Goal: Communication & Community: Share content

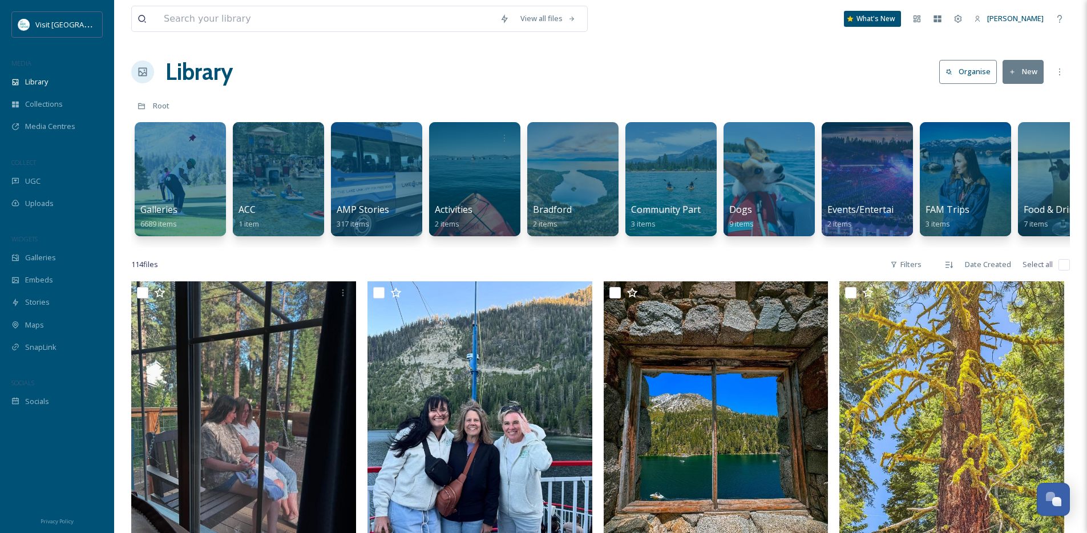
scroll to position [2344, 0]
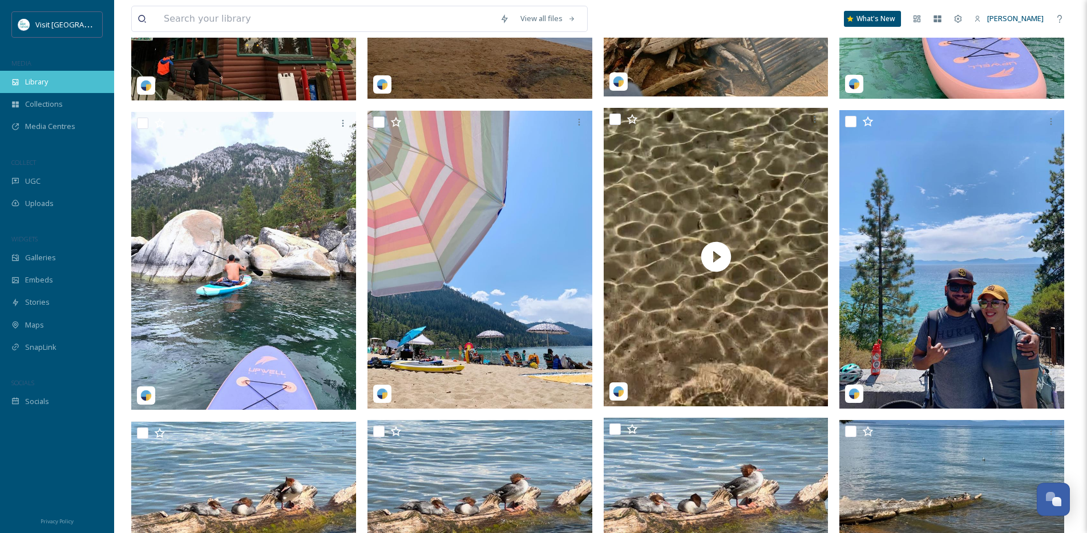
click at [34, 75] on div "Library" at bounding box center [57, 82] width 114 height 22
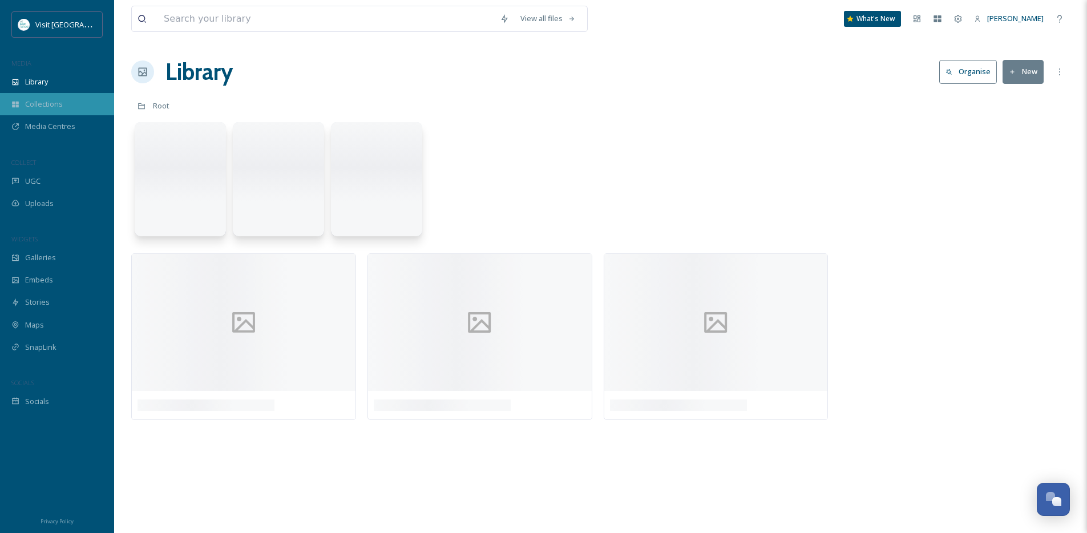
scroll to position [0, 0]
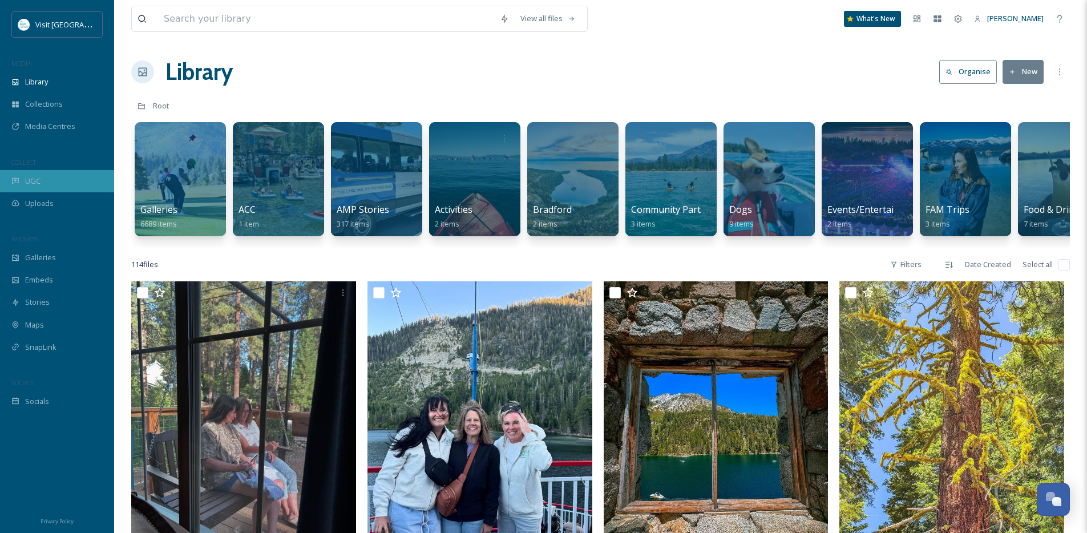
click at [50, 186] on div "UGC" at bounding box center [57, 181] width 114 height 22
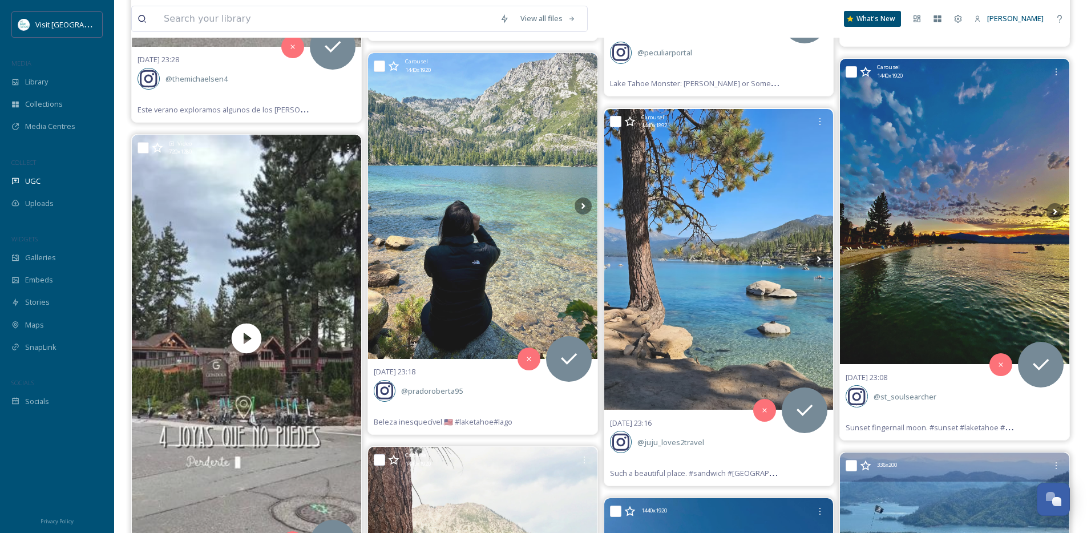
scroll to position [8411, 0]
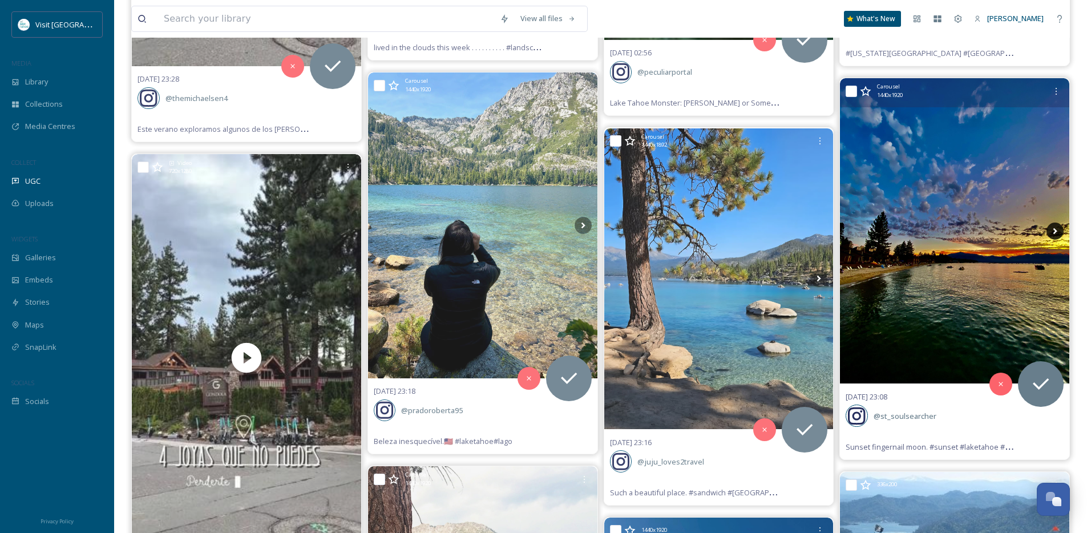
click at [1056, 226] on icon at bounding box center [1054, 230] width 17 height 17
click at [1053, 232] on icon at bounding box center [1055, 231] width 4 height 6
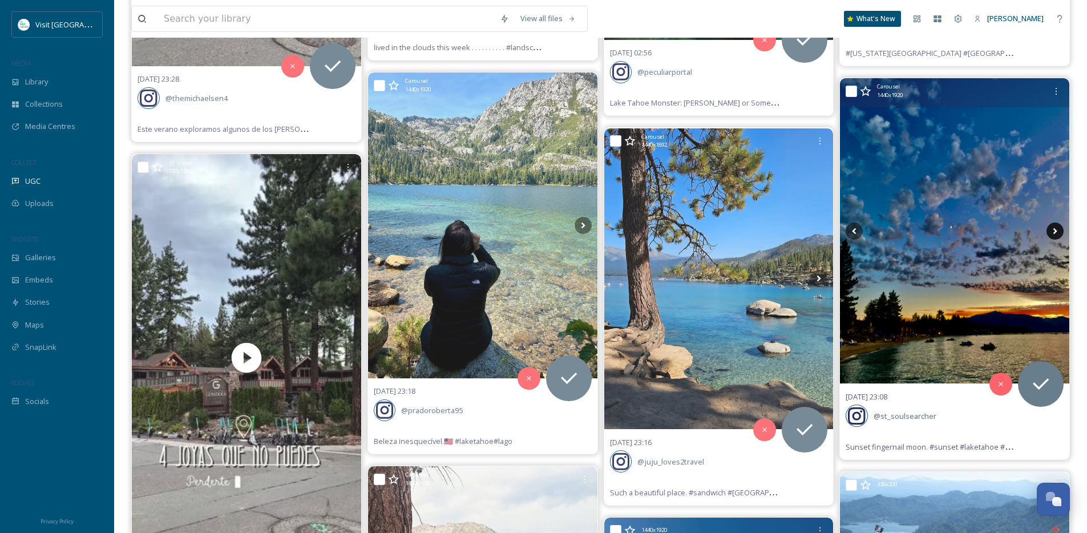
click at [1053, 232] on icon at bounding box center [1055, 231] width 4 height 6
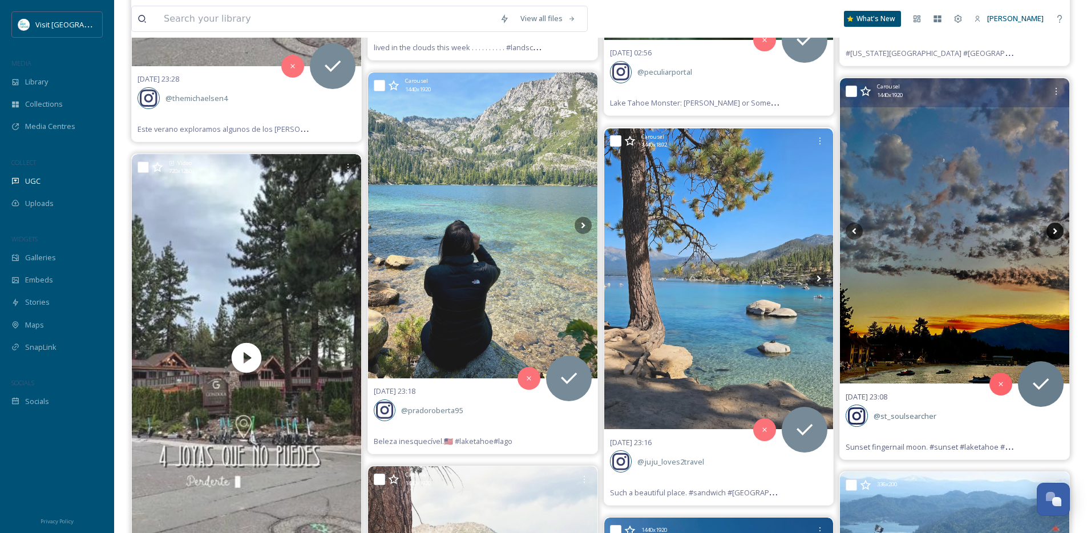
click at [1053, 232] on icon at bounding box center [1055, 231] width 4 height 6
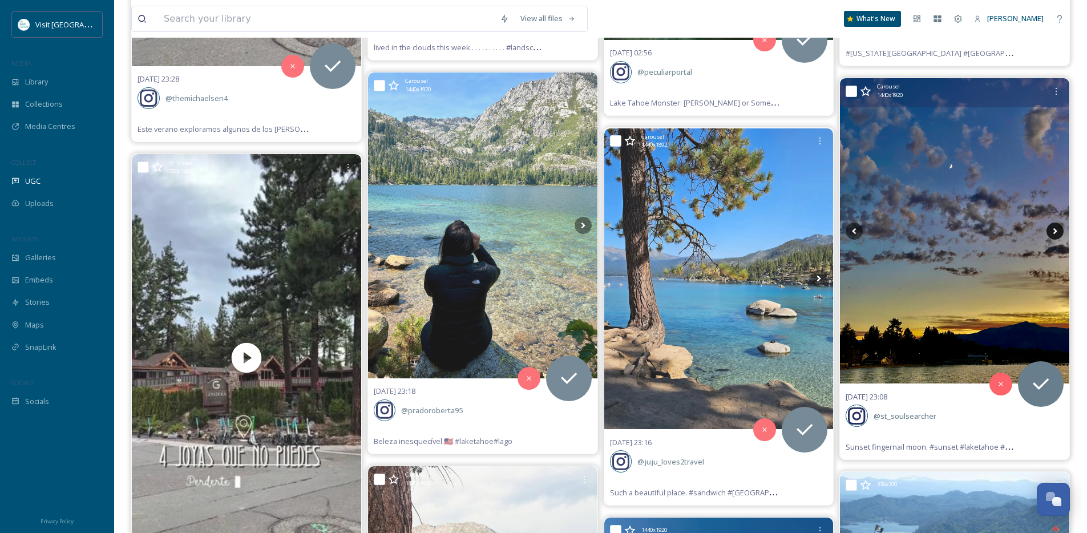
click at [1053, 232] on icon at bounding box center [1055, 231] width 4 height 6
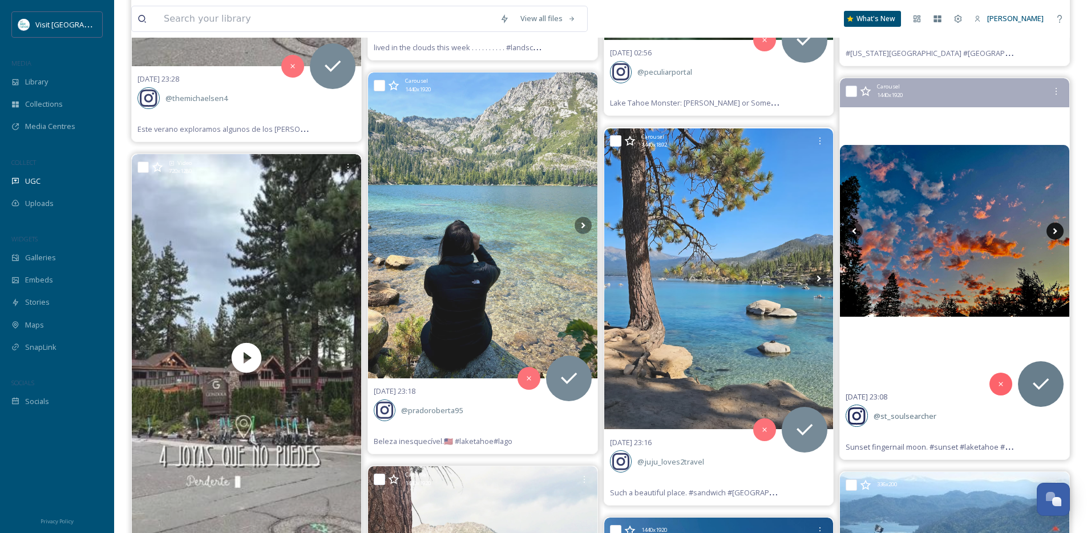
click at [1053, 232] on icon at bounding box center [1055, 231] width 4 height 6
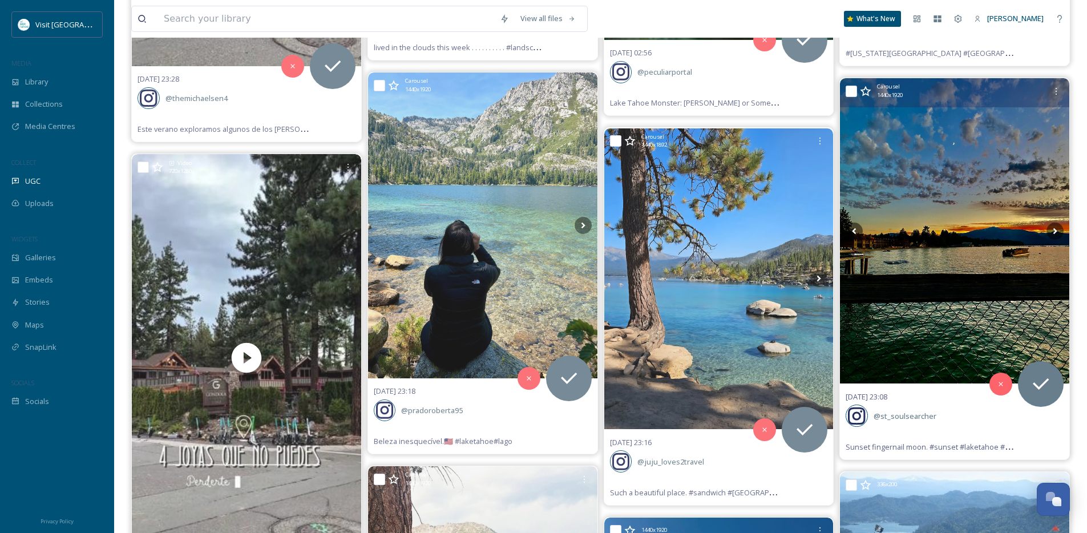
click at [966, 240] on img at bounding box center [954, 231] width 229 height 306
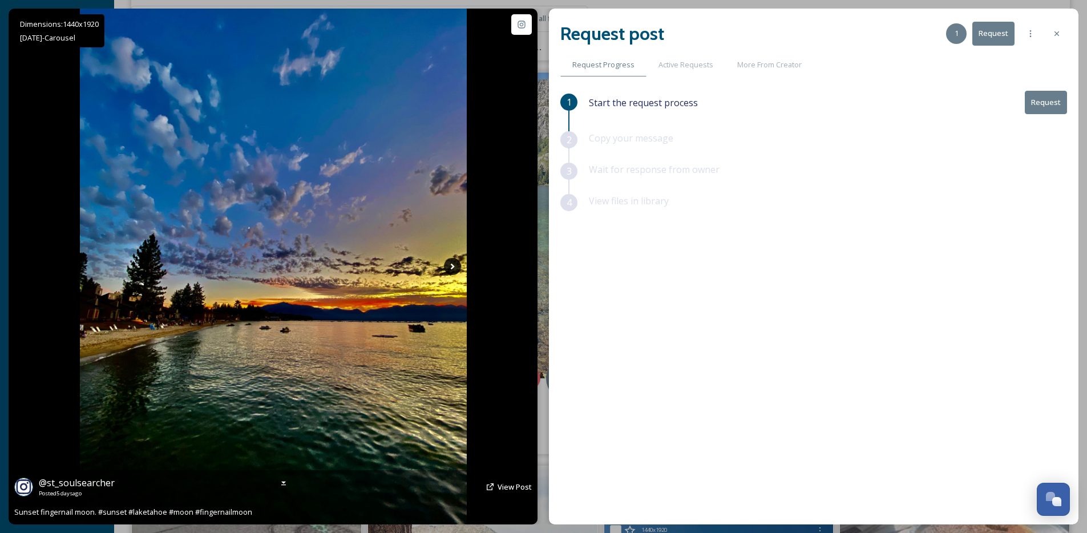
click at [449, 266] on icon at bounding box center [452, 266] width 17 height 17
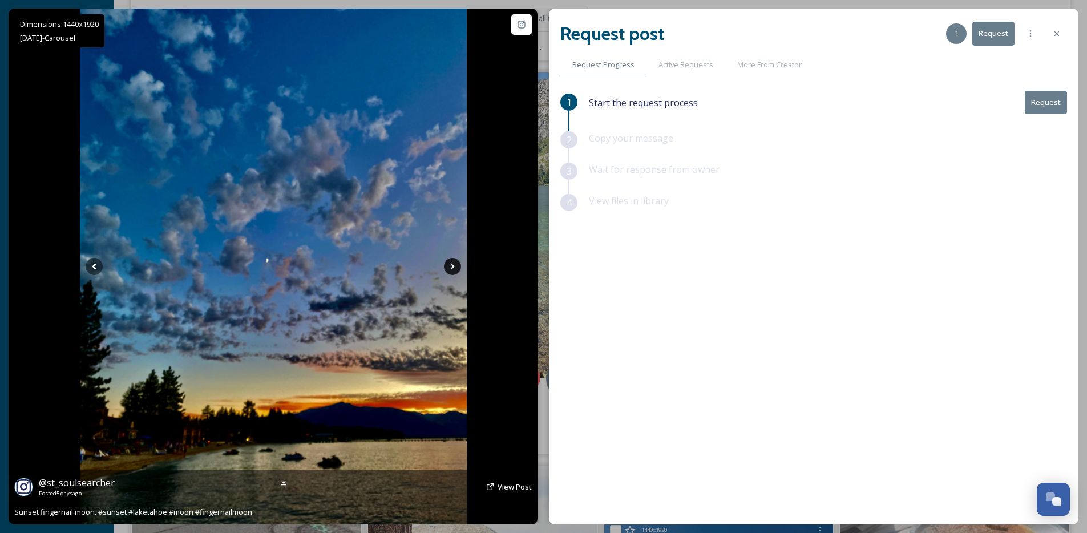
click at [449, 266] on icon at bounding box center [452, 266] width 17 height 17
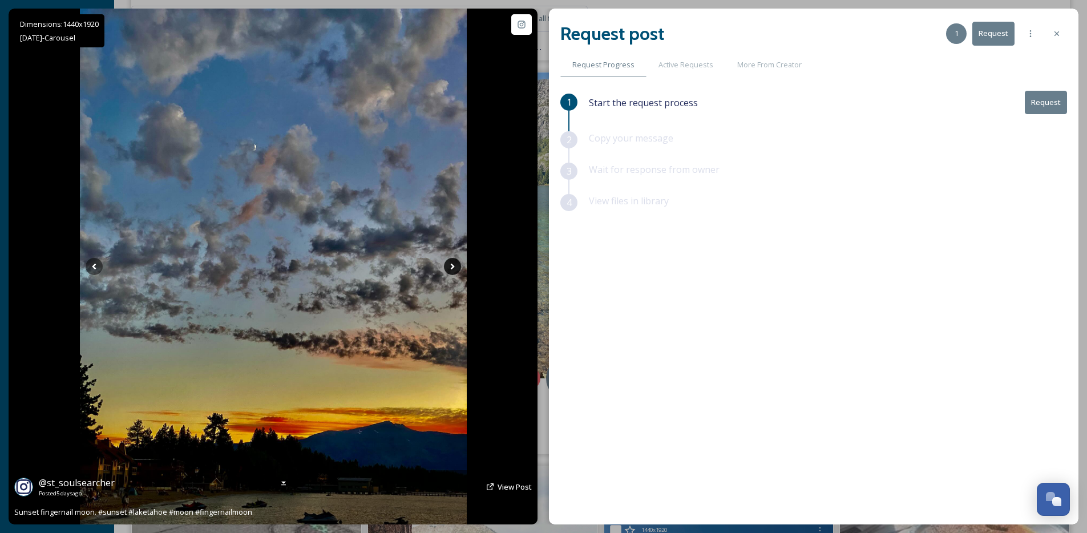
click at [449, 266] on icon at bounding box center [452, 266] width 17 height 17
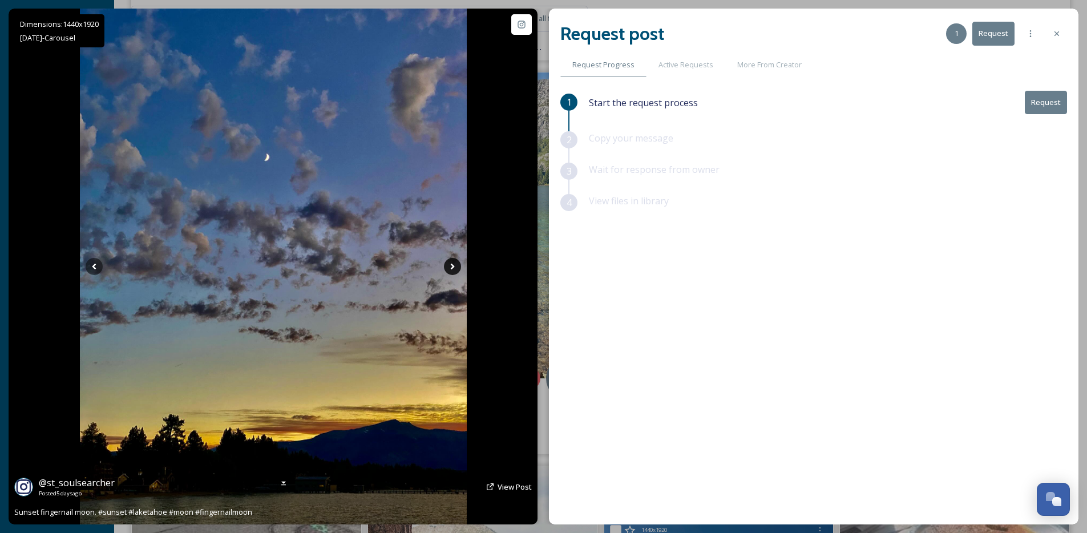
click at [449, 266] on icon at bounding box center [452, 266] width 17 height 17
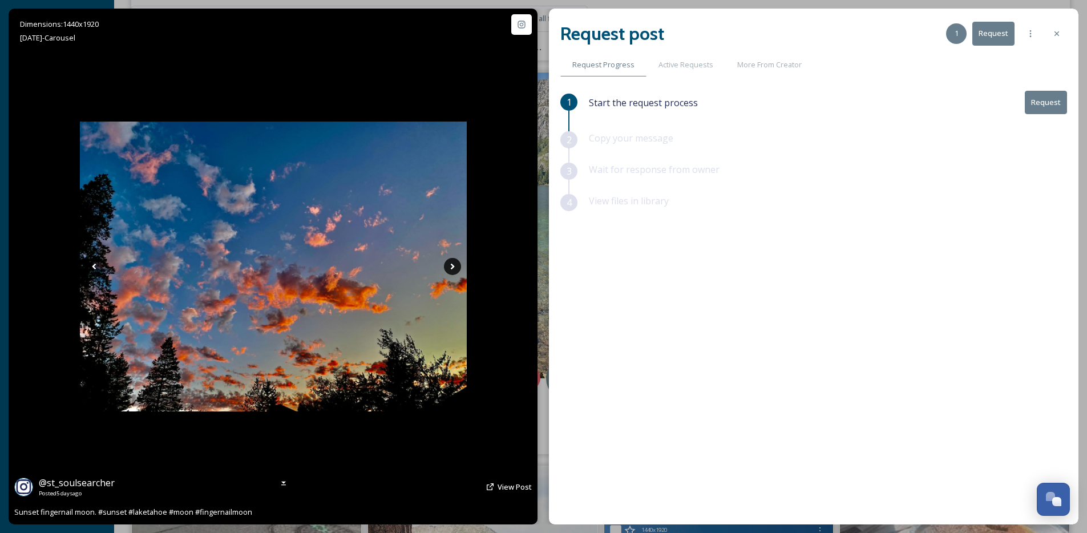
click at [449, 266] on icon at bounding box center [452, 266] width 17 height 17
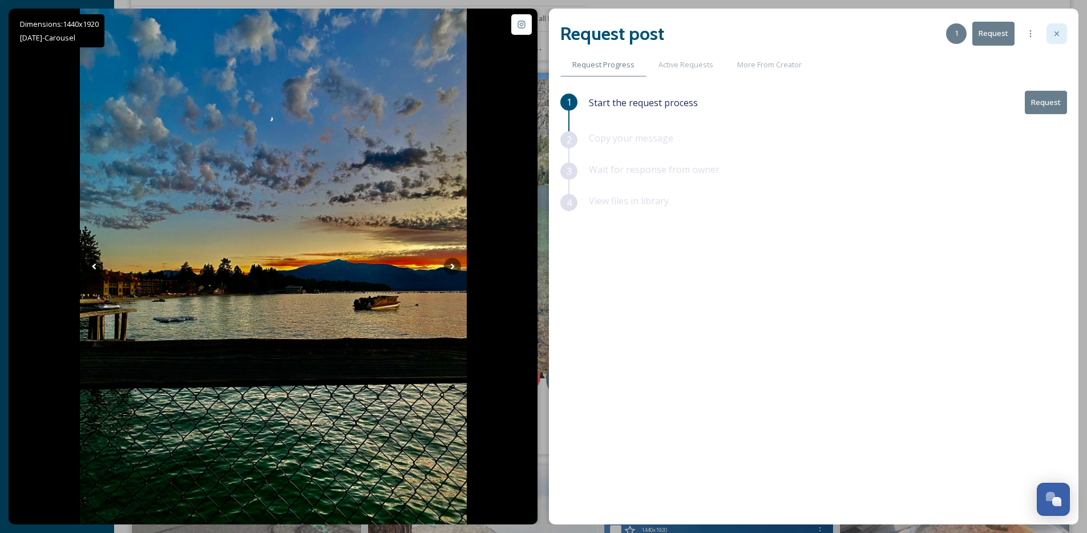
click at [1063, 33] on div at bounding box center [1056, 33] width 21 height 21
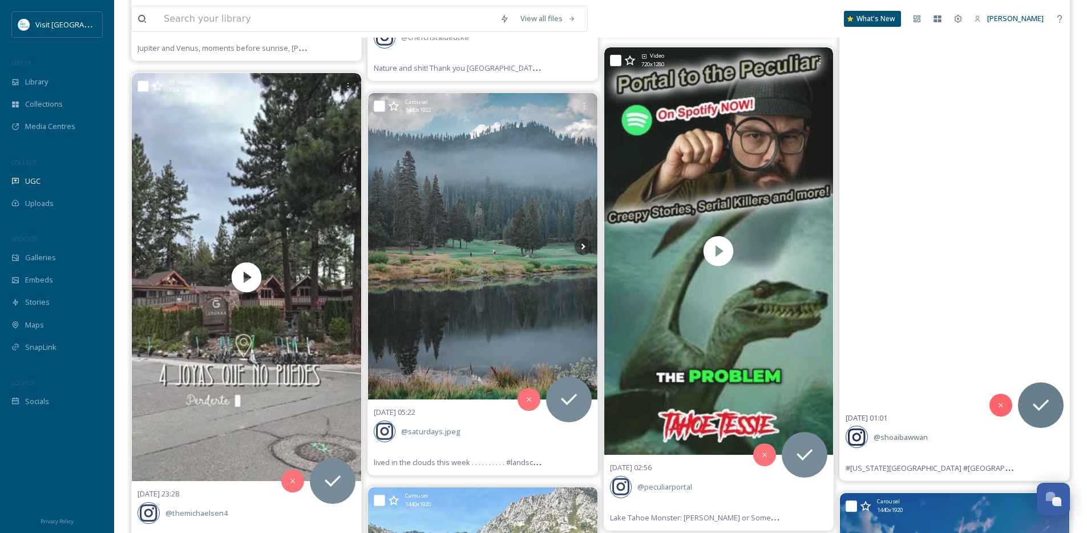
scroll to position [7990, 0]
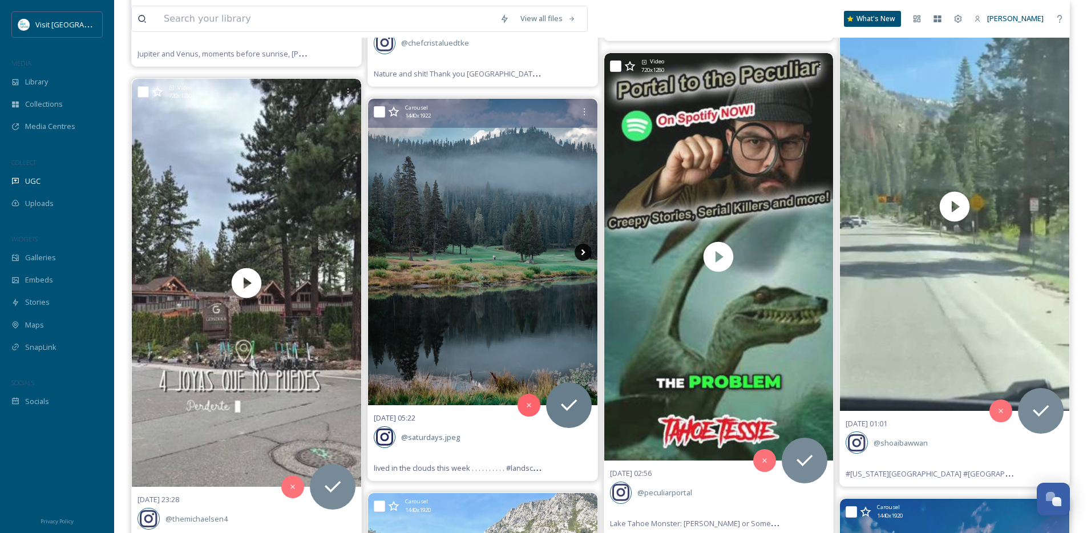
click at [582, 254] on icon at bounding box center [582, 252] width 17 height 17
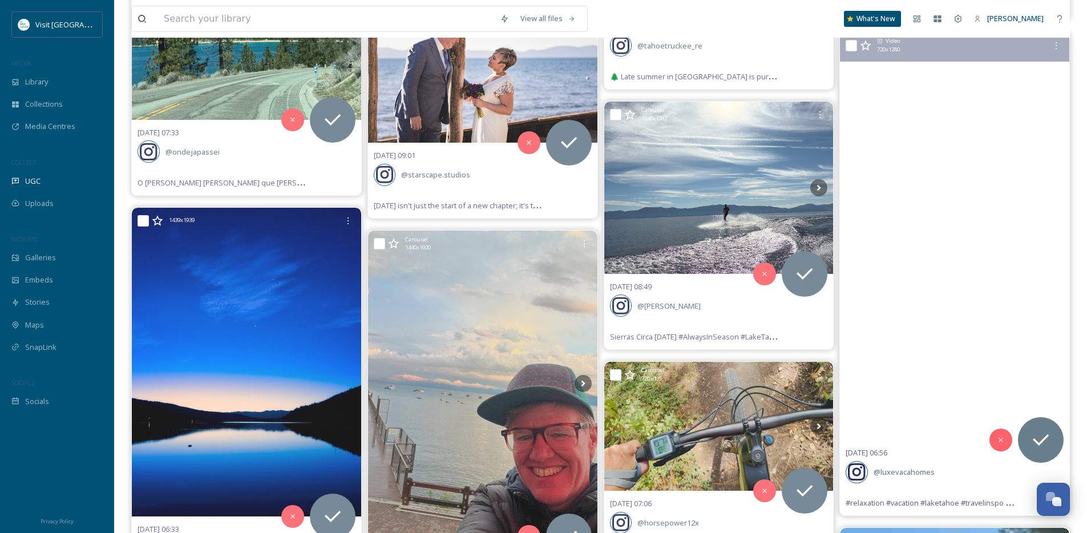
scroll to position [7411, 0]
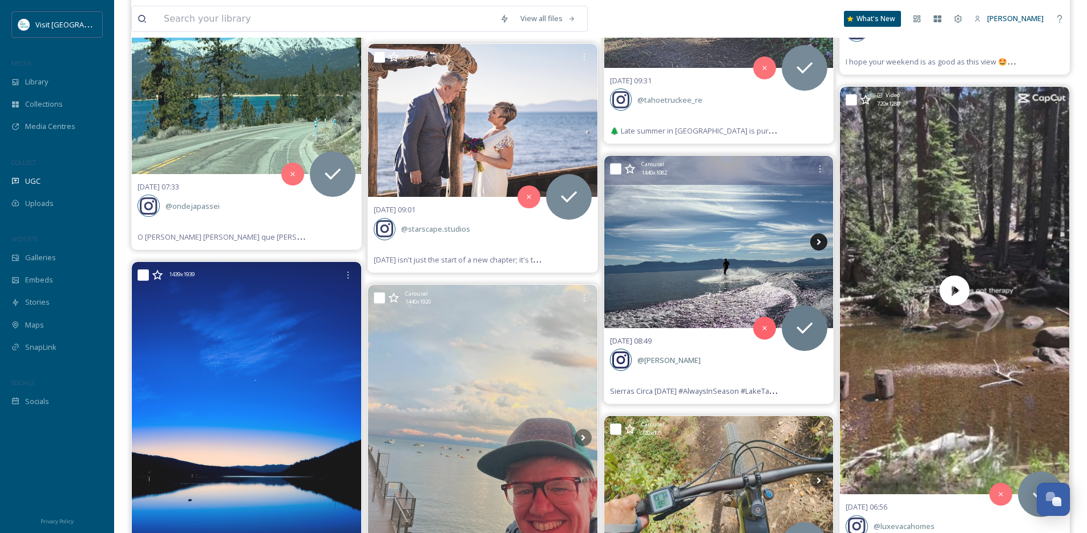
click at [813, 240] on icon at bounding box center [818, 241] width 17 height 17
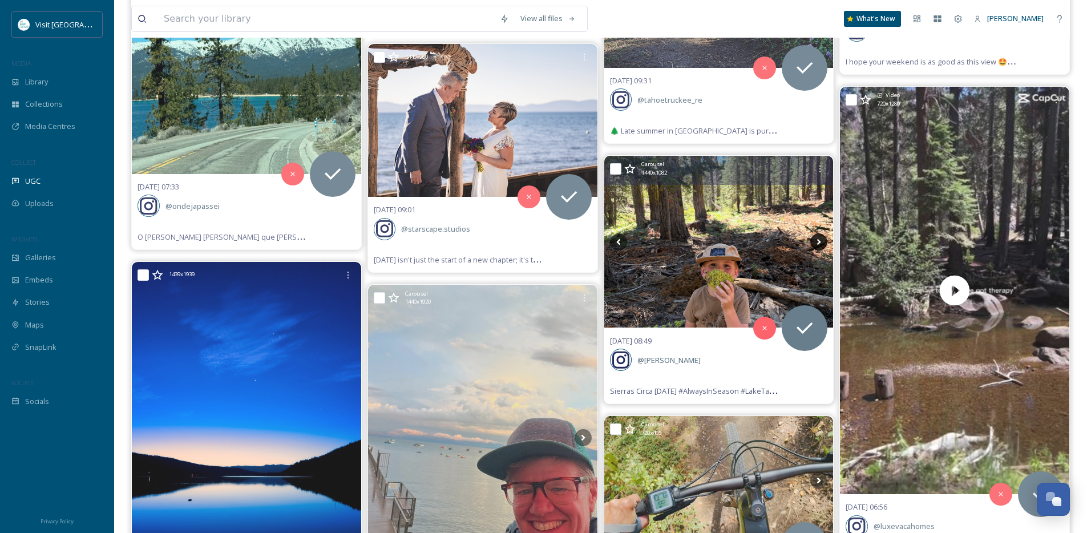
click at [815, 240] on icon at bounding box center [818, 241] width 17 height 17
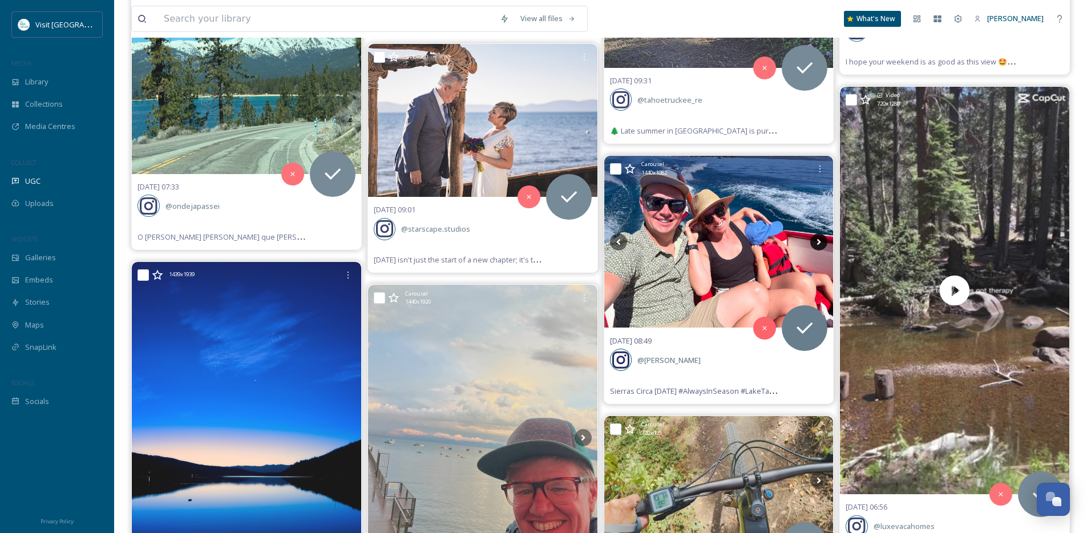
click at [815, 240] on icon at bounding box center [818, 241] width 17 height 17
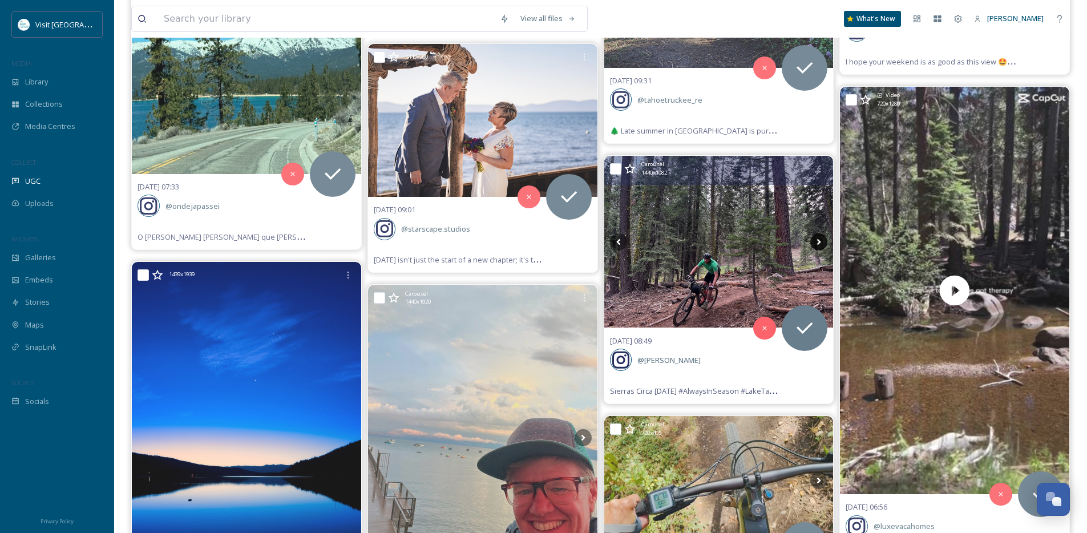
click at [815, 240] on icon at bounding box center [818, 241] width 17 height 17
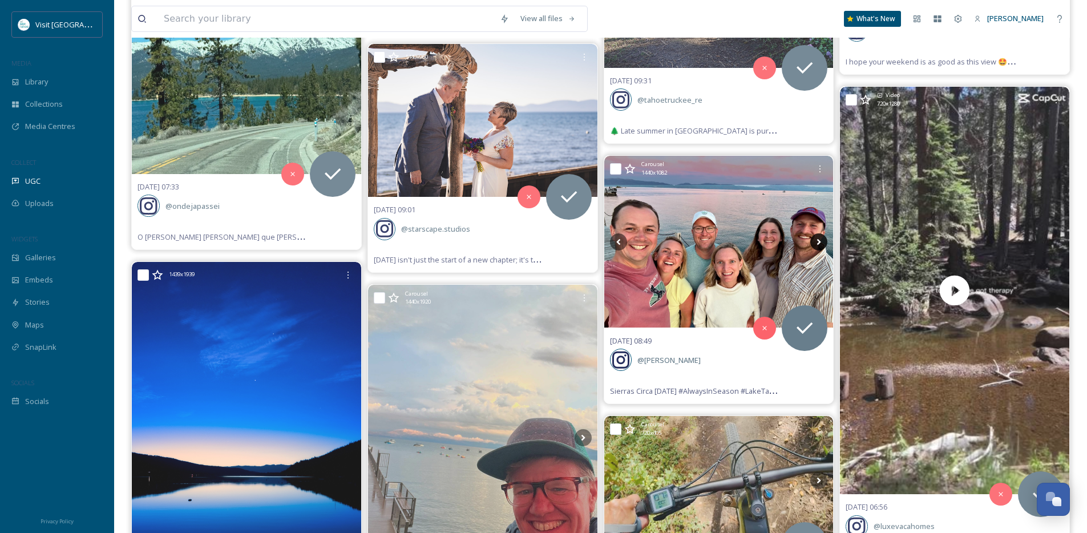
click at [815, 240] on icon at bounding box center [818, 241] width 17 height 17
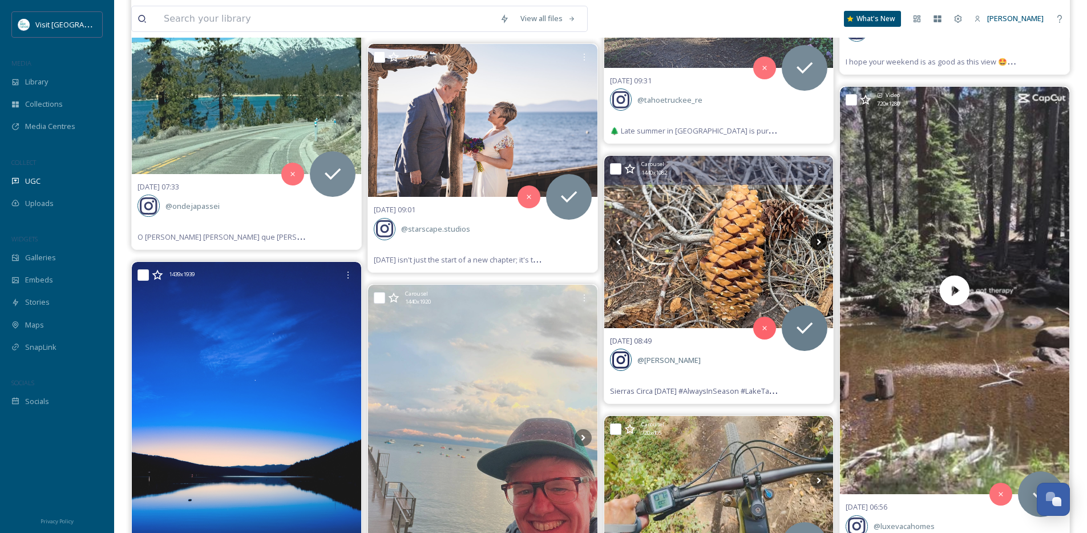
click at [815, 240] on icon at bounding box center [818, 241] width 17 height 17
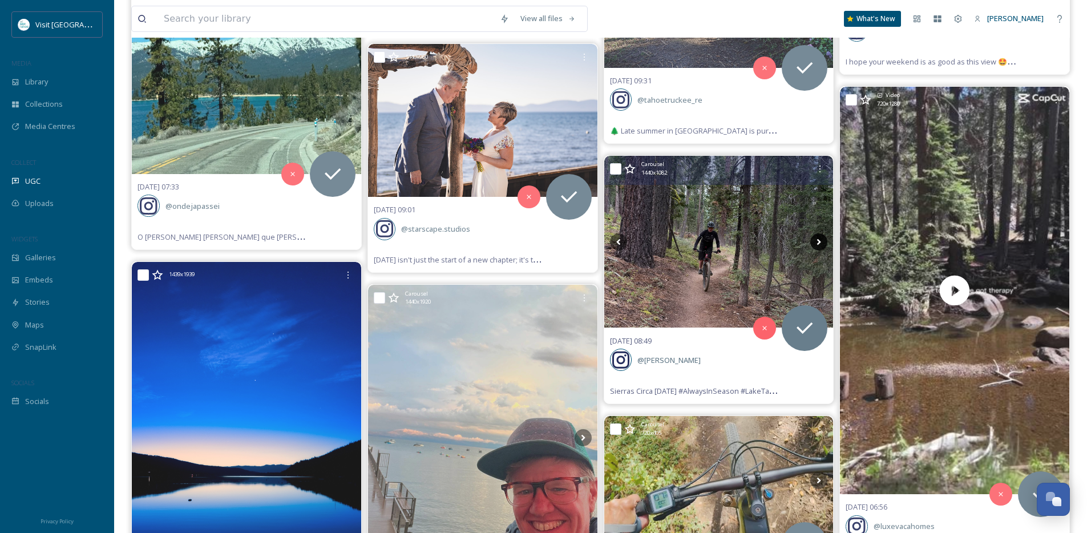
click at [815, 240] on icon at bounding box center [818, 241] width 17 height 17
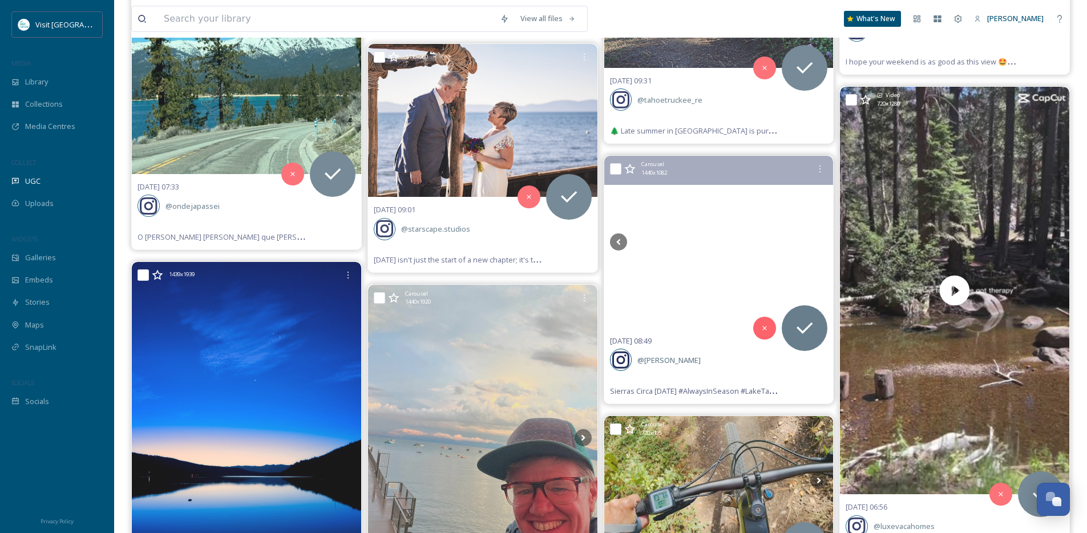
click at [815, 240] on icon at bounding box center [818, 241] width 17 height 17
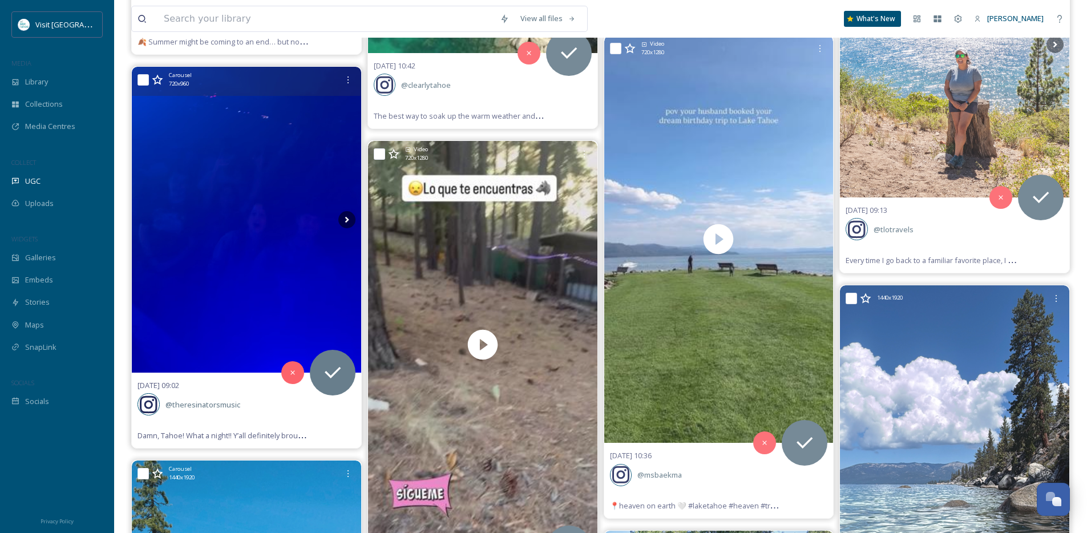
scroll to position [6818, 0]
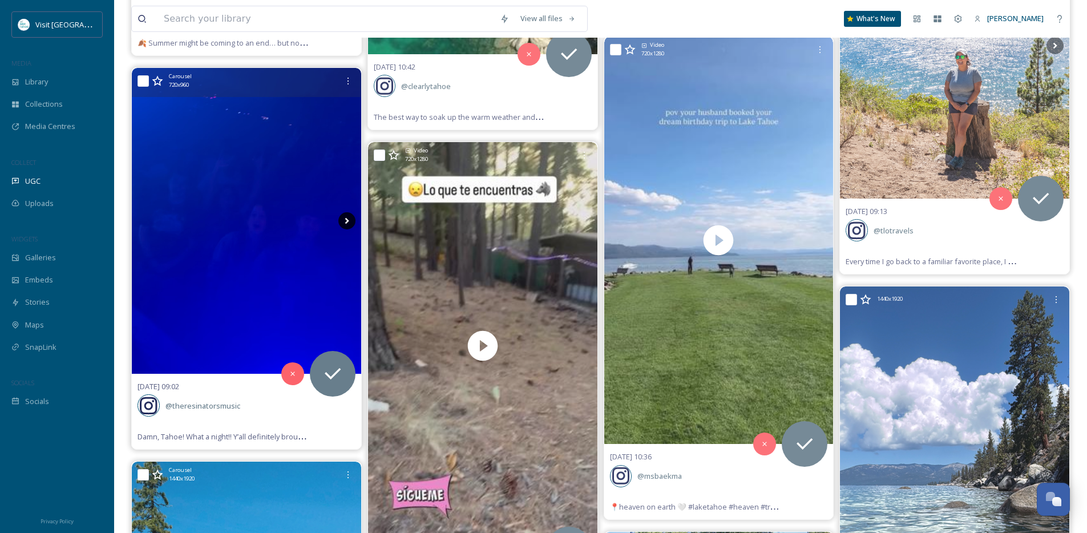
click at [343, 217] on icon at bounding box center [346, 220] width 17 height 17
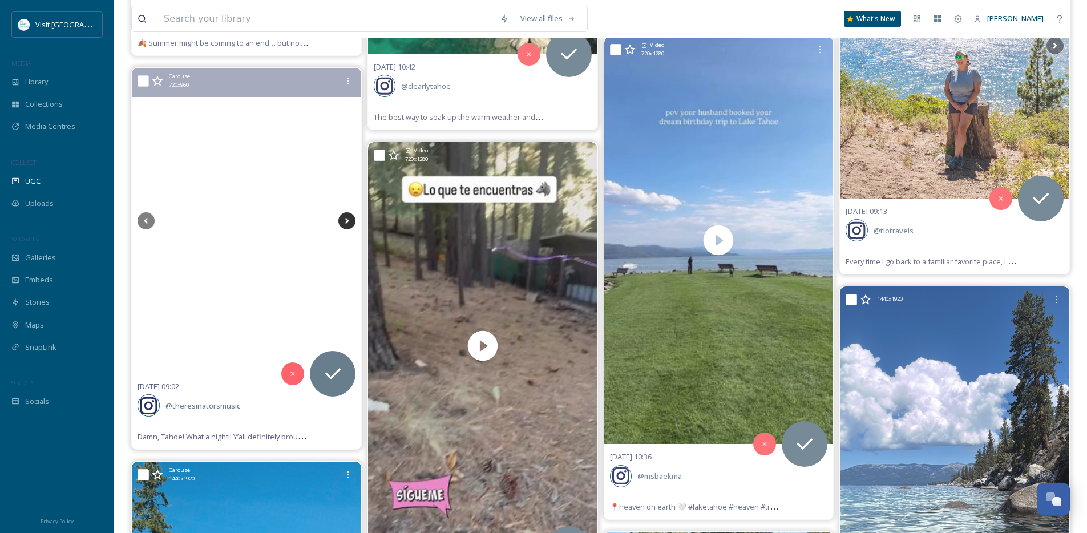
click at [343, 217] on icon at bounding box center [346, 220] width 17 height 17
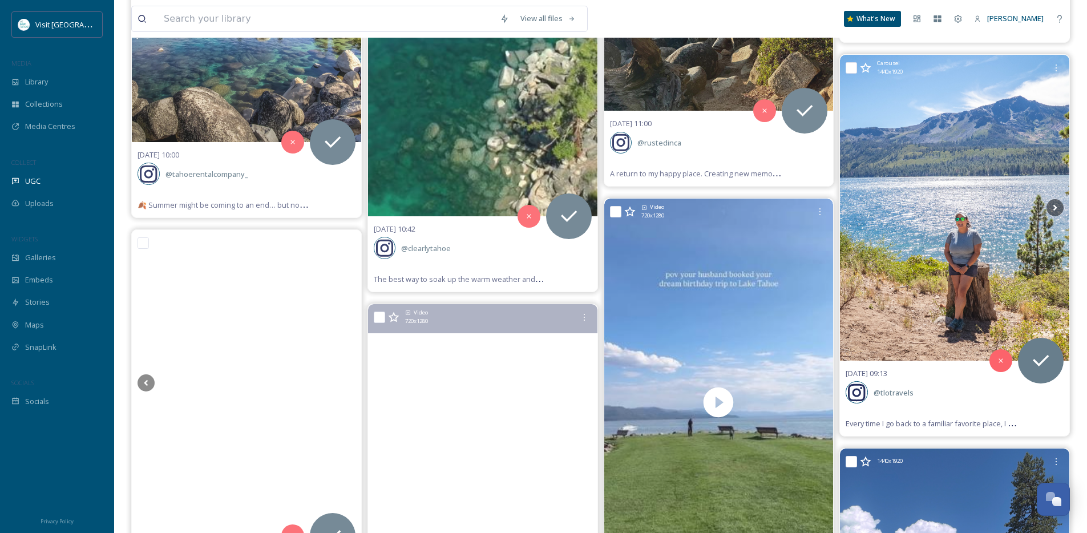
scroll to position [6576, 0]
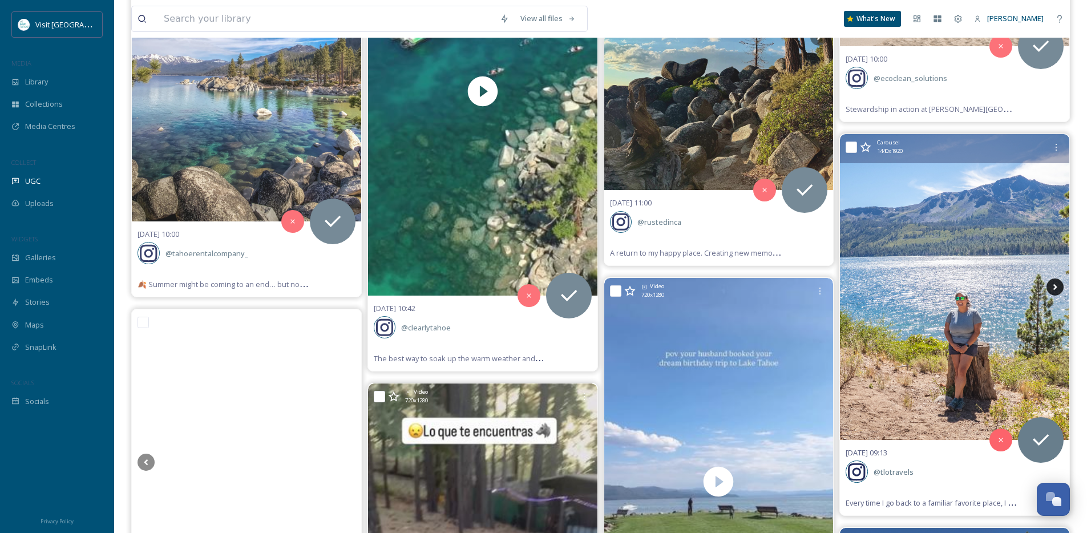
click at [1055, 285] on icon at bounding box center [1055, 287] width 4 height 6
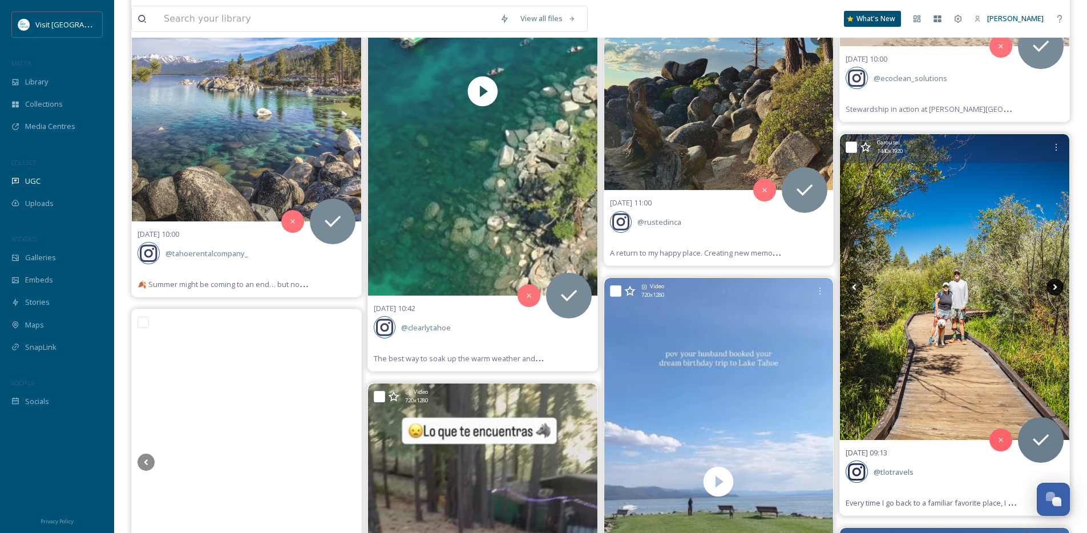
click at [1055, 285] on icon at bounding box center [1055, 287] width 4 height 6
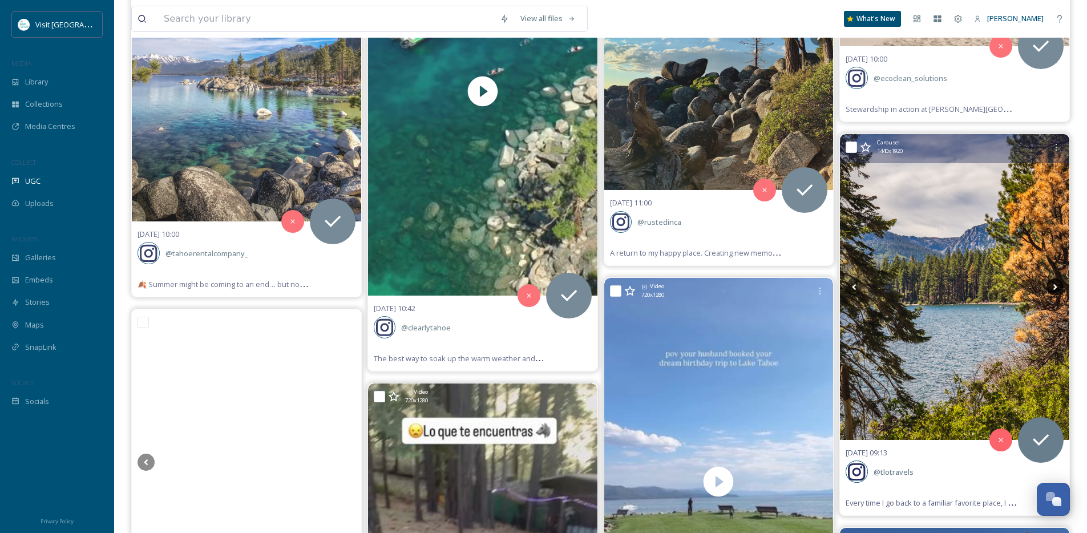
click at [1055, 285] on icon at bounding box center [1055, 287] width 4 height 6
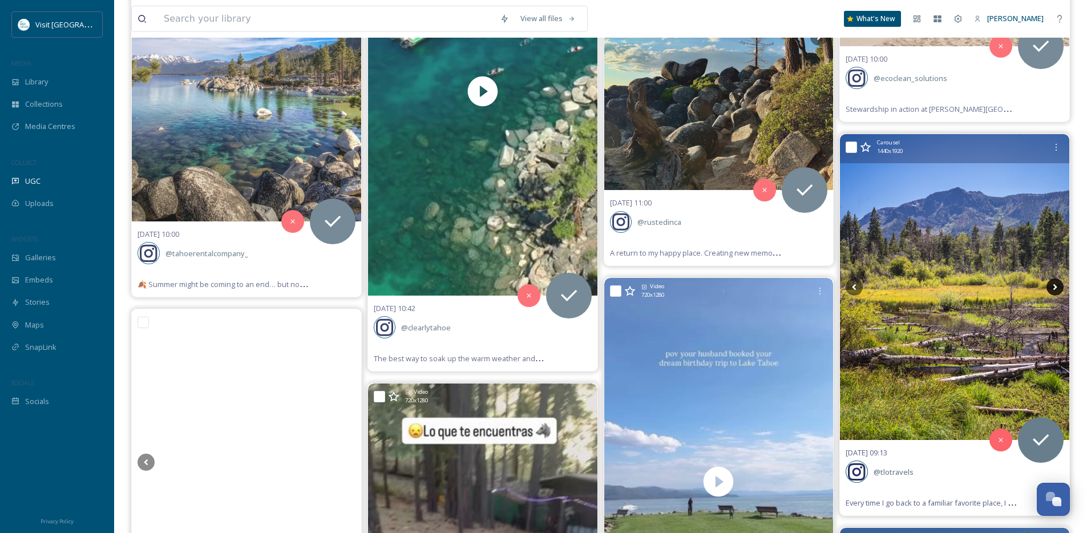
click at [1055, 285] on icon at bounding box center [1055, 287] width 4 height 6
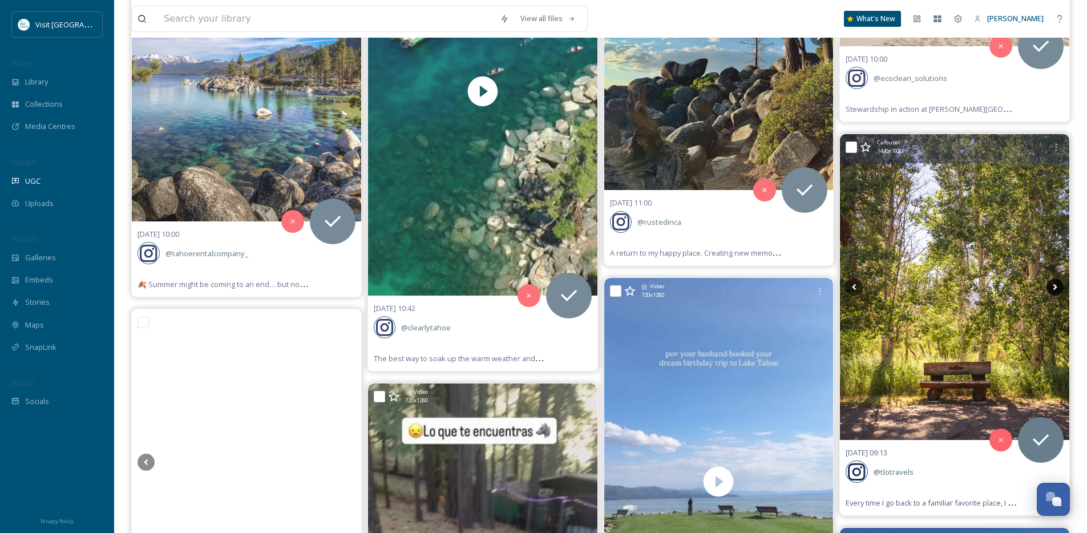
click at [1055, 285] on icon at bounding box center [1055, 287] width 4 height 6
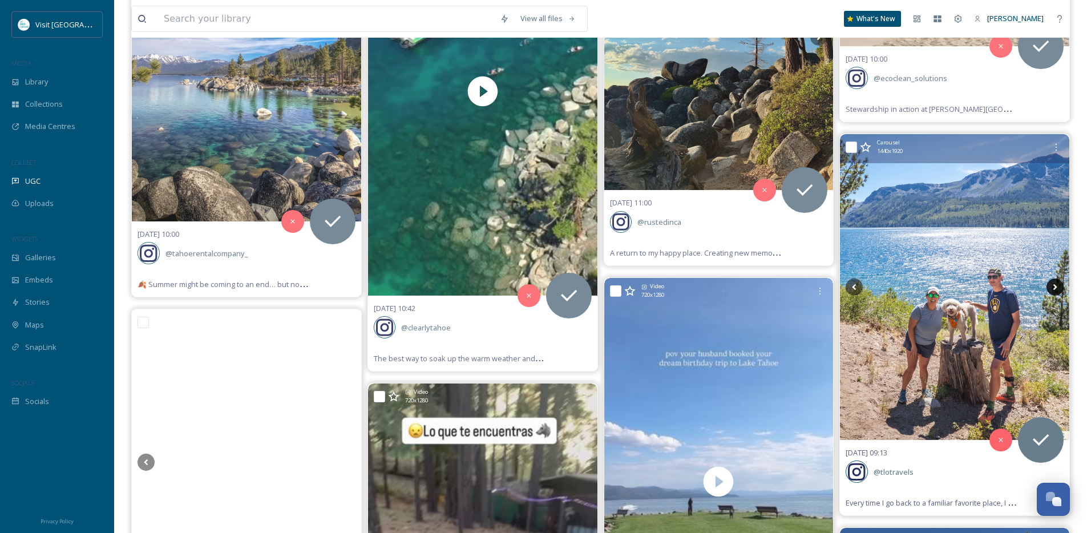
click at [1055, 285] on icon at bounding box center [1055, 287] width 4 height 6
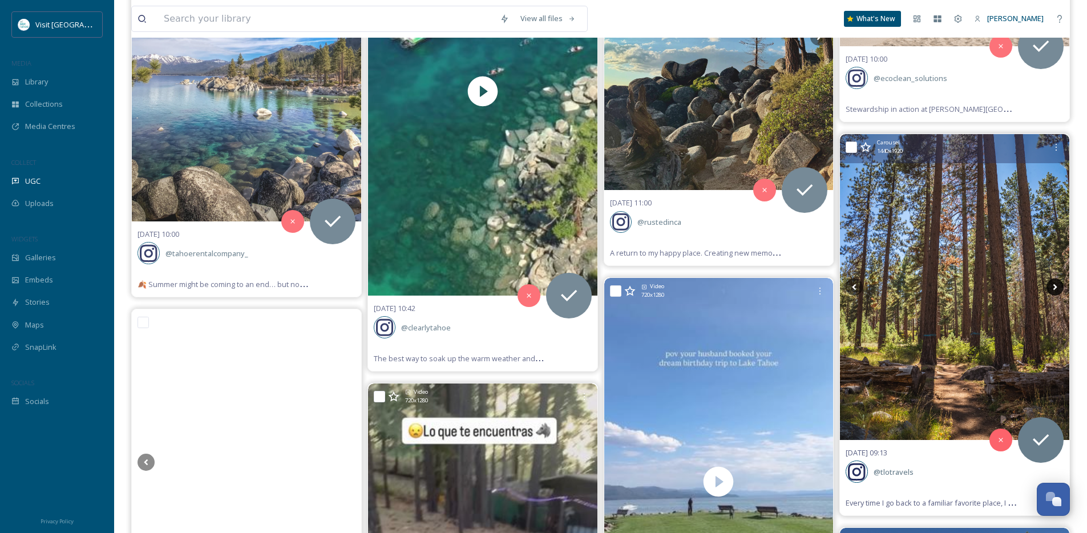
click at [1055, 285] on icon at bounding box center [1055, 287] width 4 height 6
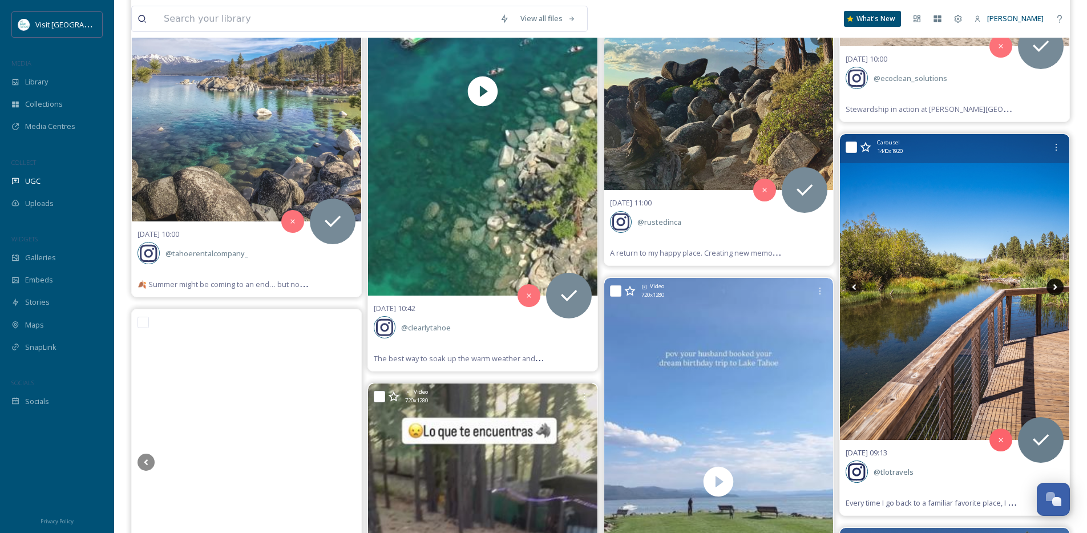
click at [1055, 285] on icon at bounding box center [1055, 287] width 4 height 6
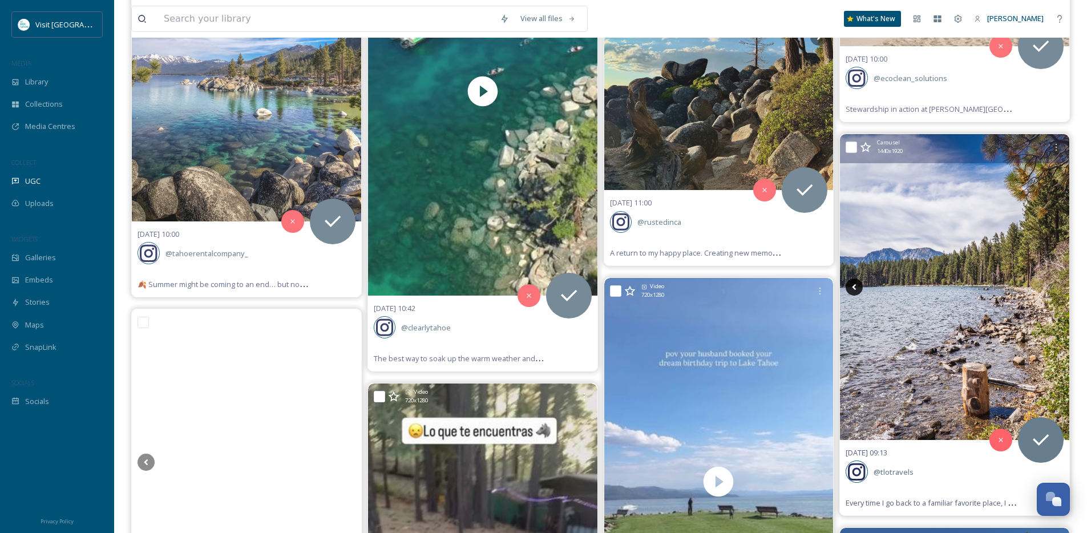
click at [853, 288] on icon at bounding box center [853, 286] width 17 height 17
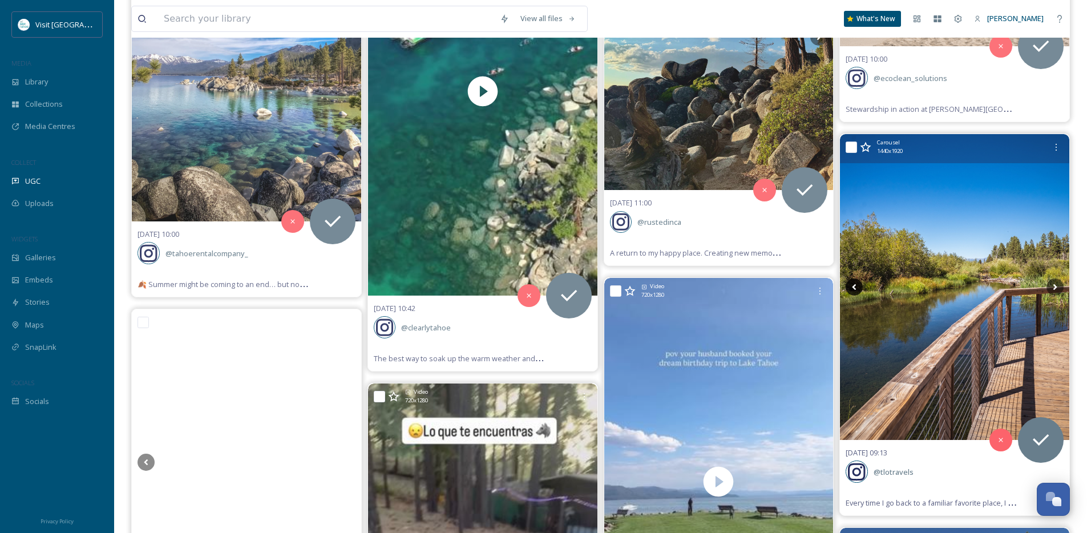
click at [853, 288] on icon at bounding box center [853, 286] width 17 height 17
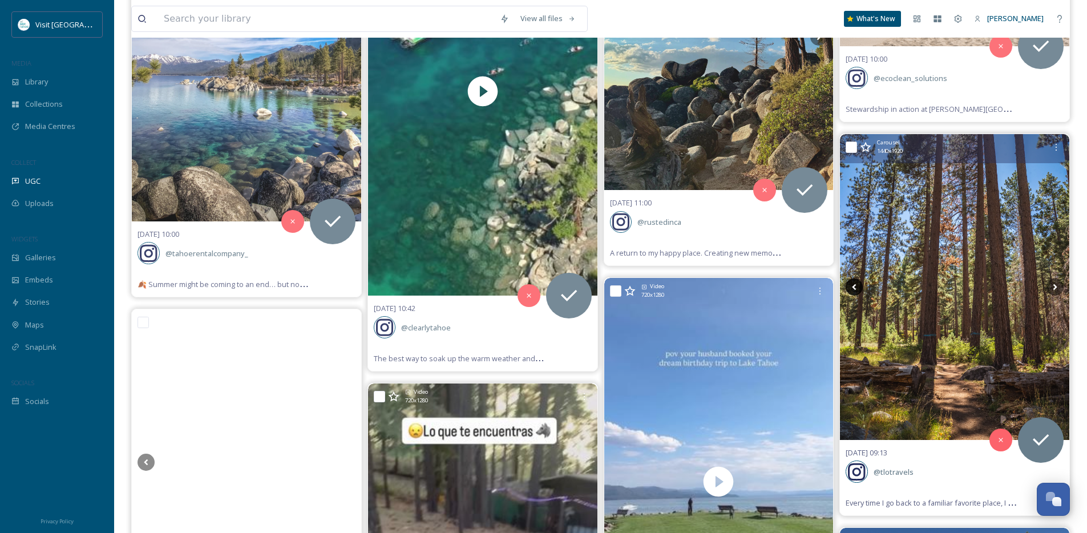
click at [853, 288] on icon at bounding box center [853, 286] width 17 height 17
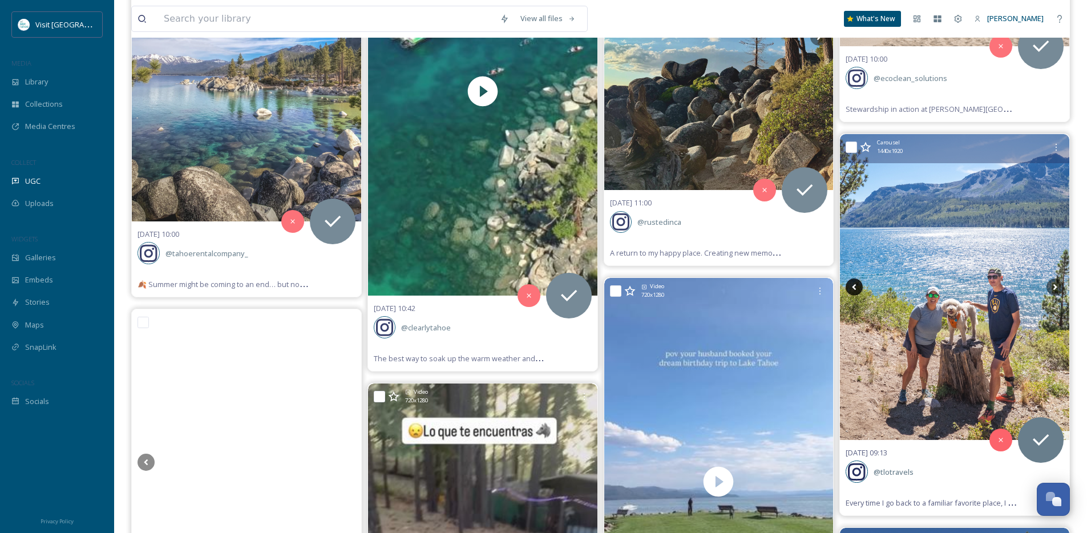
click at [853, 288] on icon at bounding box center [853, 286] width 17 height 17
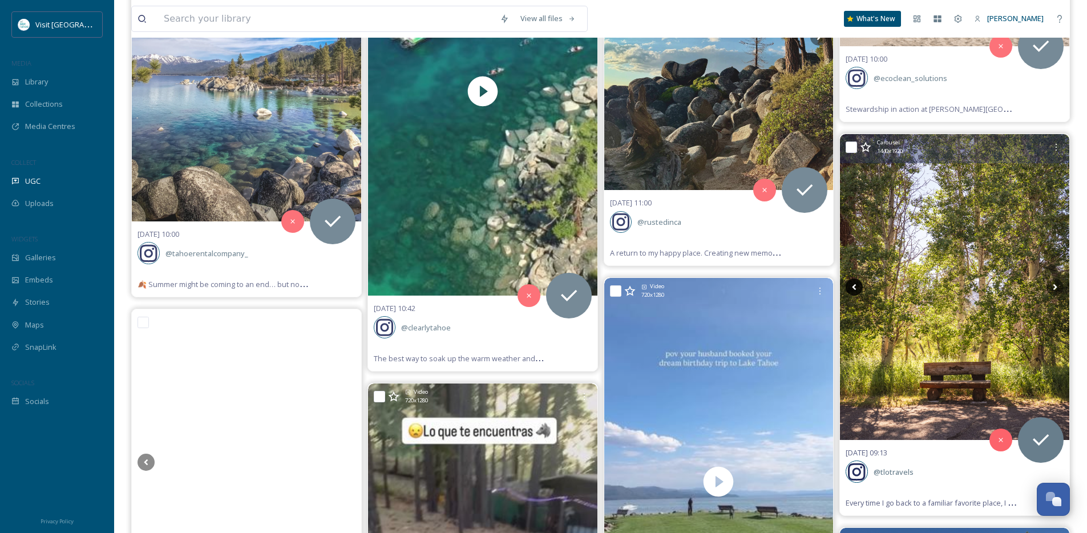
click at [853, 288] on icon at bounding box center [853, 286] width 17 height 17
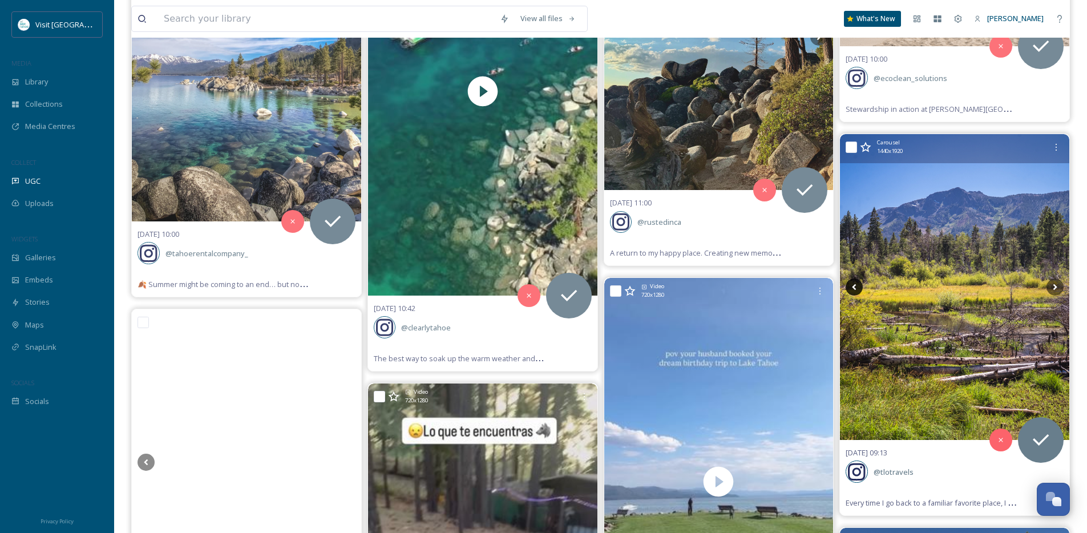
click at [853, 288] on icon at bounding box center [853, 286] width 17 height 17
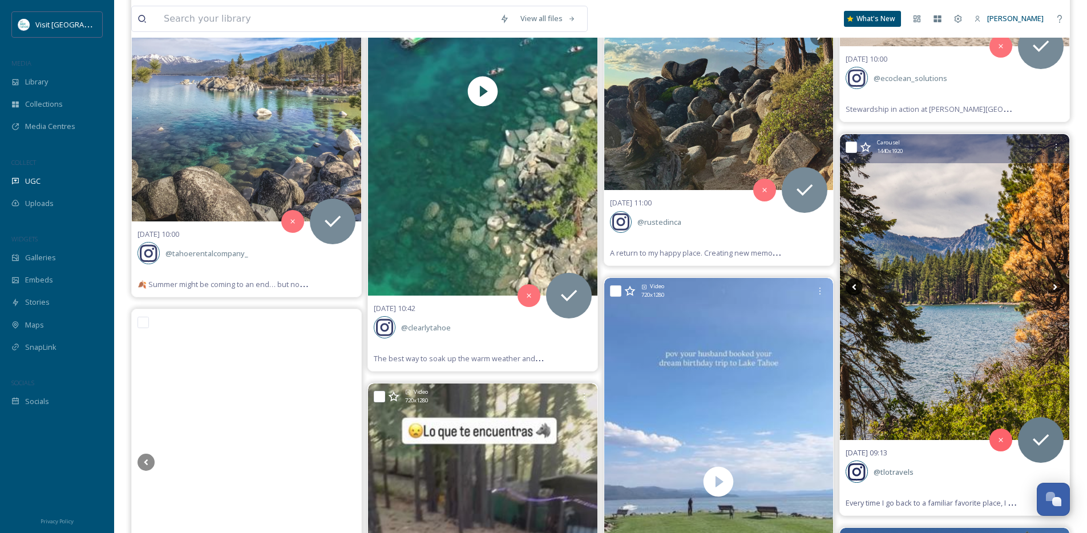
click at [853, 288] on icon at bounding box center [853, 286] width 17 height 17
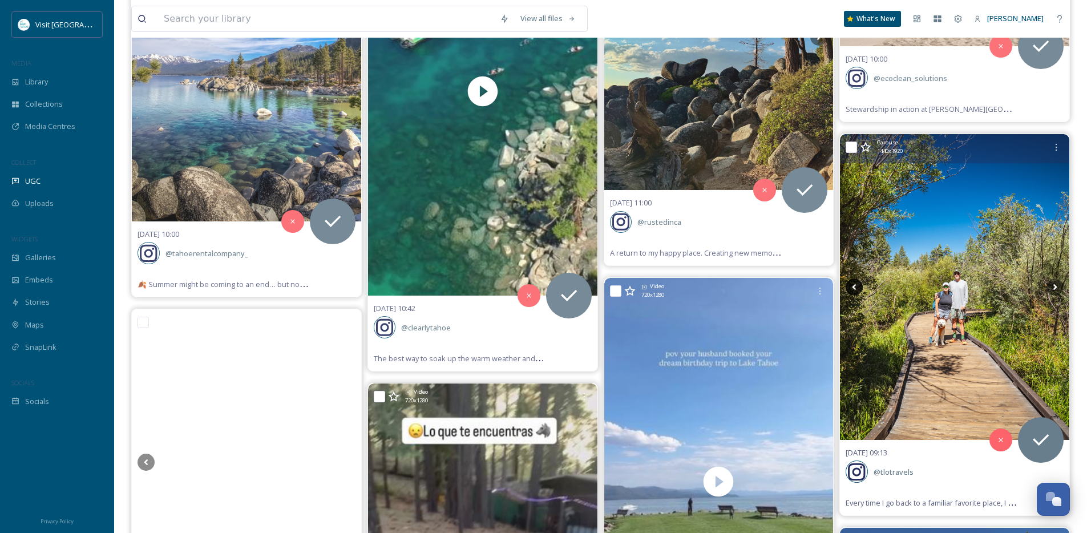
click at [852, 288] on icon at bounding box center [853, 286] width 17 height 17
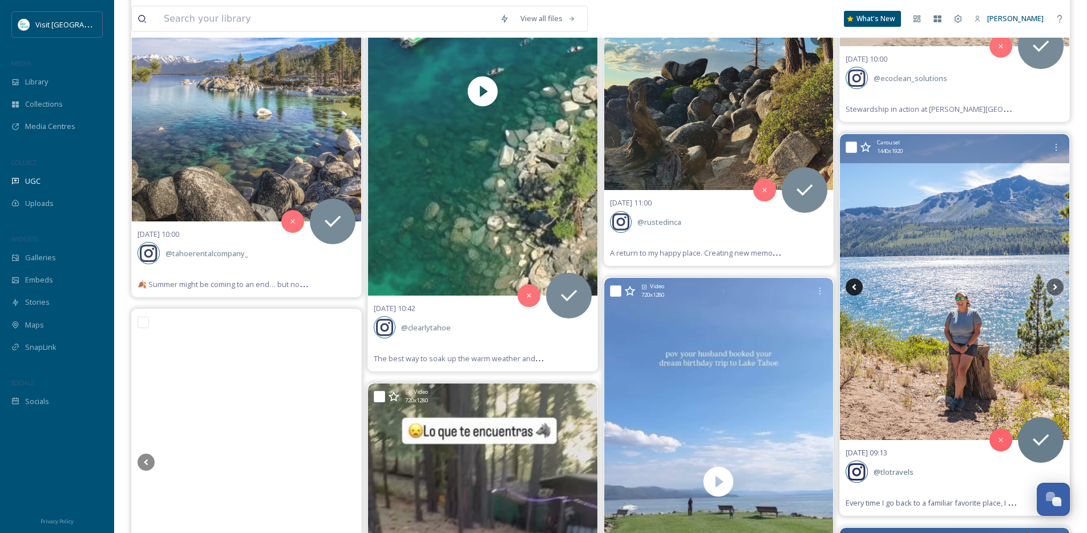
click at [852, 288] on icon at bounding box center [853, 286] width 17 height 17
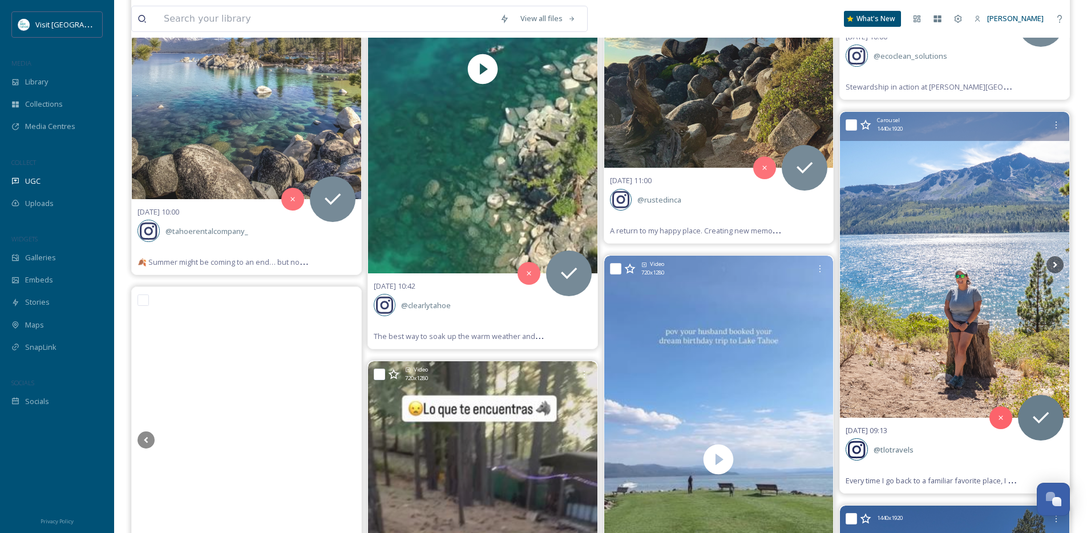
scroll to position [6599, 0]
click at [946, 330] on img at bounding box center [954, 264] width 229 height 306
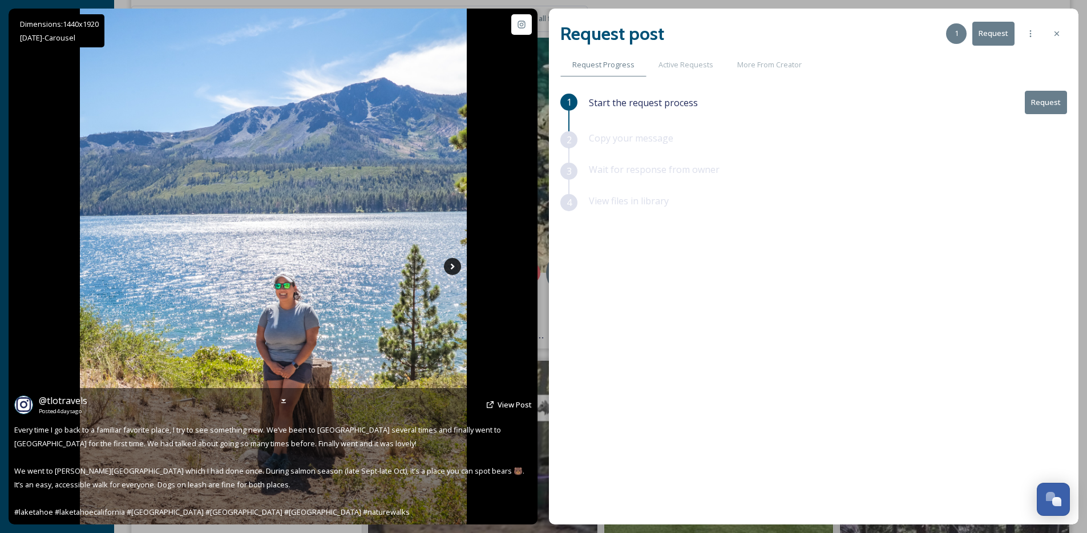
click at [454, 268] on icon at bounding box center [452, 266] width 17 height 17
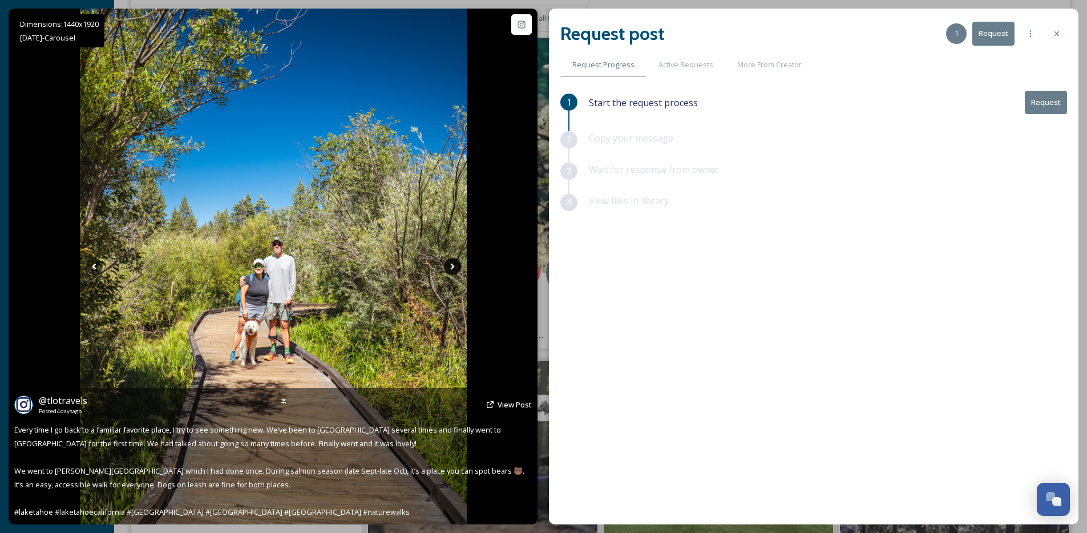
click at [454, 268] on icon at bounding box center [452, 266] width 17 height 17
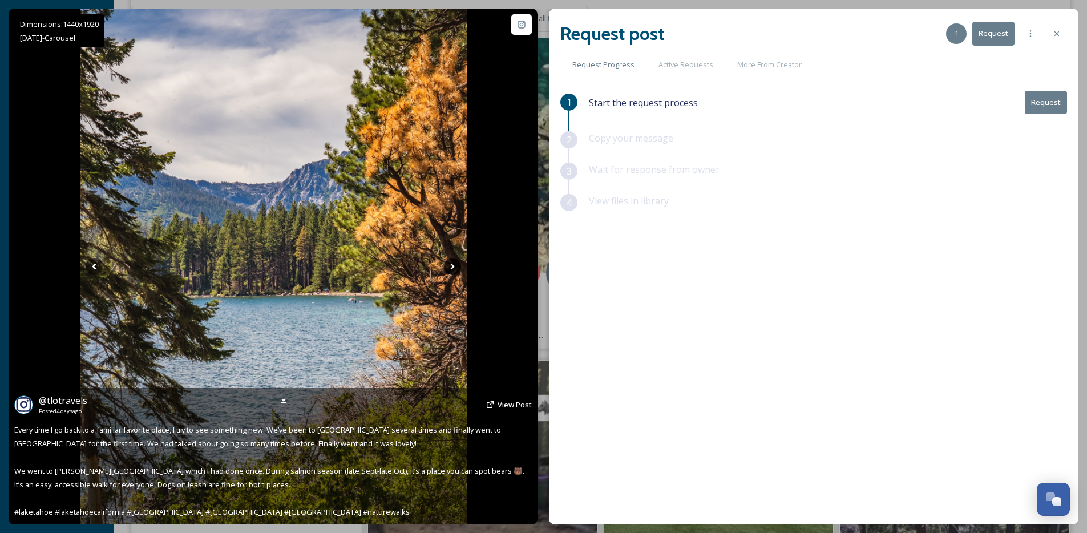
click at [454, 268] on icon at bounding box center [452, 266] width 17 height 17
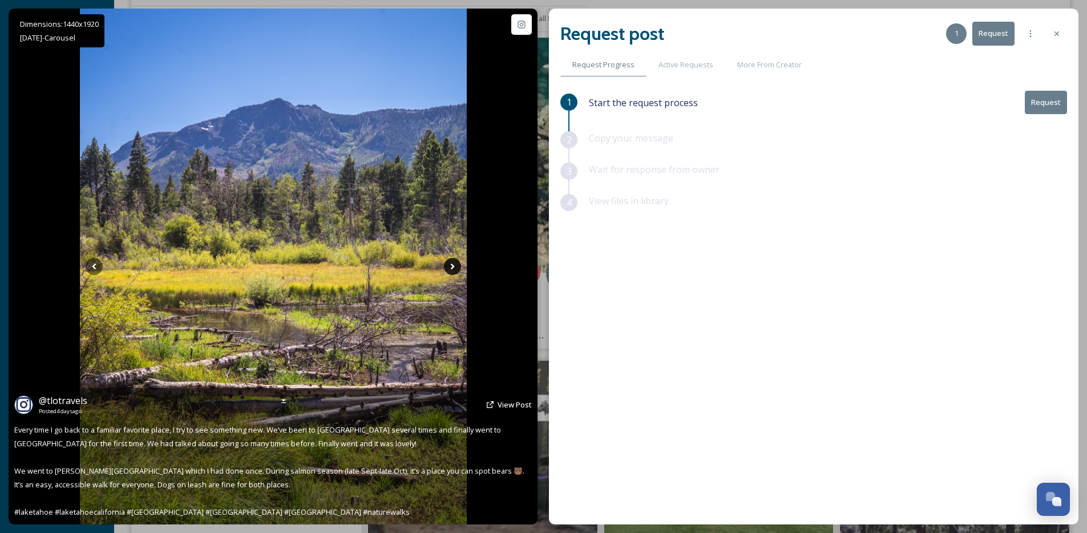
click at [454, 268] on icon at bounding box center [452, 266] width 17 height 17
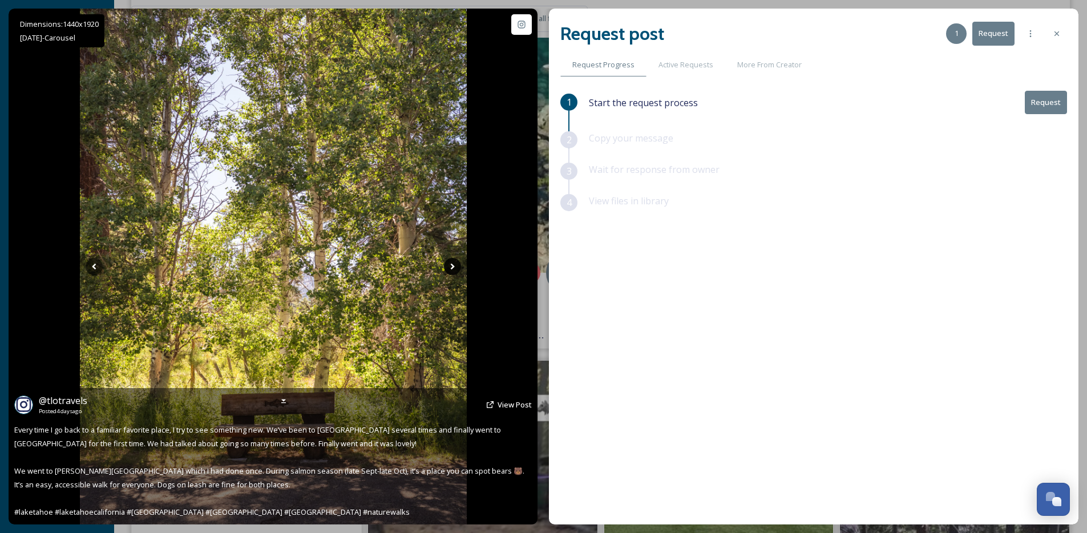
click at [454, 271] on icon at bounding box center [452, 266] width 17 height 17
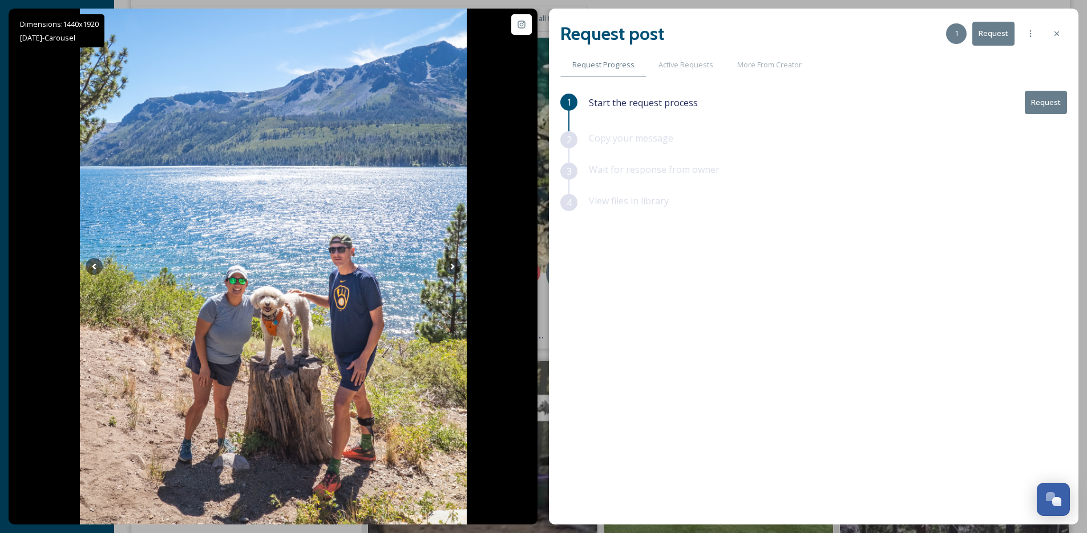
click at [1046, 110] on button "Request" at bounding box center [1046, 102] width 42 height 23
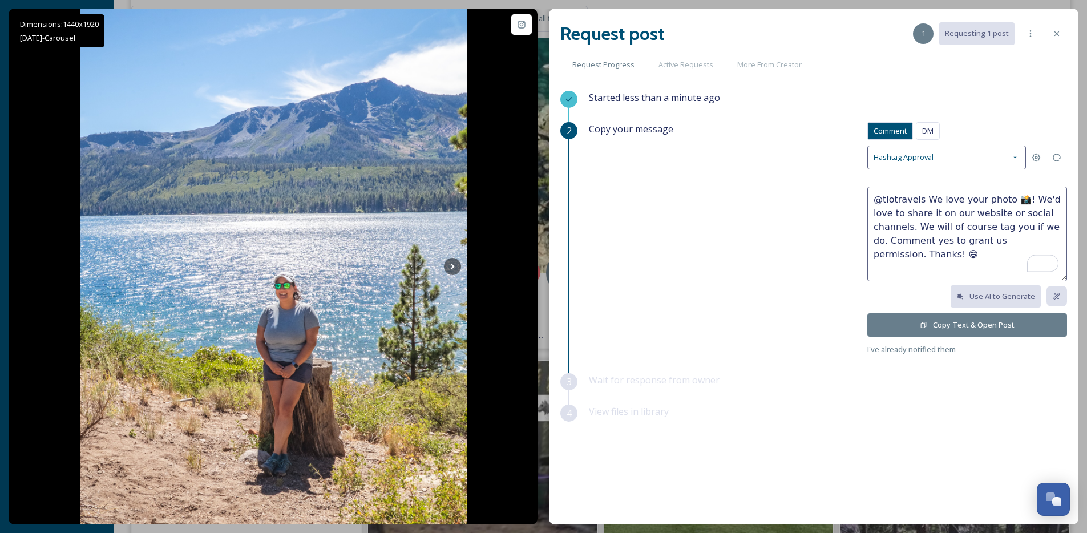
drag, startPoint x: 1017, startPoint y: 199, endPoint x: 925, endPoint y: 200, distance: 92.4
click at [925, 200] on textarea "@tlotravels We love your photo 📸! We'd love to share it on our website or socia…" at bounding box center [967, 234] width 200 height 95
click at [873, 215] on textarea "@tlotravels Beautiful pics! We'd love to share it on our website or social chan…" at bounding box center [967, 234] width 200 height 95
type textarea "@tlotravels Beautiful pics! We'd love to share one or two of these on our websi…"
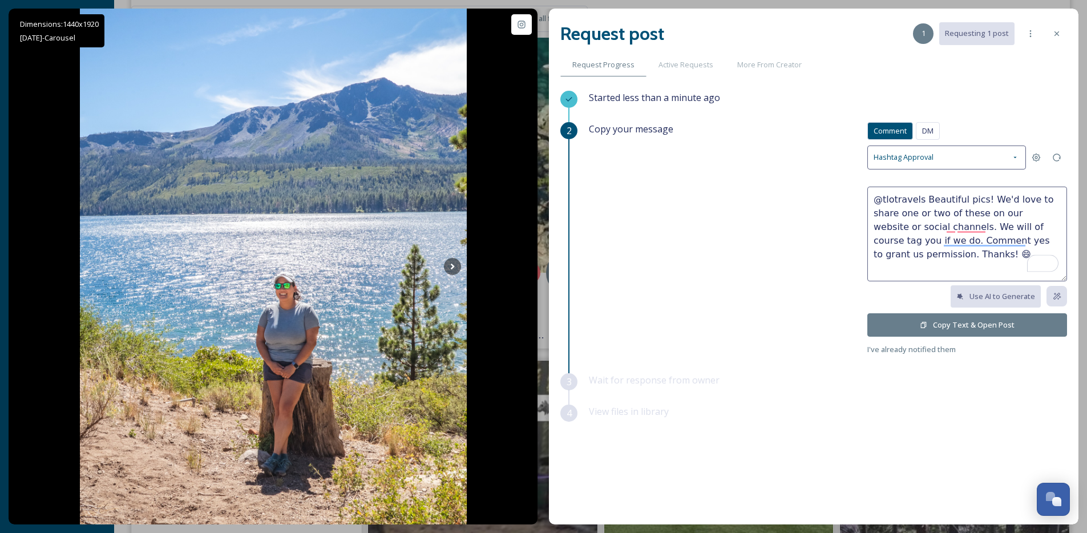
click at [889, 325] on button "Copy Text & Open Post" at bounding box center [967, 324] width 200 height 23
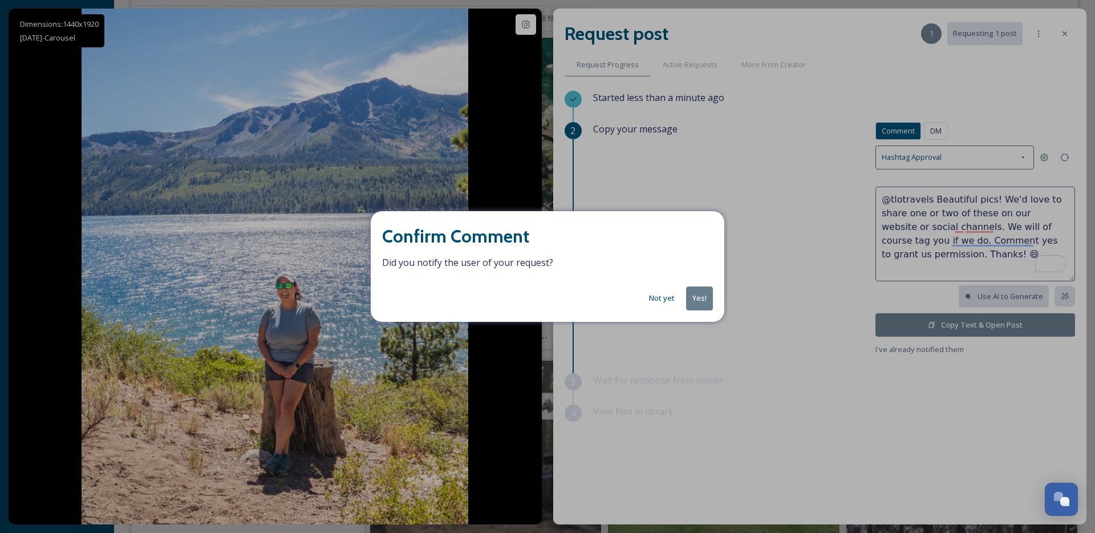
click at [697, 295] on button "Yes!" at bounding box center [699, 297] width 27 height 23
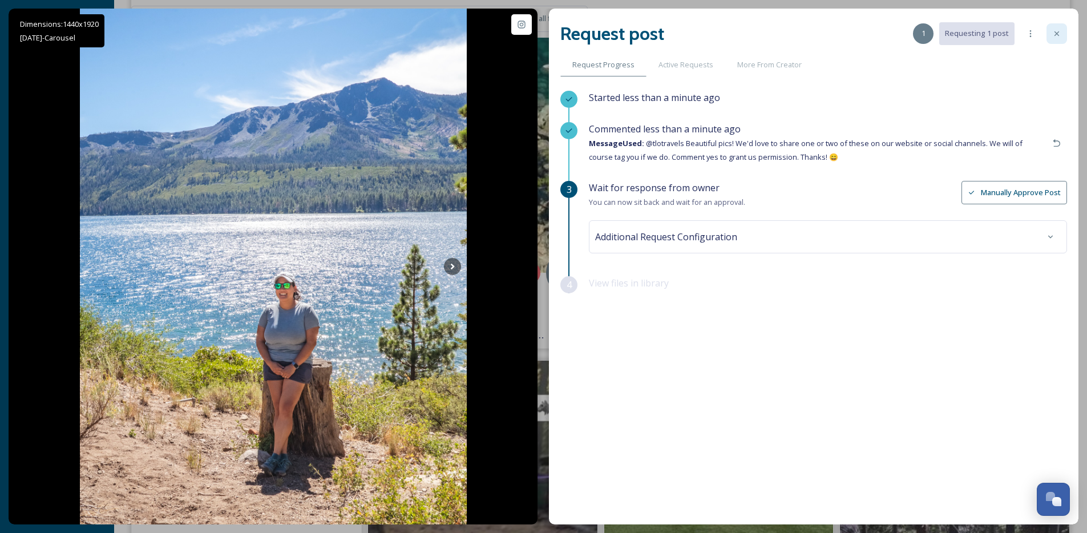
click at [1056, 29] on icon at bounding box center [1056, 33] width 9 height 9
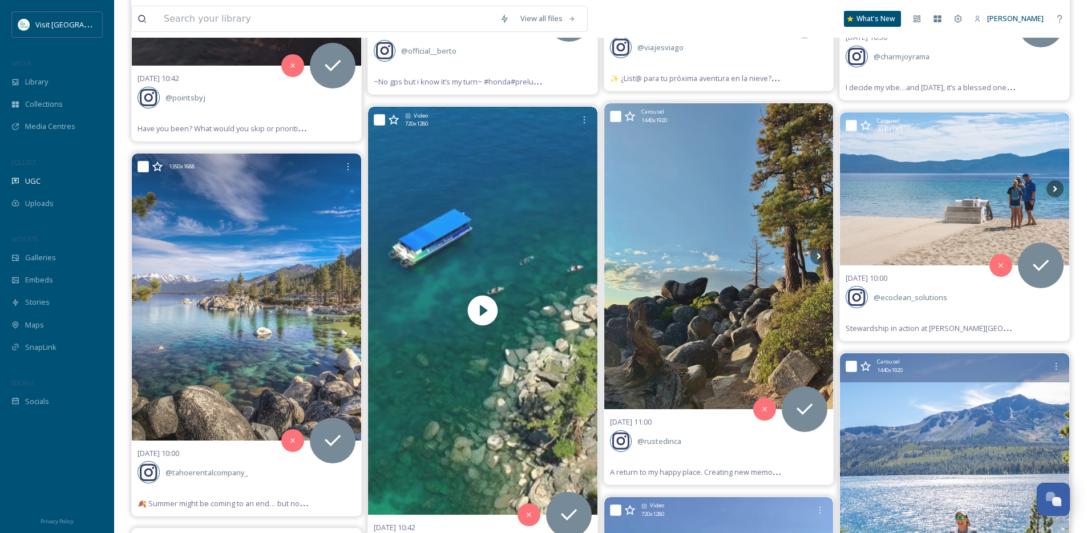
scroll to position [6332, 0]
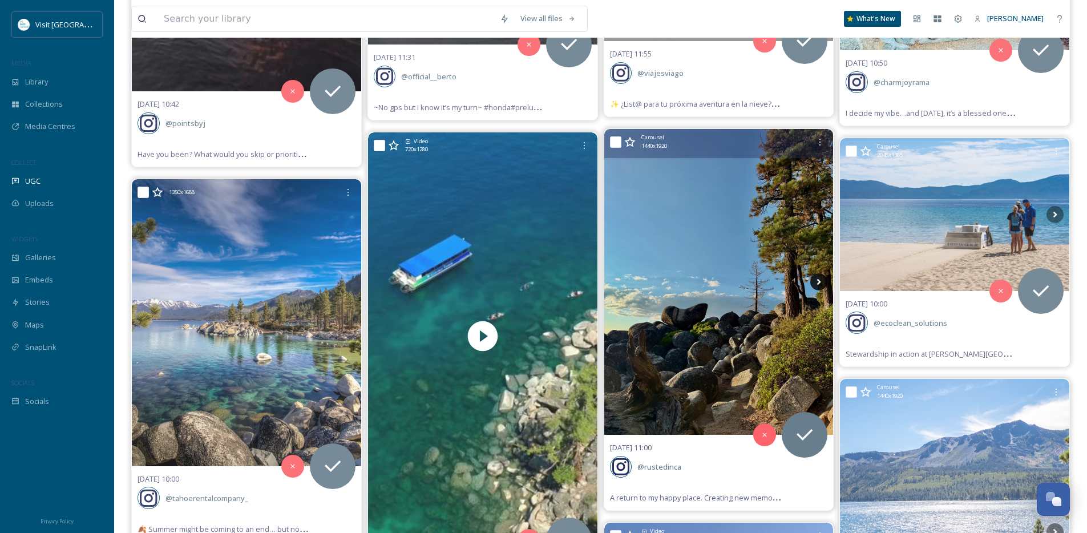
click at [824, 280] on icon at bounding box center [818, 281] width 17 height 17
click at [819, 282] on icon at bounding box center [819, 281] width 4 height 6
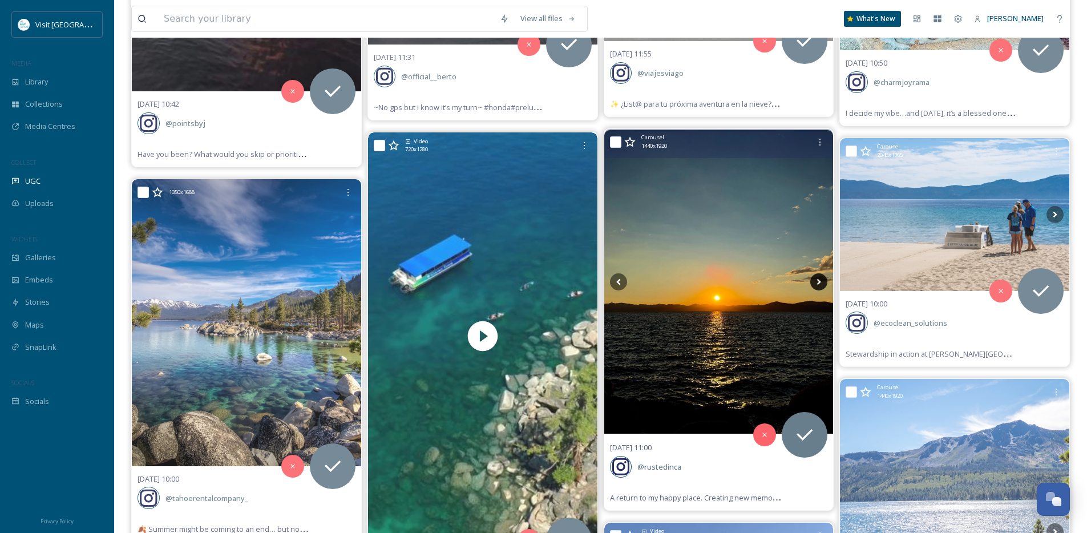
click at [817, 283] on icon at bounding box center [819, 281] width 4 height 6
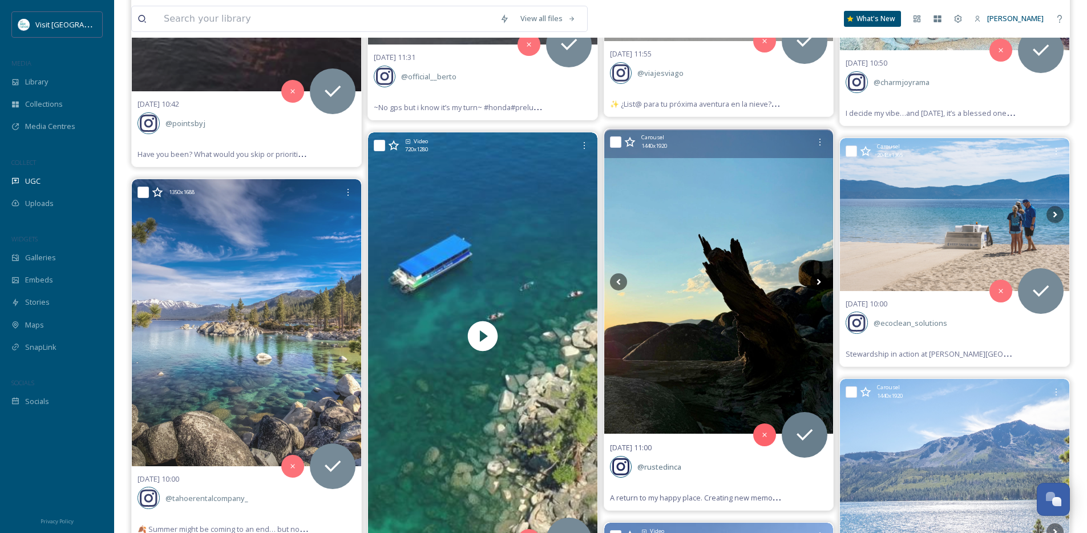
click at [817, 283] on icon at bounding box center [819, 281] width 4 height 6
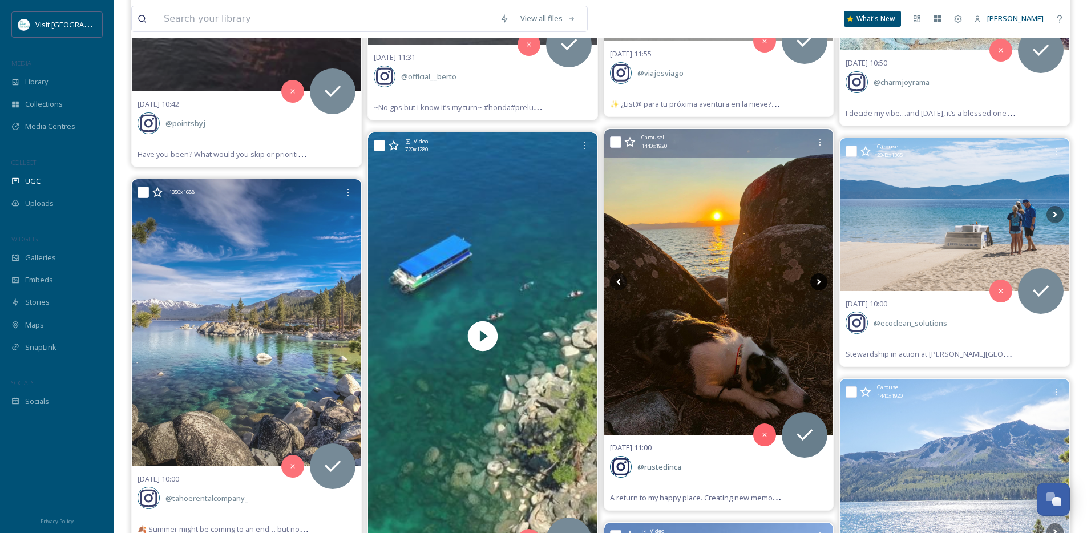
click at [817, 283] on icon at bounding box center [819, 281] width 4 height 6
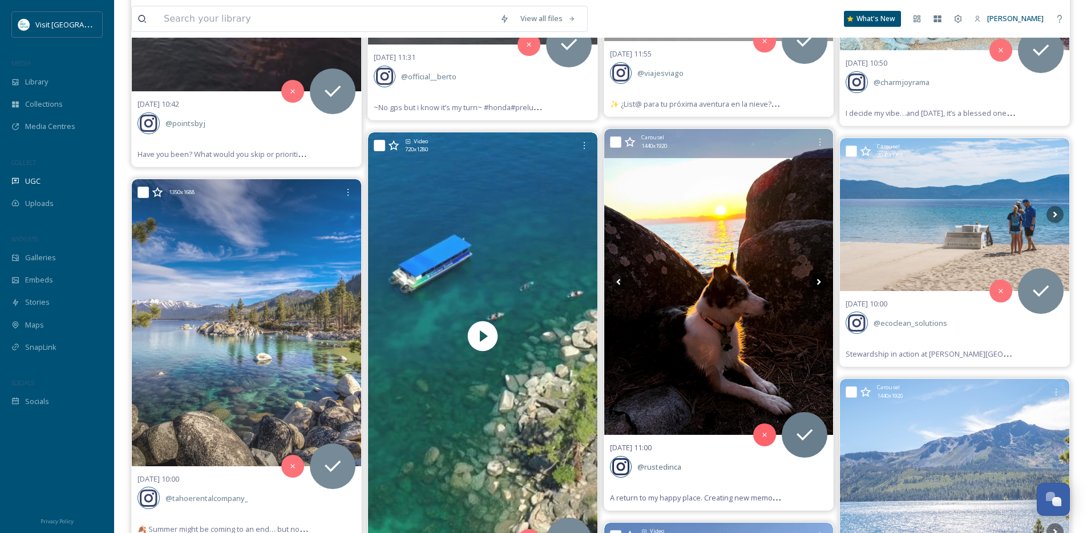
click at [817, 283] on icon at bounding box center [819, 281] width 4 height 6
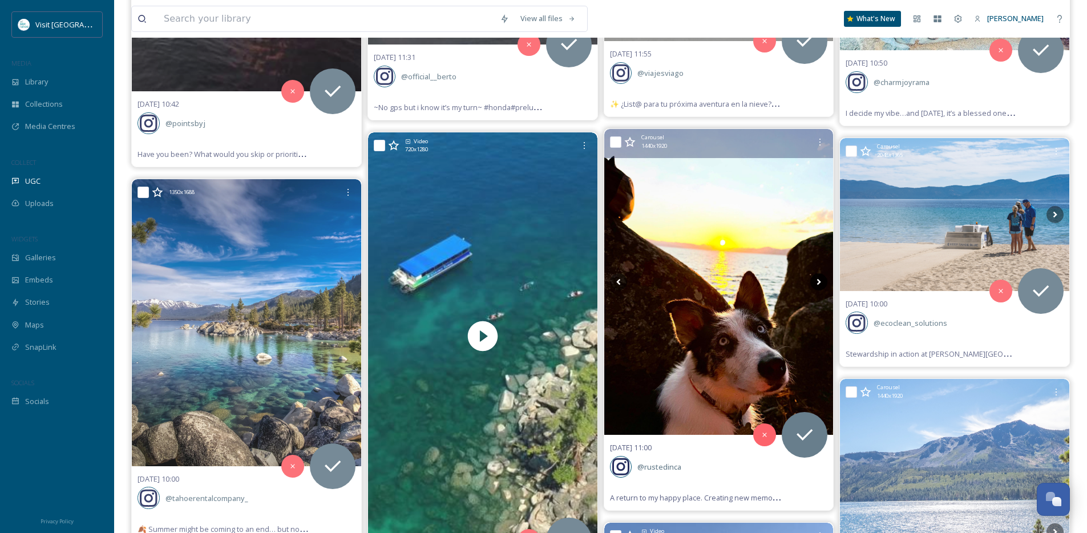
click at [817, 283] on icon at bounding box center [819, 281] width 4 height 6
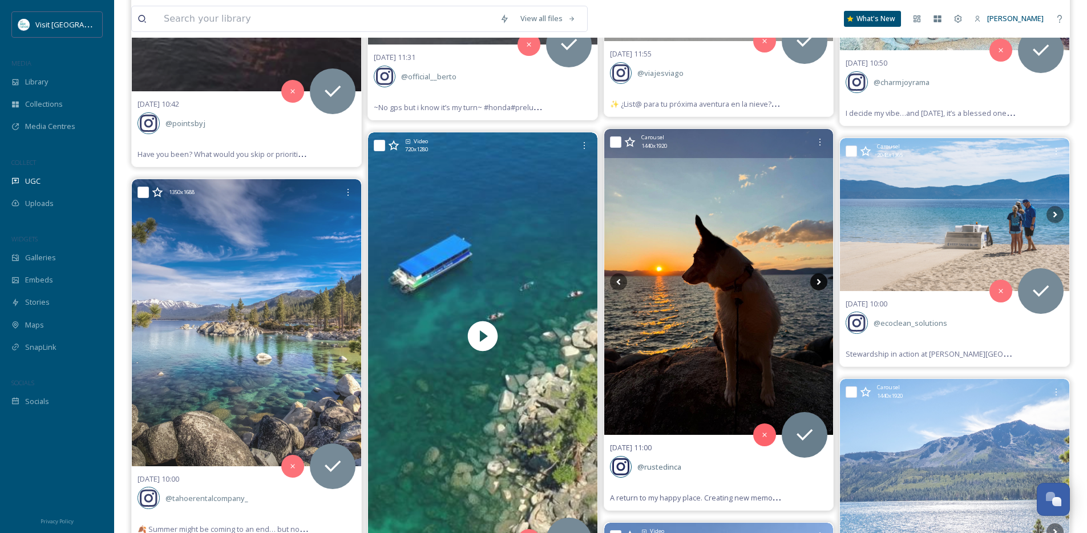
click at [817, 283] on icon at bounding box center [819, 281] width 4 height 6
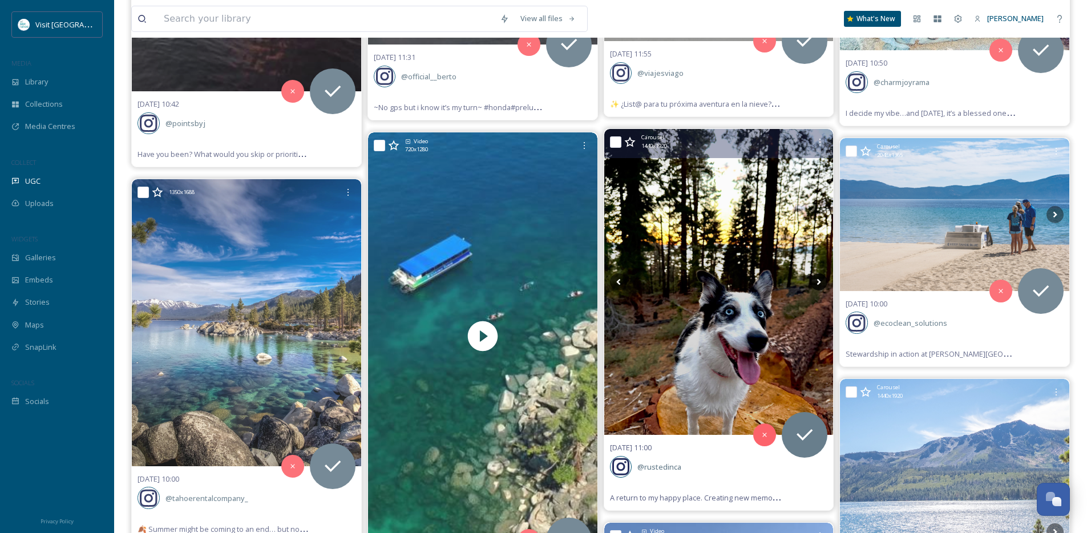
click at [817, 283] on icon at bounding box center [819, 281] width 4 height 6
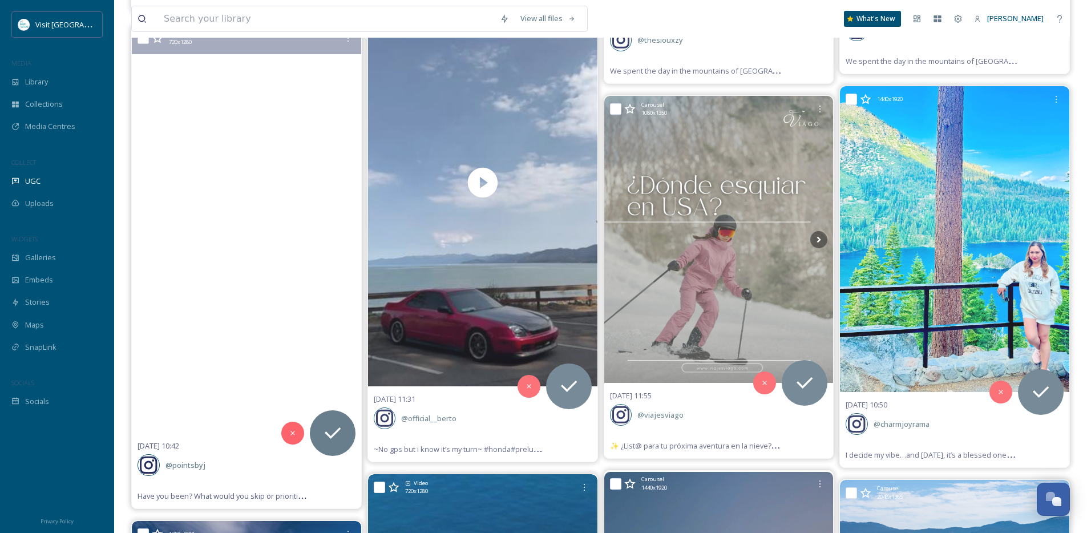
scroll to position [5992, 0]
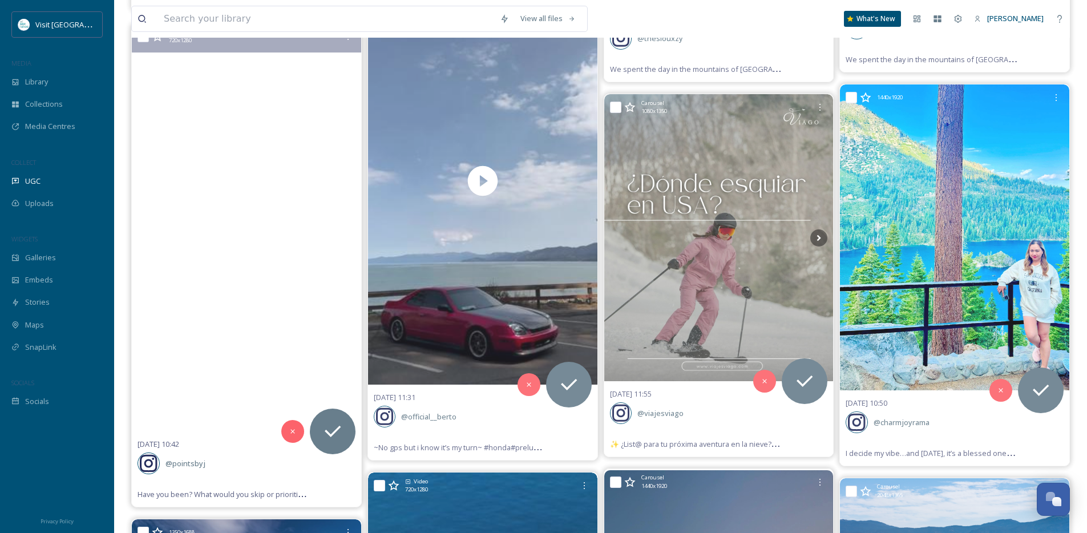
click at [276, 309] on video "Have you been? What would you skip or prioritize next time? #laketahoe #tahoe #…" at bounding box center [246, 227] width 229 height 408
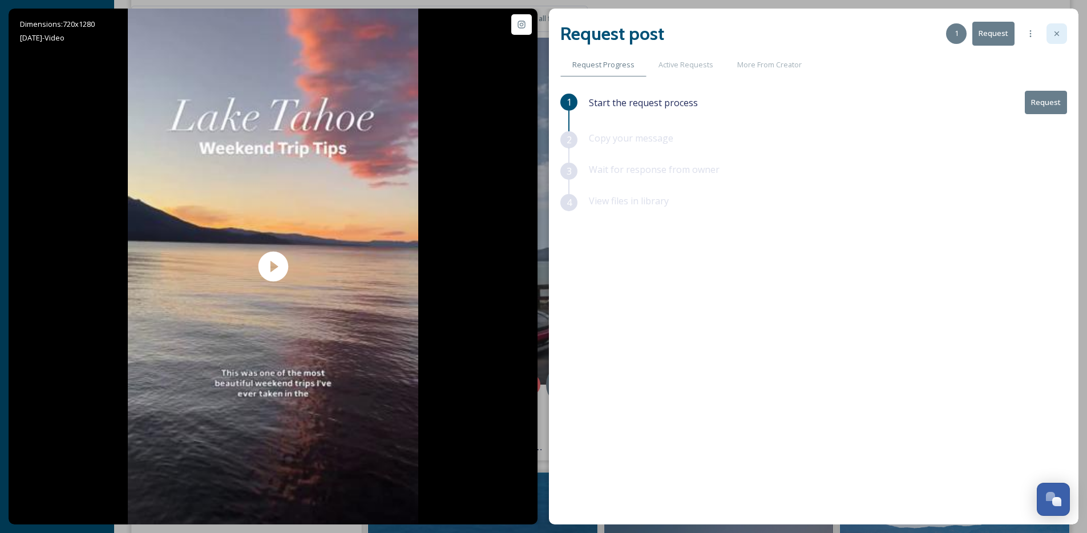
click at [1050, 33] on div at bounding box center [1056, 33] width 21 height 21
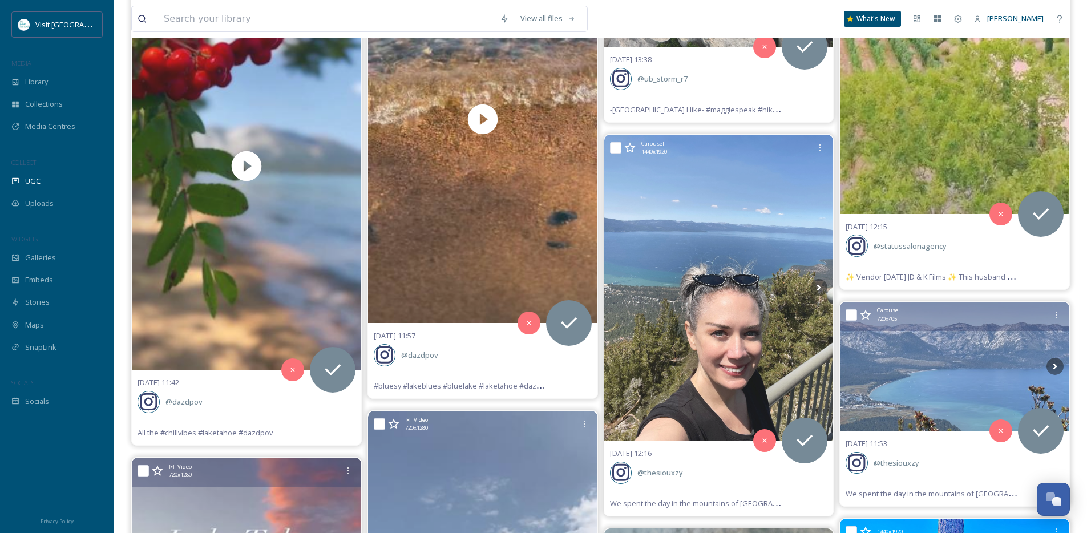
scroll to position [5555, 0]
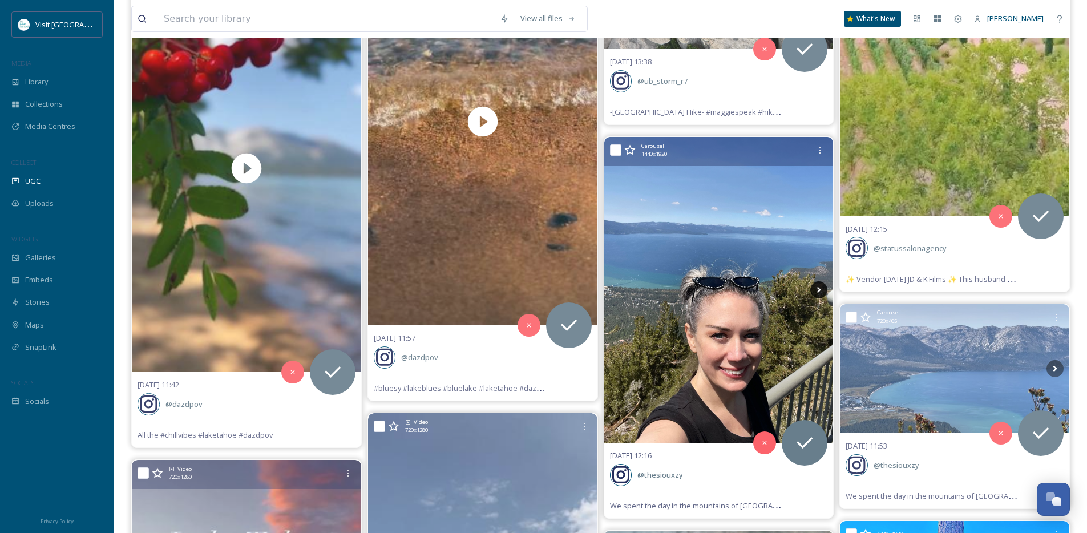
click at [824, 286] on icon at bounding box center [818, 289] width 17 height 17
click at [822, 286] on icon at bounding box center [818, 289] width 17 height 17
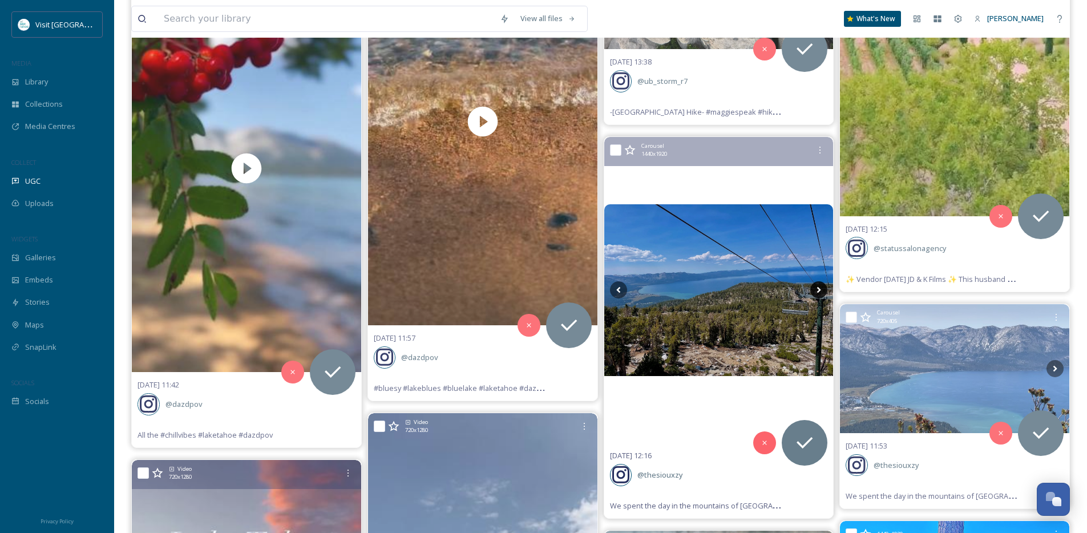
click at [822, 287] on icon at bounding box center [818, 289] width 17 height 17
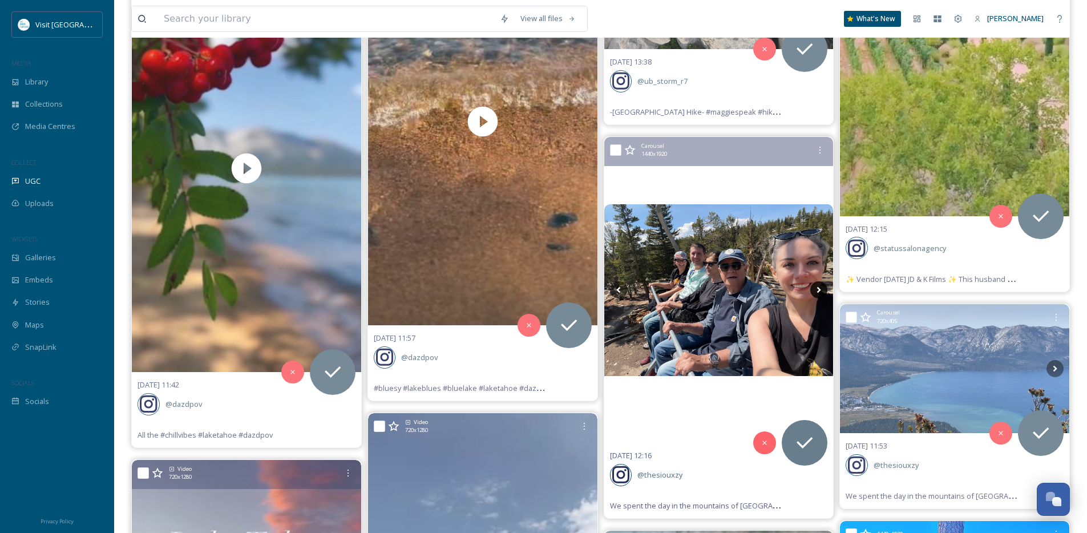
click at [822, 287] on icon at bounding box center [818, 289] width 17 height 17
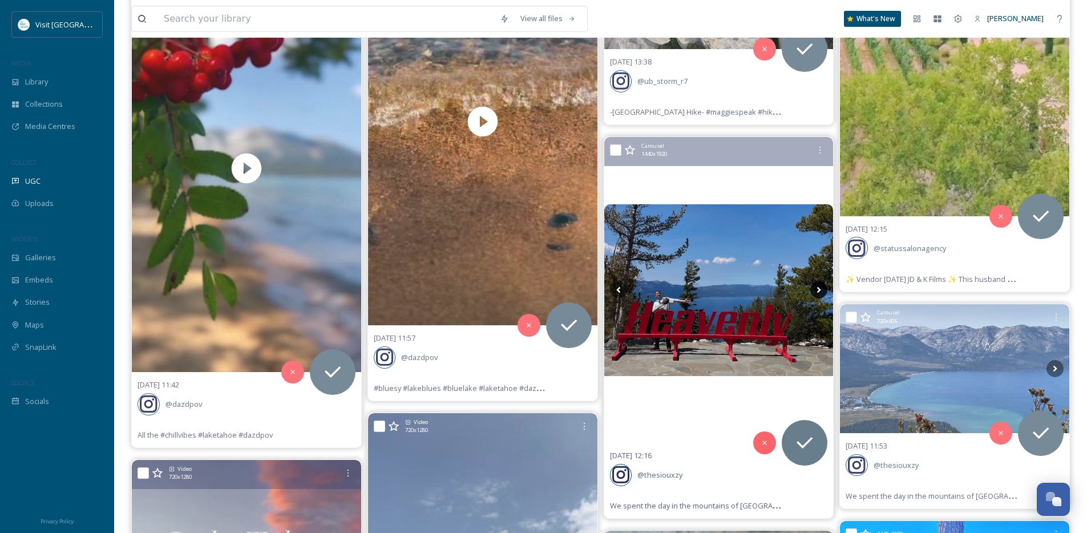
click at [819, 289] on icon at bounding box center [819, 290] width 4 height 6
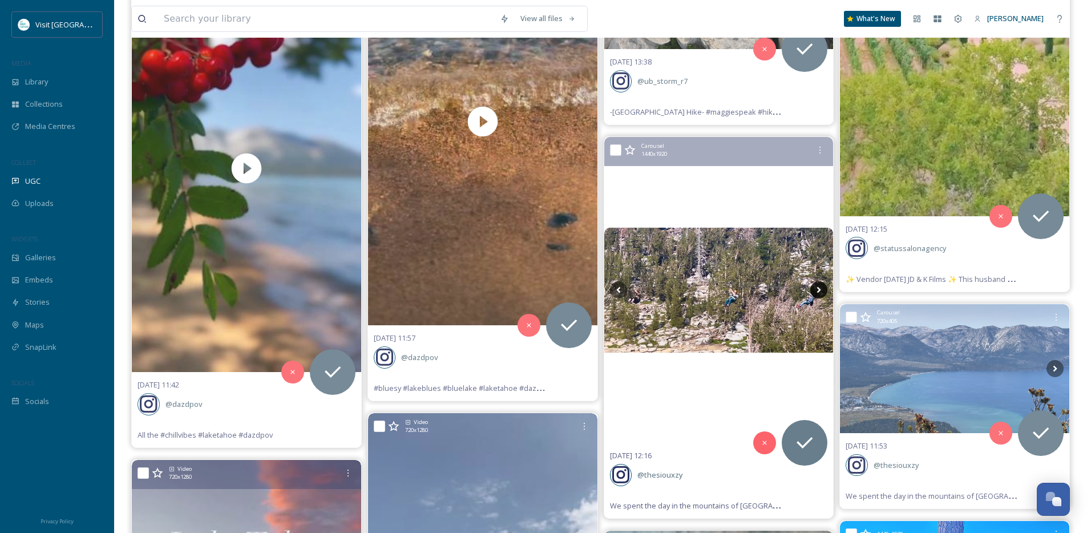
click at [819, 289] on icon at bounding box center [819, 290] width 4 height 6
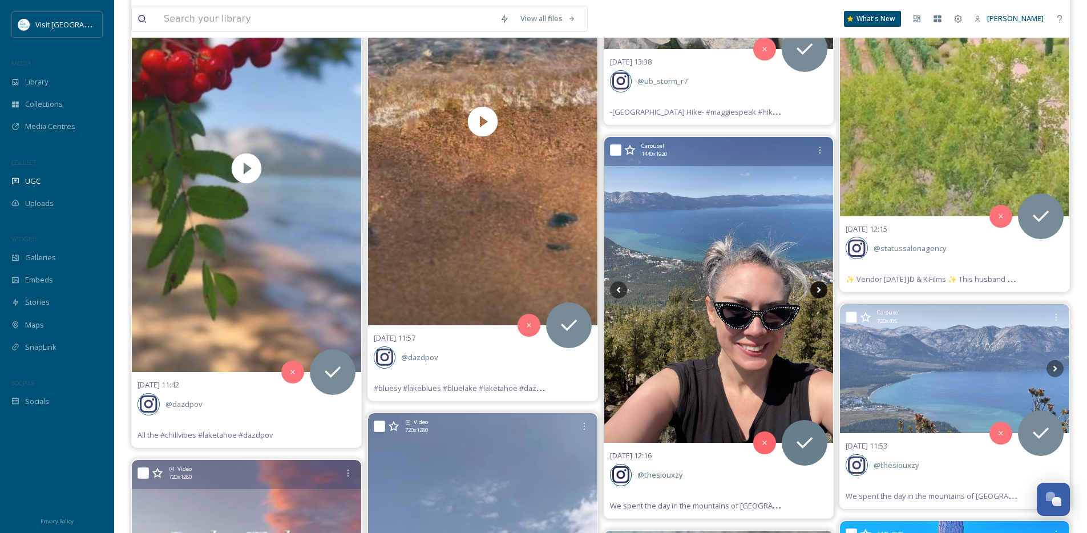
click at [819, 289] on icon at bounding box center [819, 290] width 4 height 6
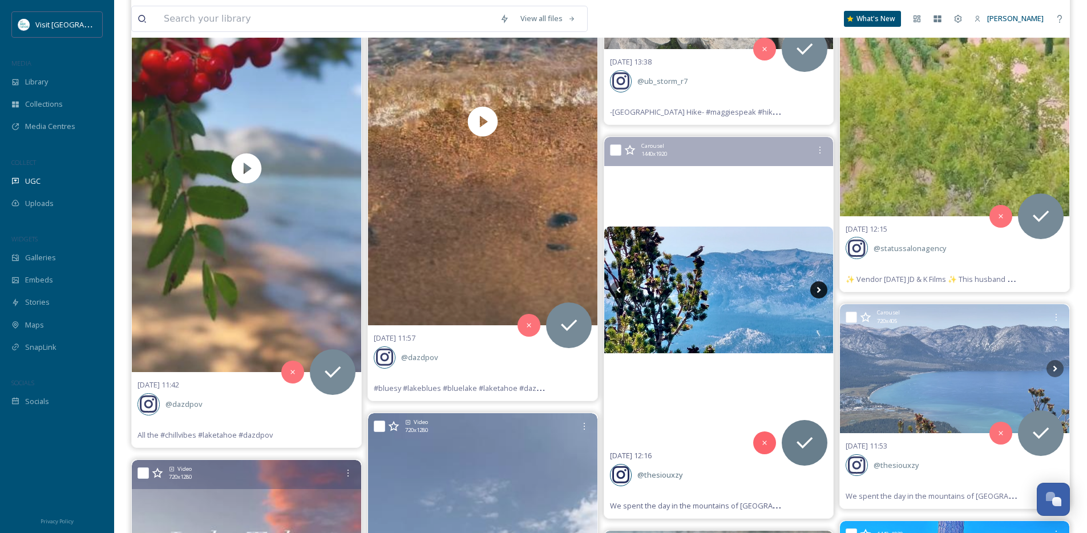
click at [819, 289] on icon at bounding box center [819, 290] width 4 height 6
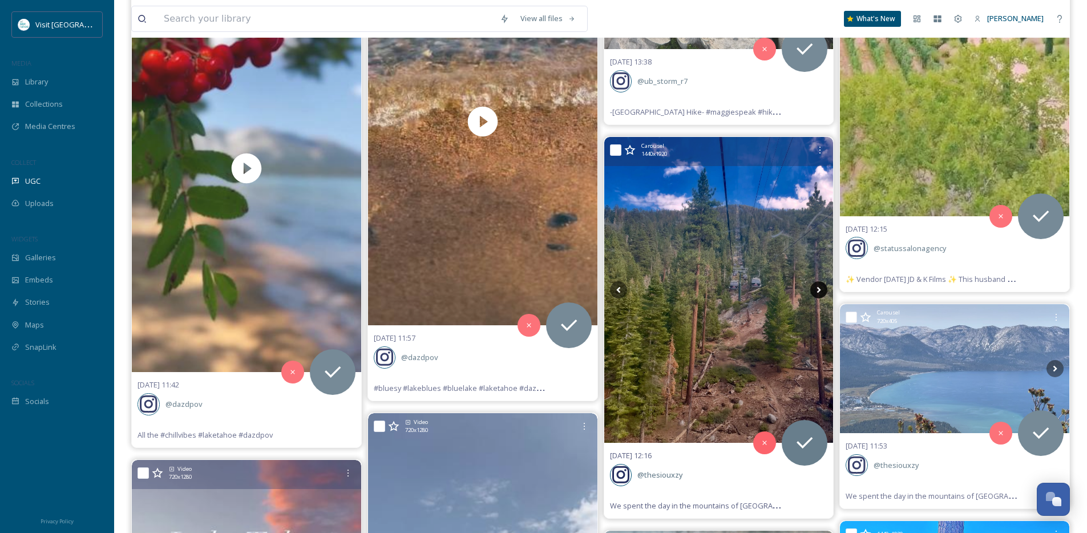
click at [819, 289] on icon at bounding box center [819, 290] width 4 height 6
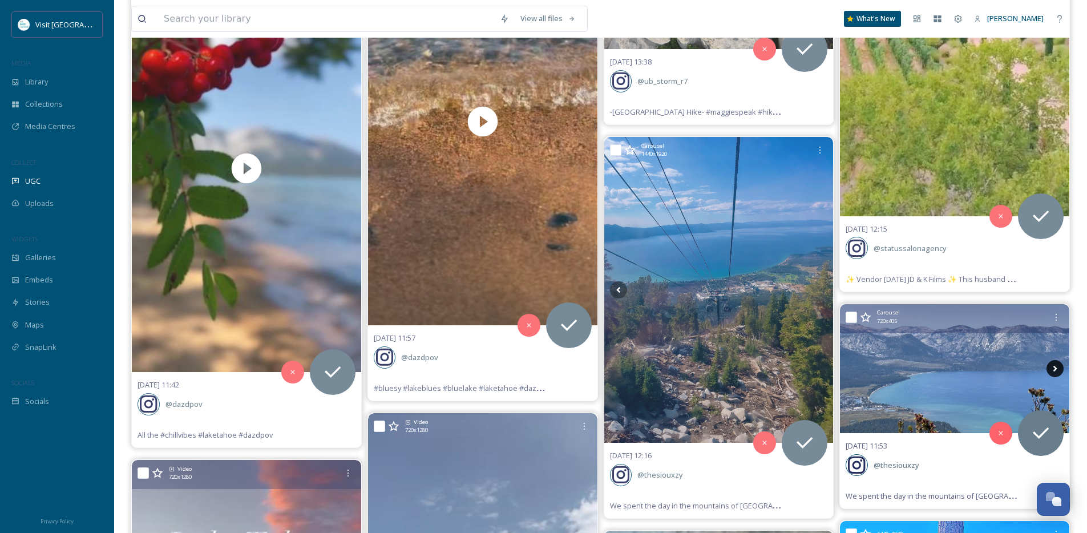
click at [1056, 367] on icon at bounding box center [1054, 368] width 17 height 17
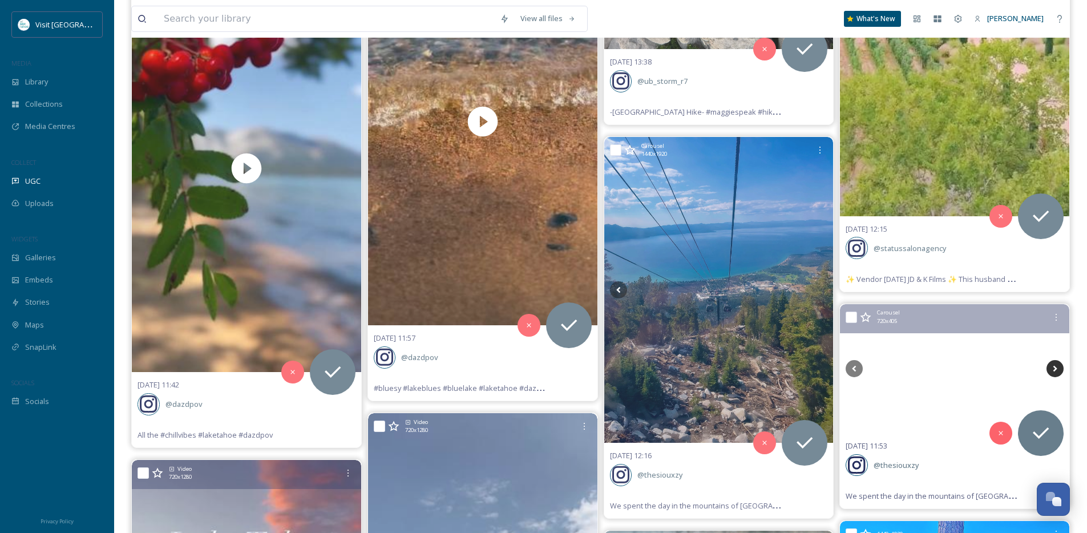
click at [1056, 367] on icon at bounding box center [1054, 368] width 17 height 17
click at [1055, 367] on icon at bounding box center [1055, 368] width 4 height 6
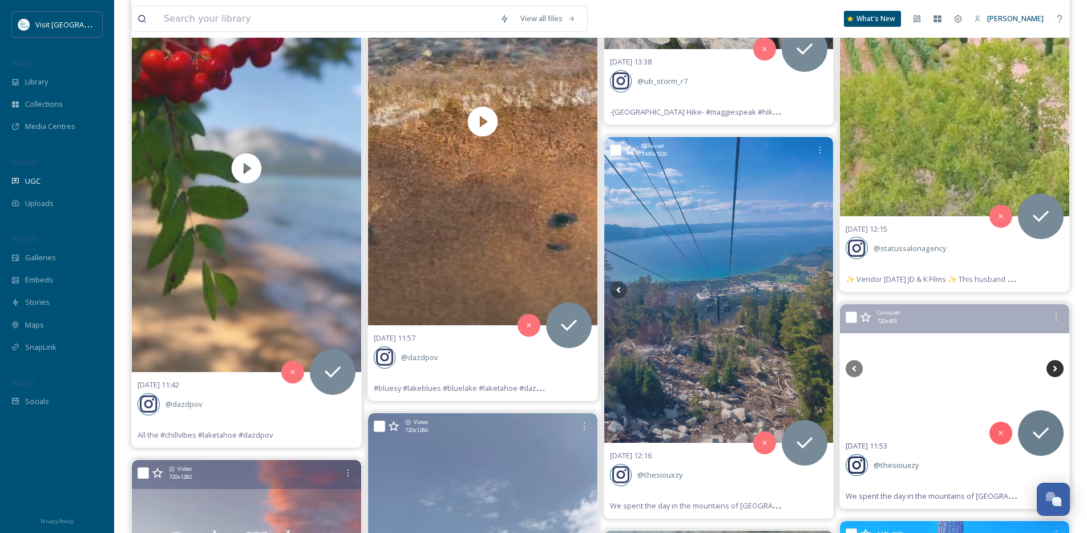
click at [1055, 367] on icon at bounding box center [1055, 368] width 4 height 6
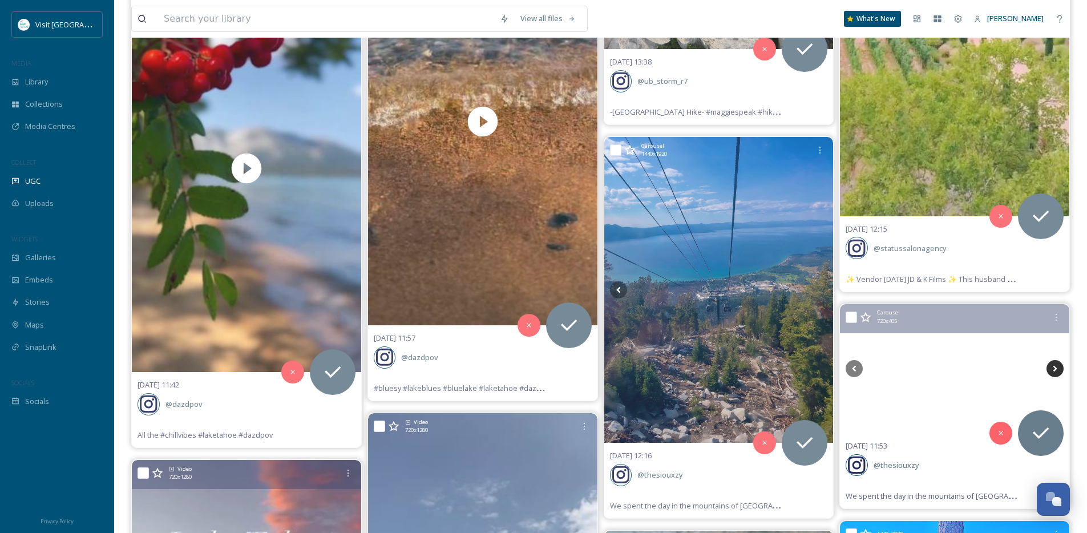
click at [1055, 367] on icon at bounding box center [1055, 368] width 4 height 6
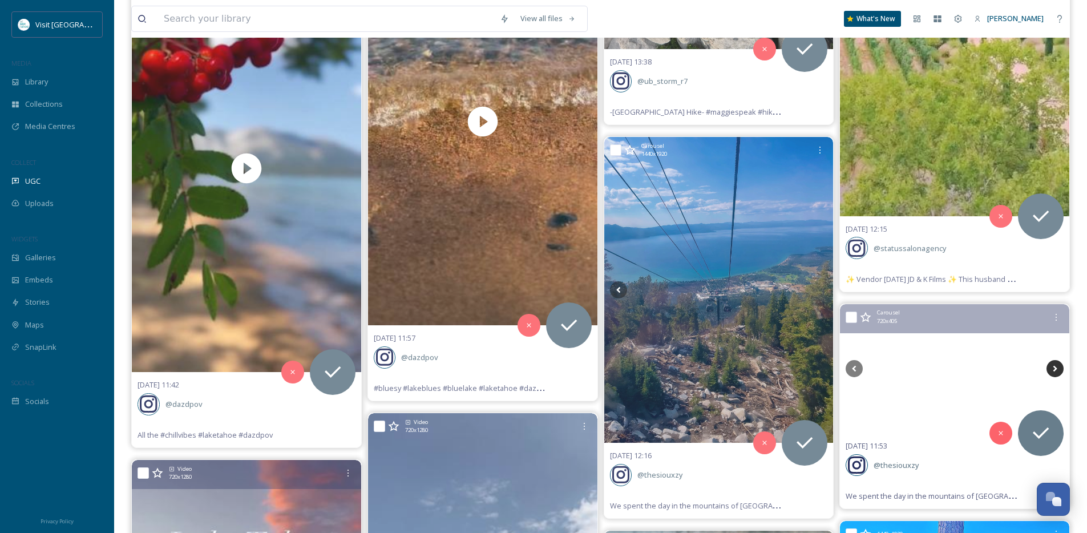
click at [1055, 367] on icon at bounding box center [1055, 368] width 4 height 6
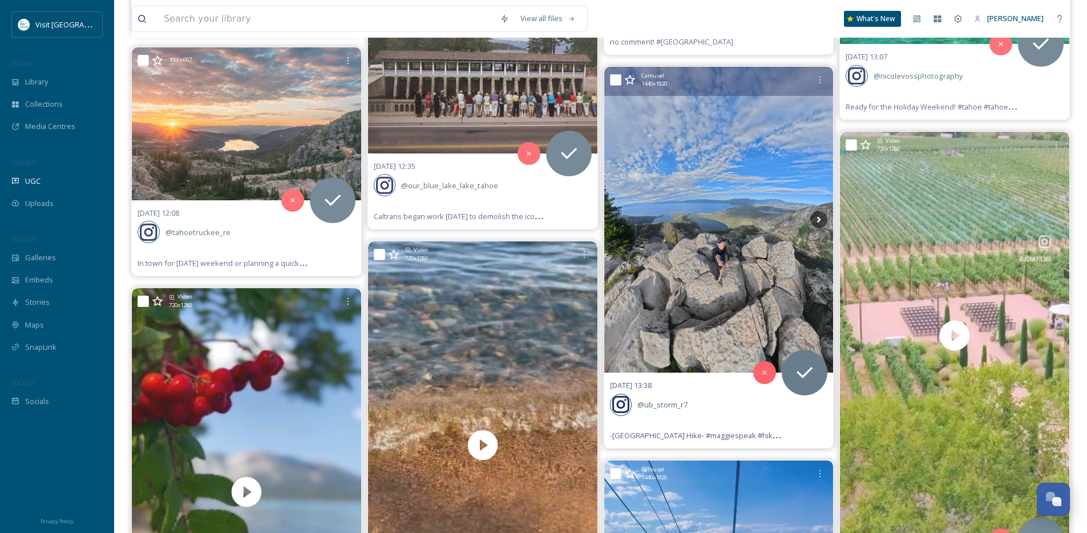
scroll to position [5230, 0]
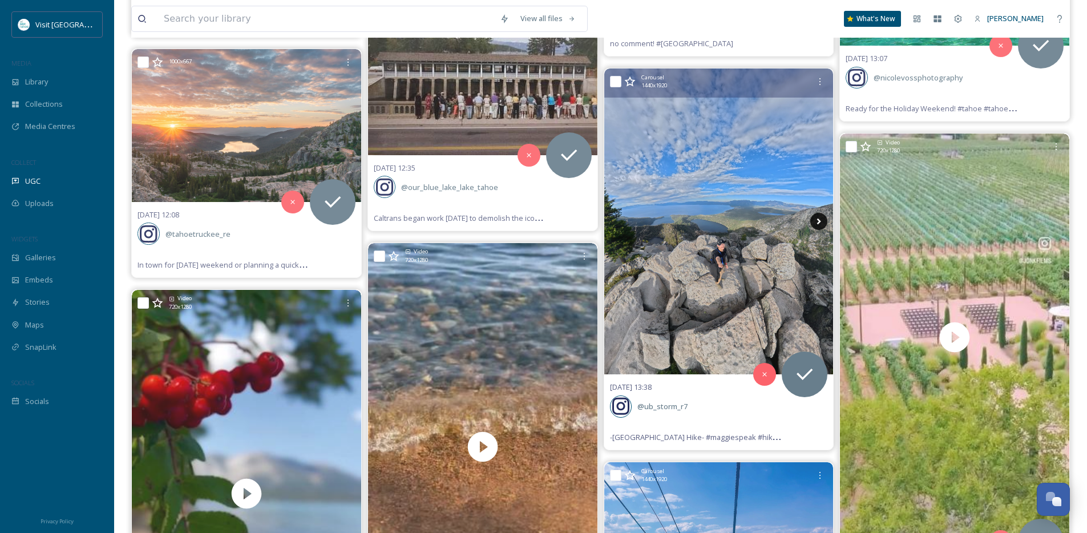
click at [822, 219] on icon at bounding box center [818, 221] width 17 height 17
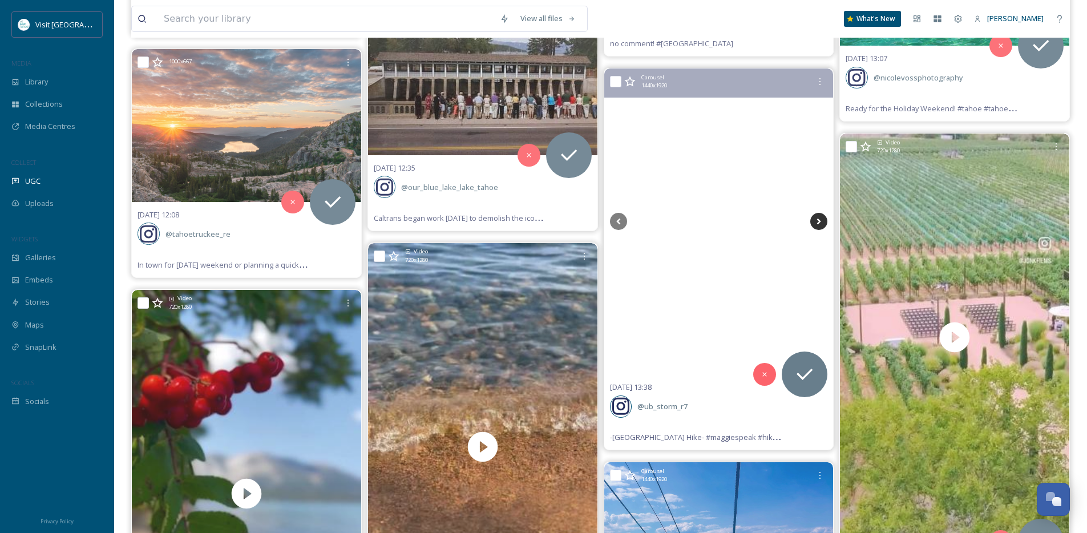
click at [822, 219] on icon at bounding box center [818, 221] width 17 height 17
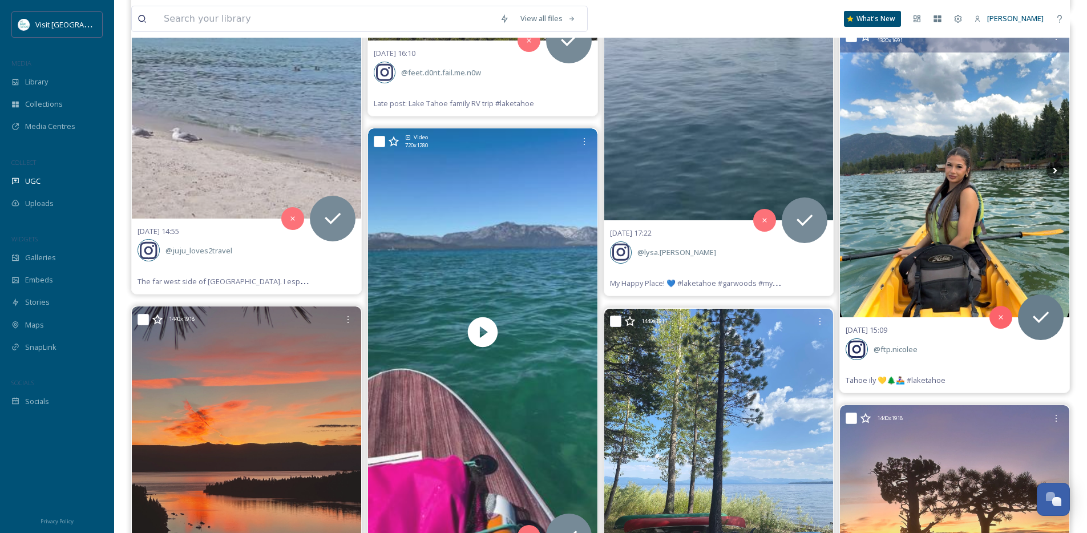
scroll to position [4173, 0]
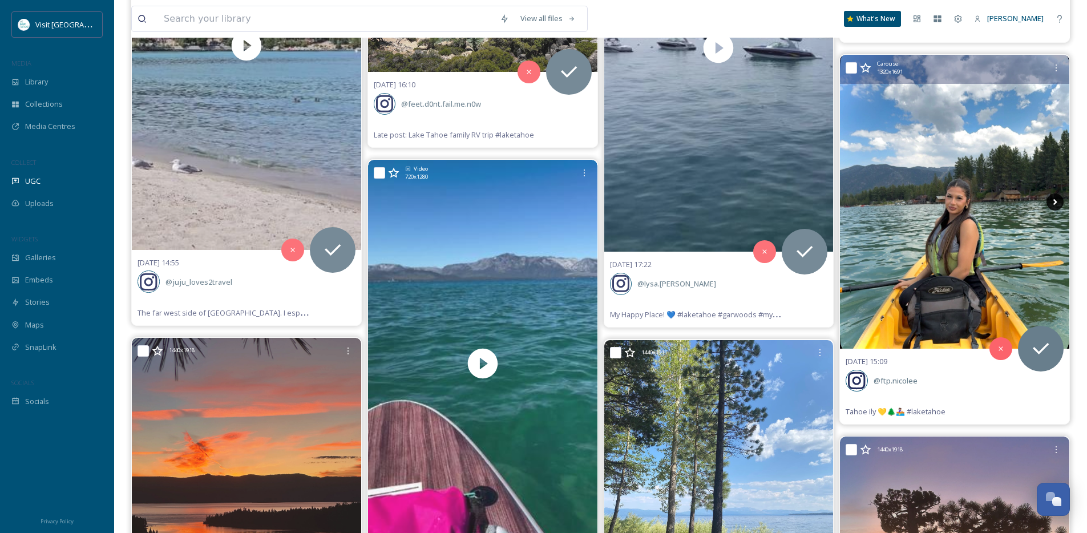
click at [1054, 203] on icon at bounding box center [1055, 202] width 4 height 6
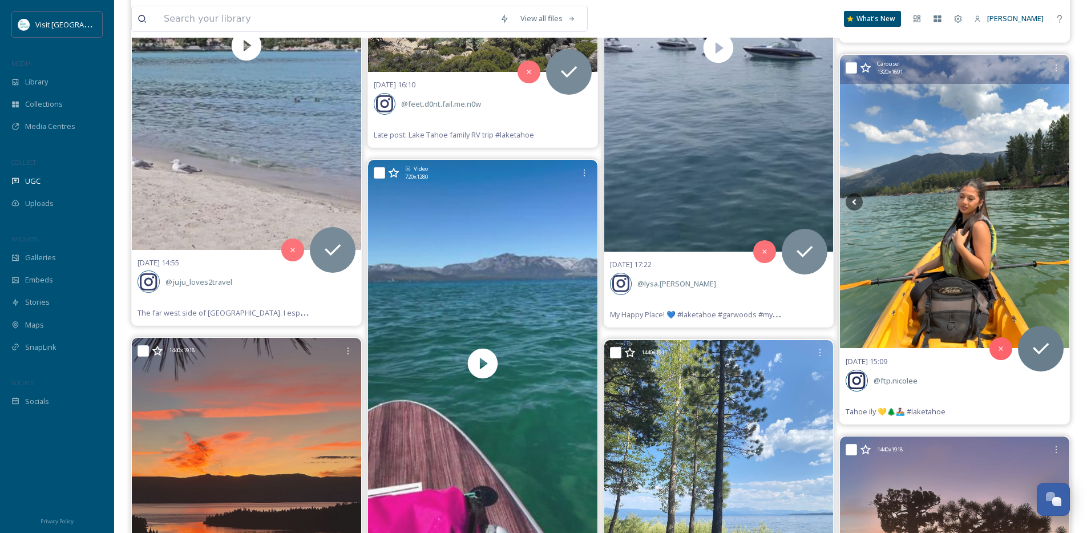
click at [1054, 203] on icon at bounding box center [1055, 202] width 4 height 6
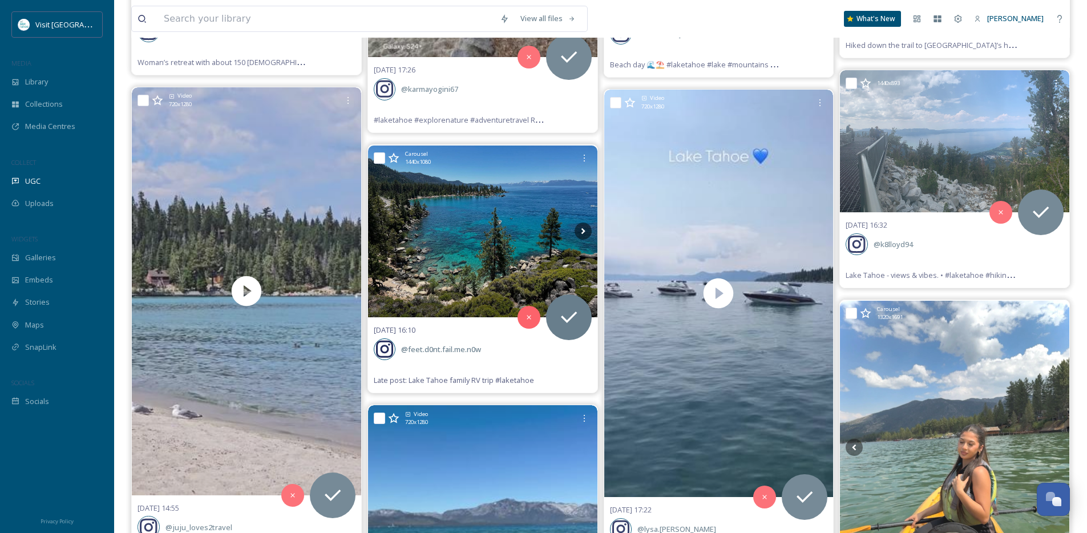
scroll to position [3929, 0]
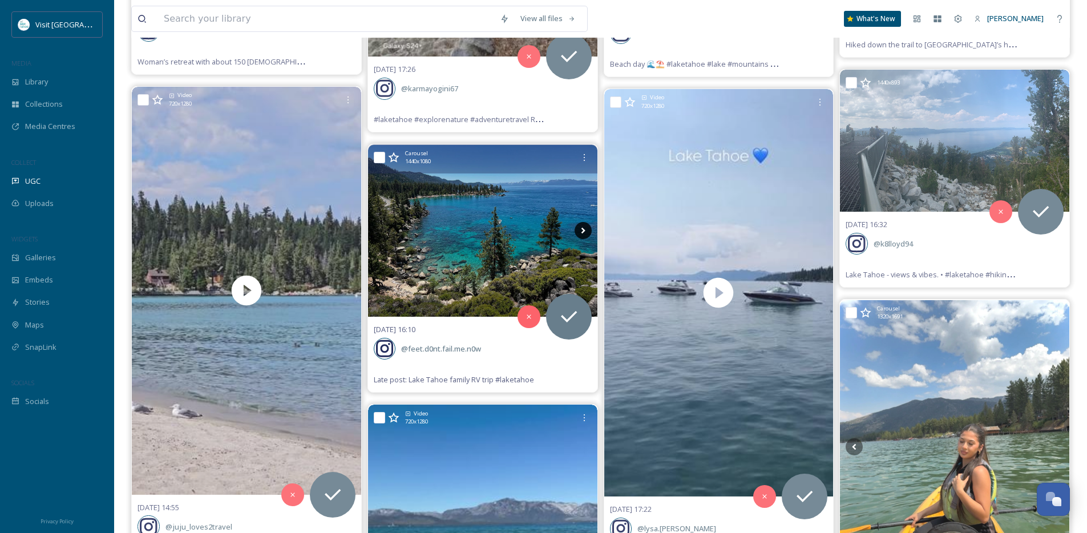
click at [584, 230] on icon at bounding box center [583, 231] width 4 height 6
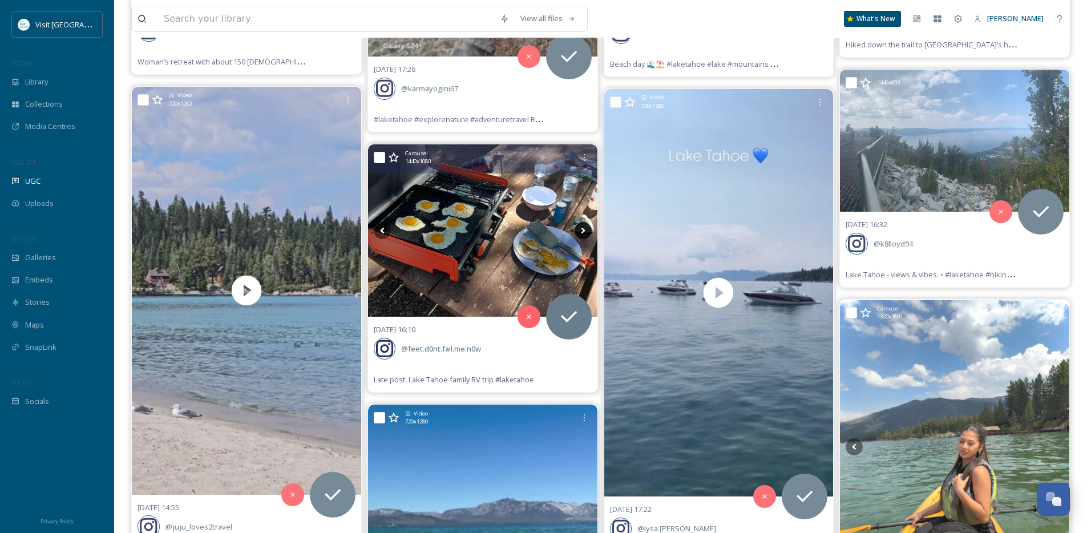
click at [584, 230] on icon at bounding box center [583, 231] width 4 height 6
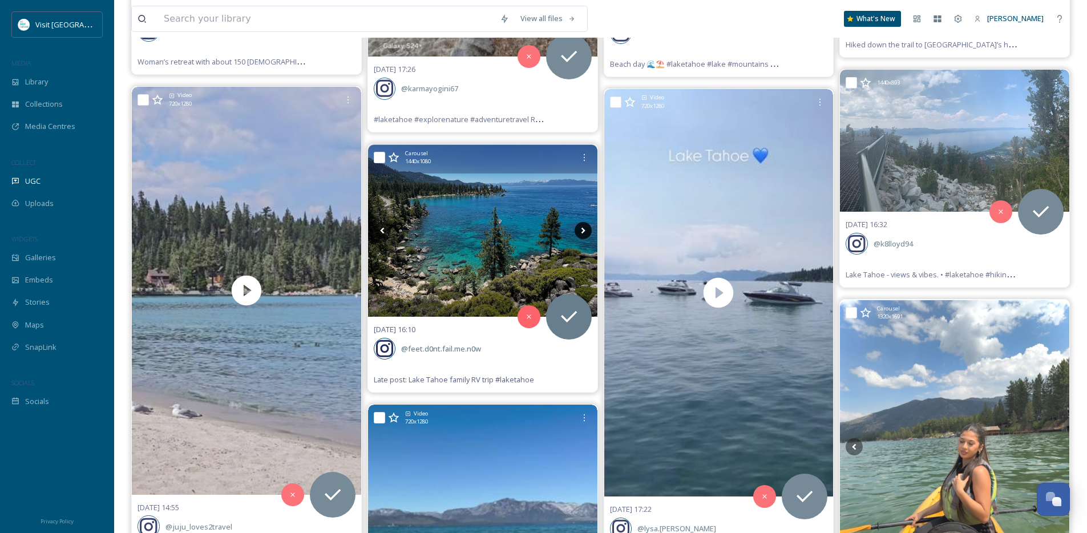
click at [584, 230] on icon at bounding box center [583, 231] width 4 height 6
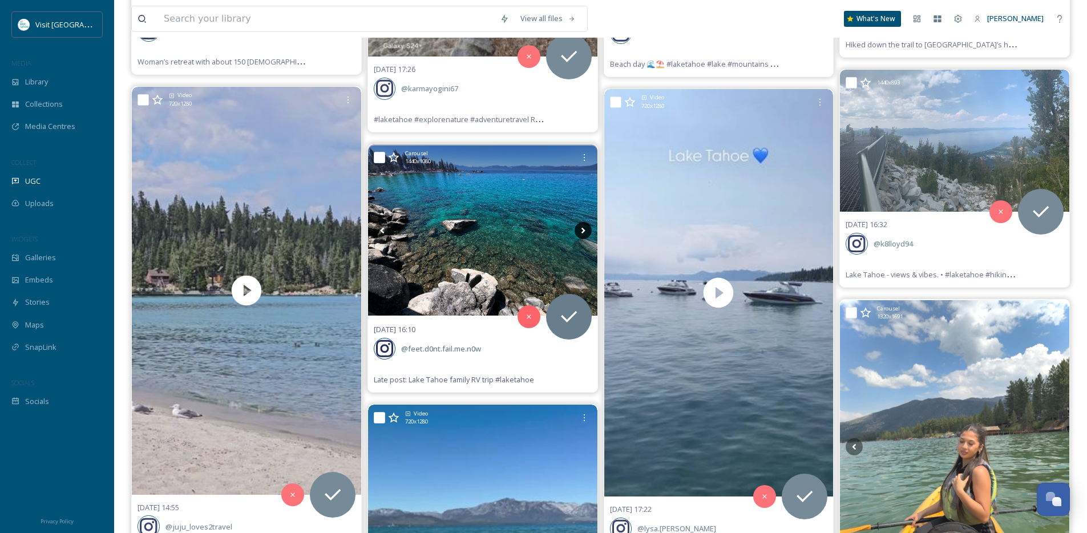
click at [584, 230] on icon at bounding box center [583, 231] width 4 height 6
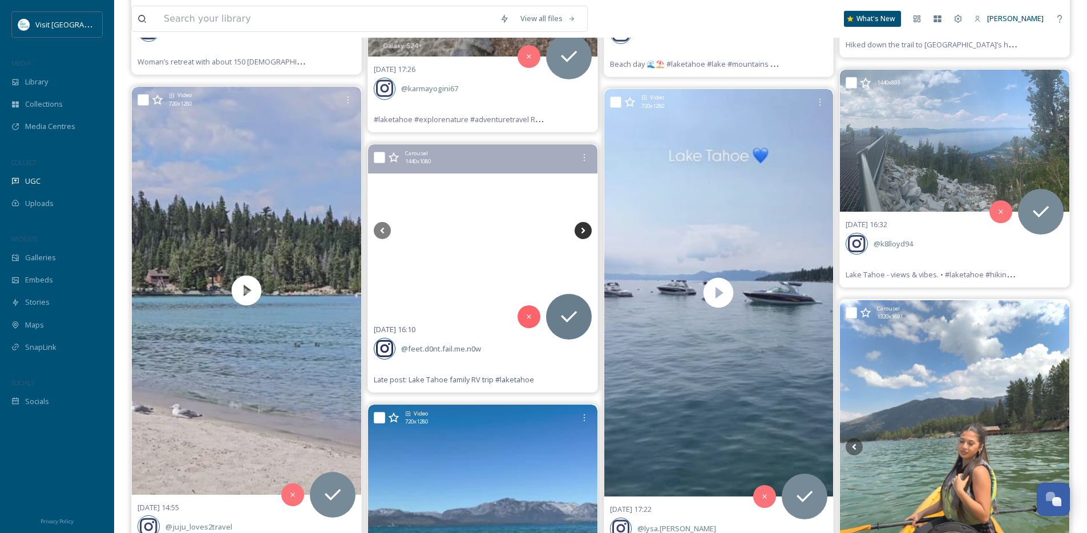
click at [584, 230] on icon at bounding box center [583, 231] width 4 height 6
click at [578, 234] on icon at bounding box center [582, 230] width 17 height 17
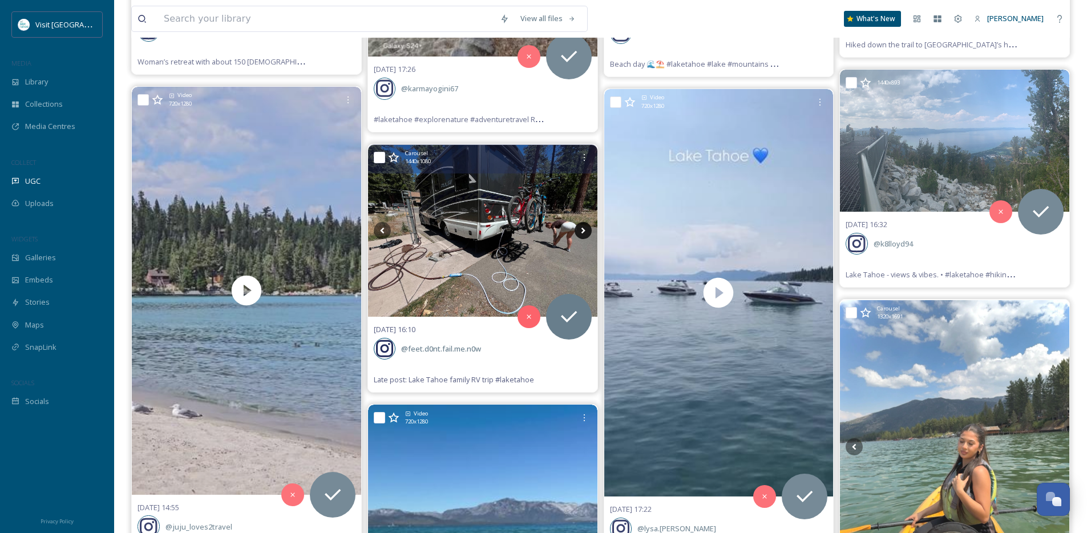
click at [578, 234] on icon at bounding box center [582, 230] width 17 height 17
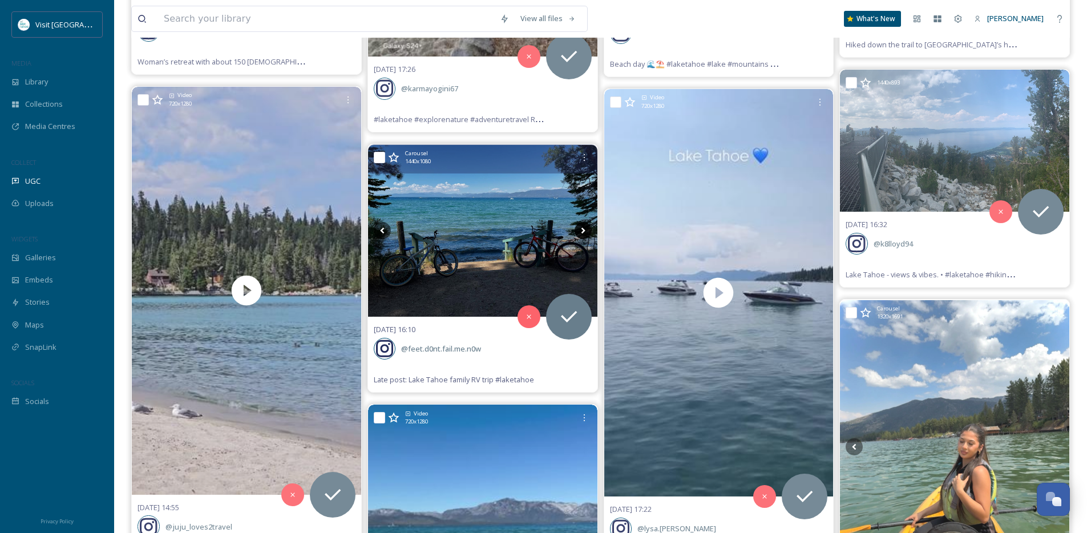
click at [581, 232] on icon at bounding box center [582, 230] width 17 height 17
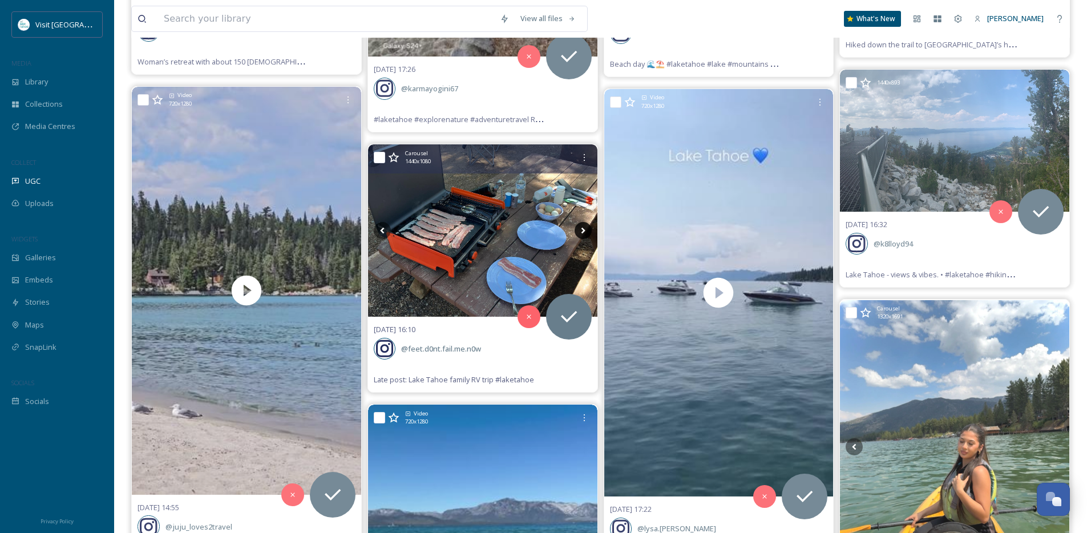
click at [581, 232] on icon at bounding box center [582, 230] width 17 height 17
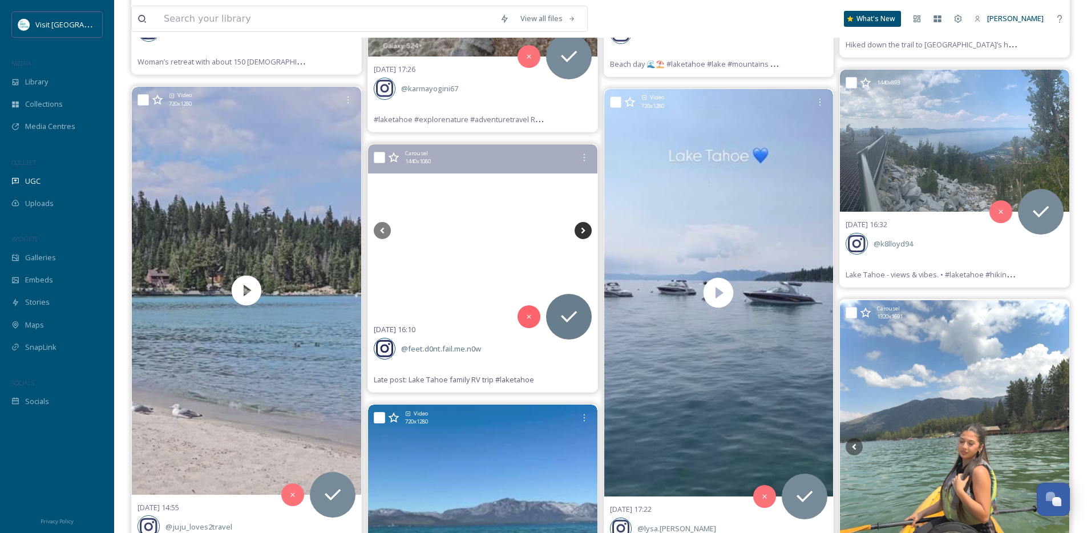
click at [581, 232] on icon at bounding box center [582, 230] width 17 height 17
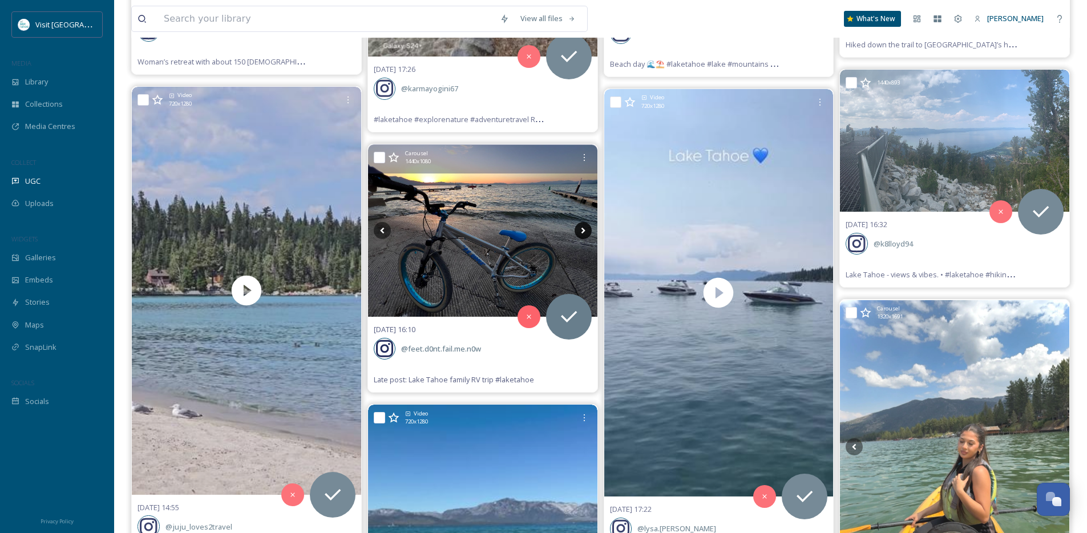
click at [581, 232] on icon at bounding box center [582, 230] width 17 height 17
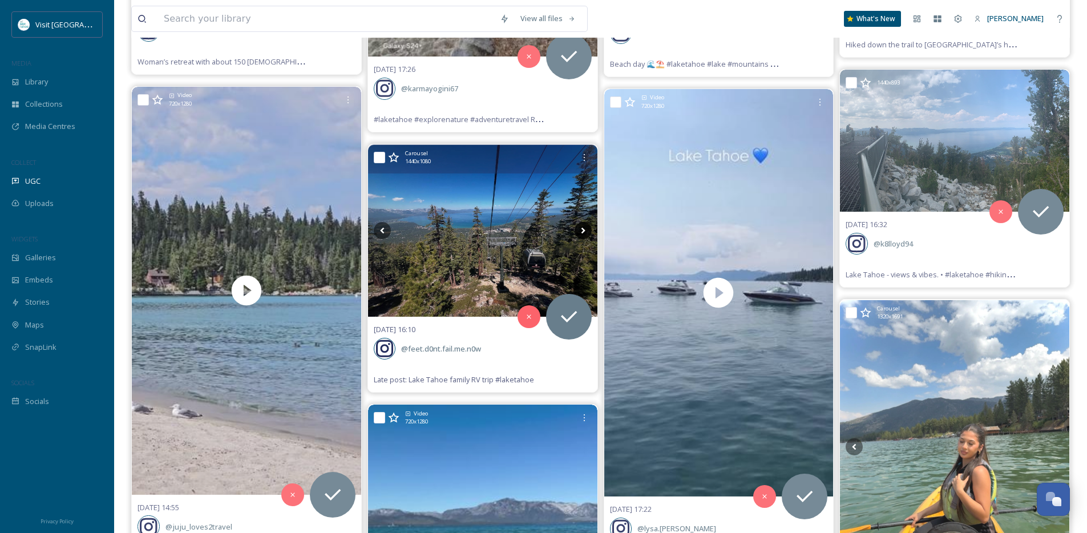
click at [581, 232] on icon at bounding box center [582, 230] width 17 height 17
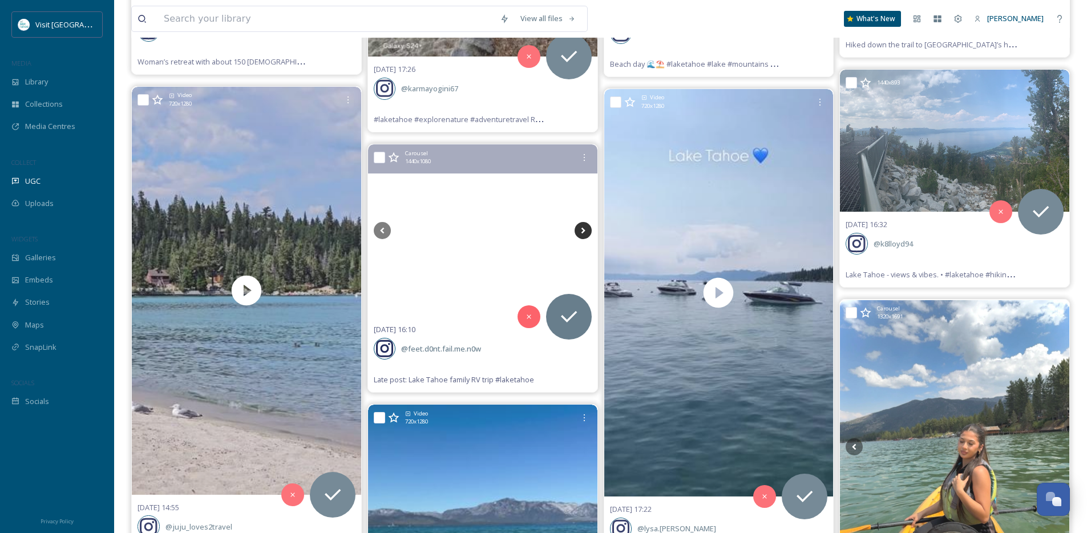
click at [581, 232] on icon at bounding box center [582, 230] width 17 height 17
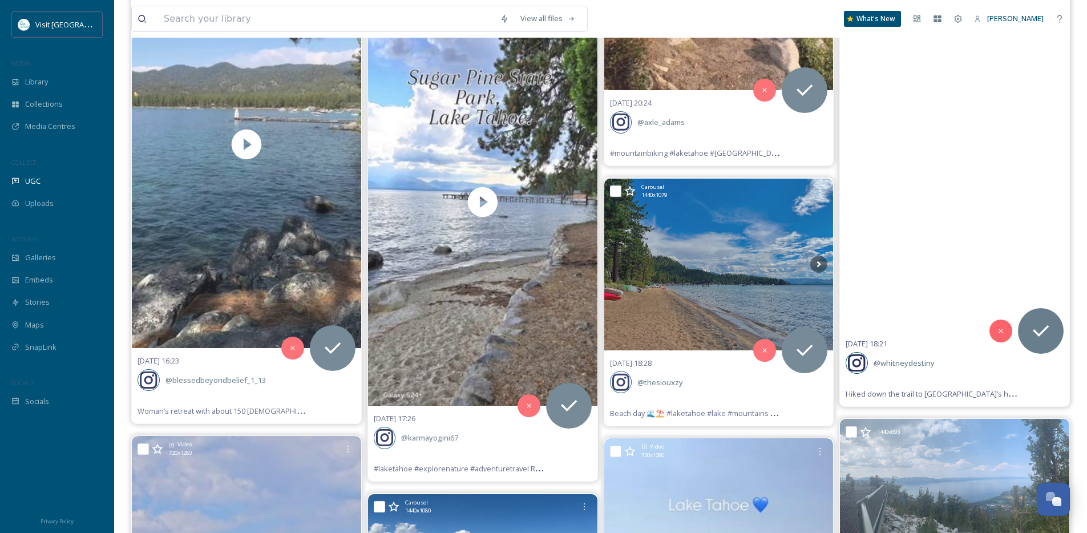
scroll to position [3573, 0]
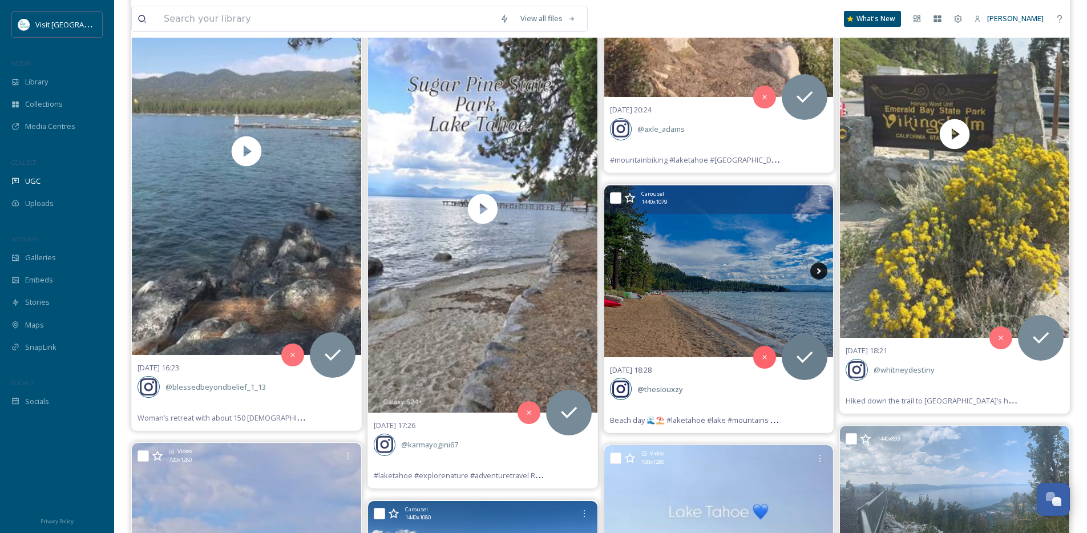
click at [821, 273] on icon at bounding box center [818, 270] width 17 height 17
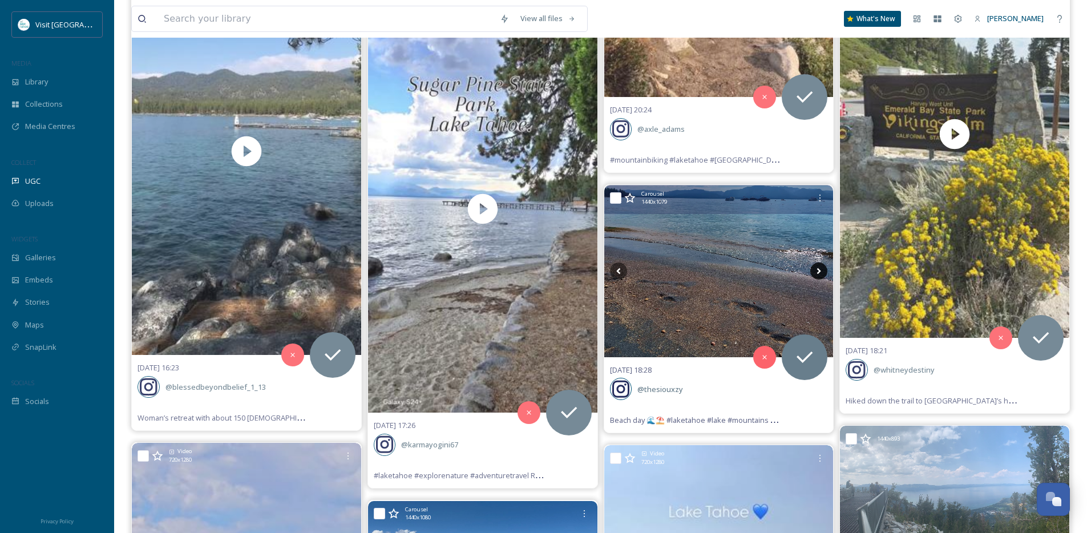
click at [821, 273] on icon at bounding box center [818, 270] width 17 height 17
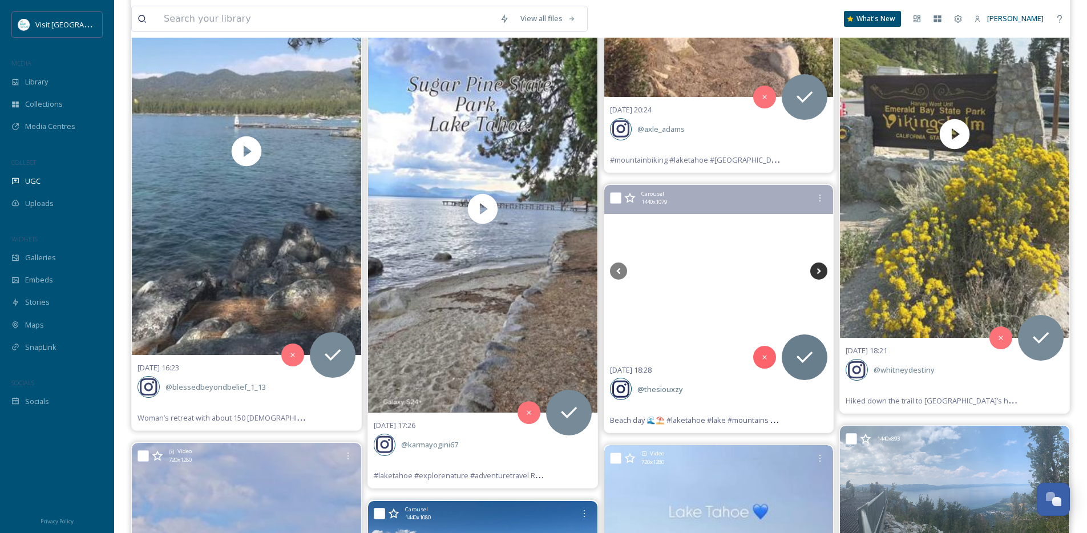
click at [821, 273] on icon at bounding box center [818, 270] width 17 height 17
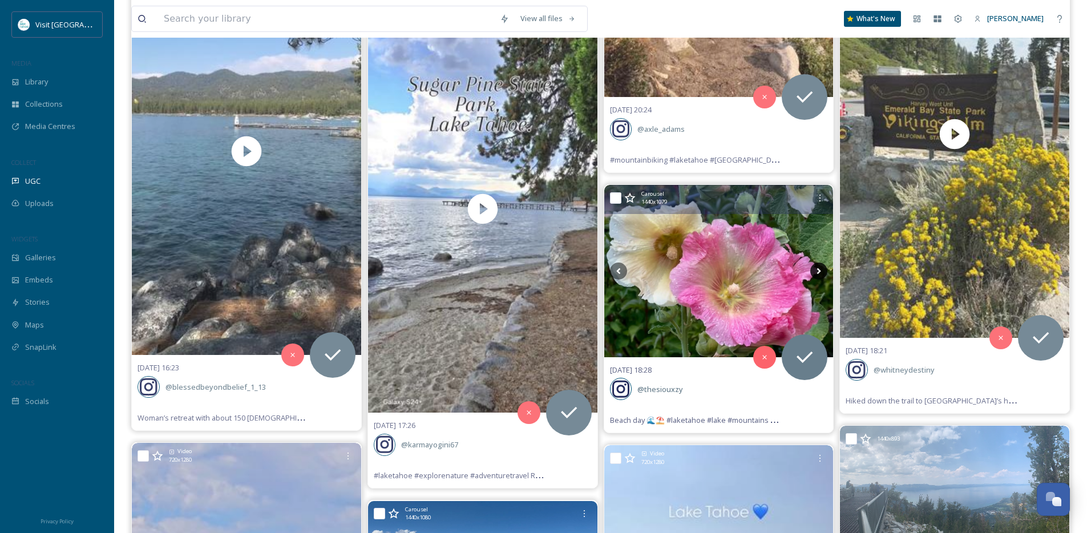
click at [821, 273] on icon at bounding box center [818, 270] width 17 height 17
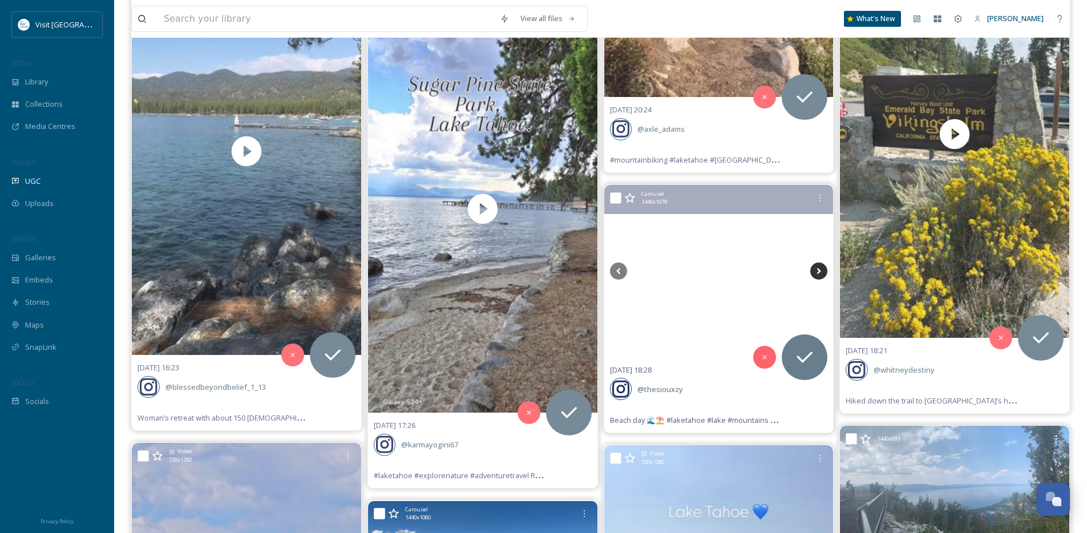
click at [821, 273] on icon at bounding box center [818, 270] width 17 height 17
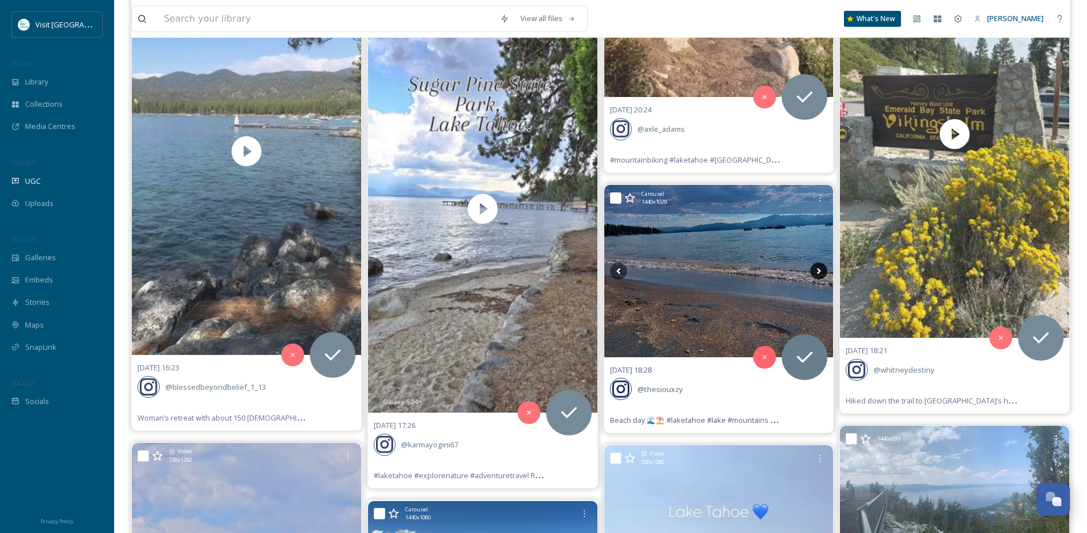
click at [821, 273] on icon at bounding box center [818, 270] width 17 height 17
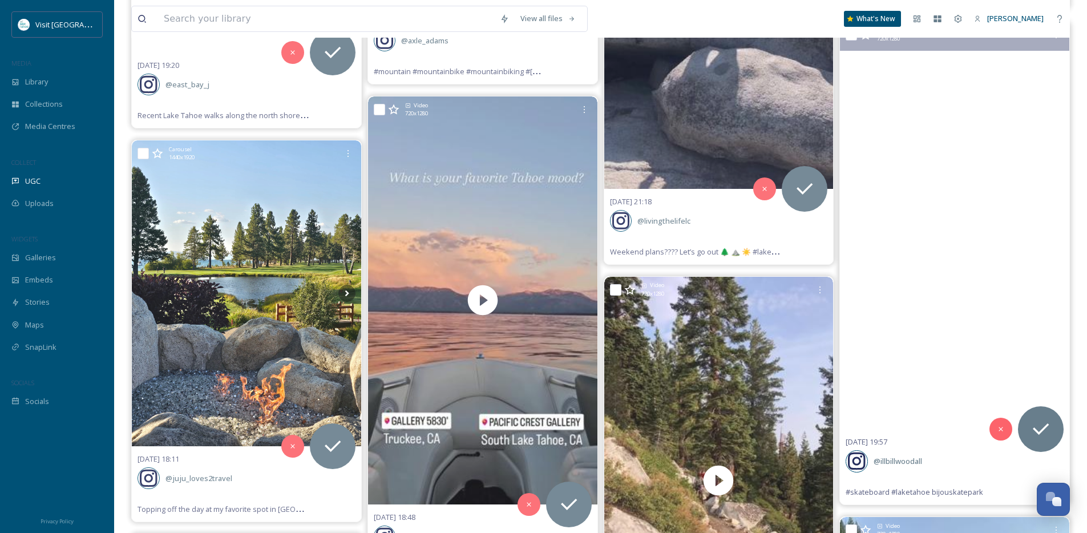
scroll to position [2960, 0]
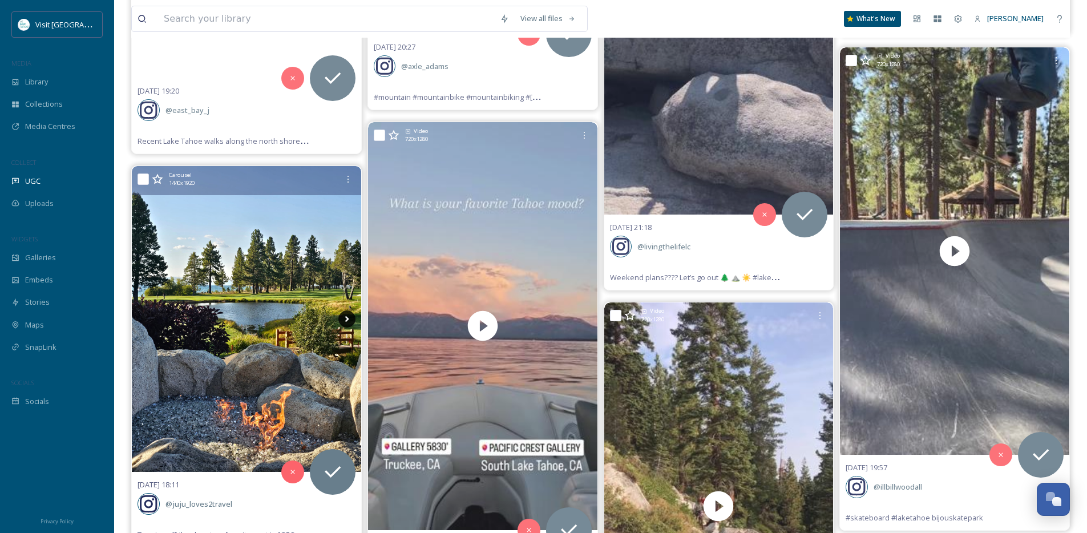
click at [347, 319] on icon at bounding box center [347, 319] width 4 height 6
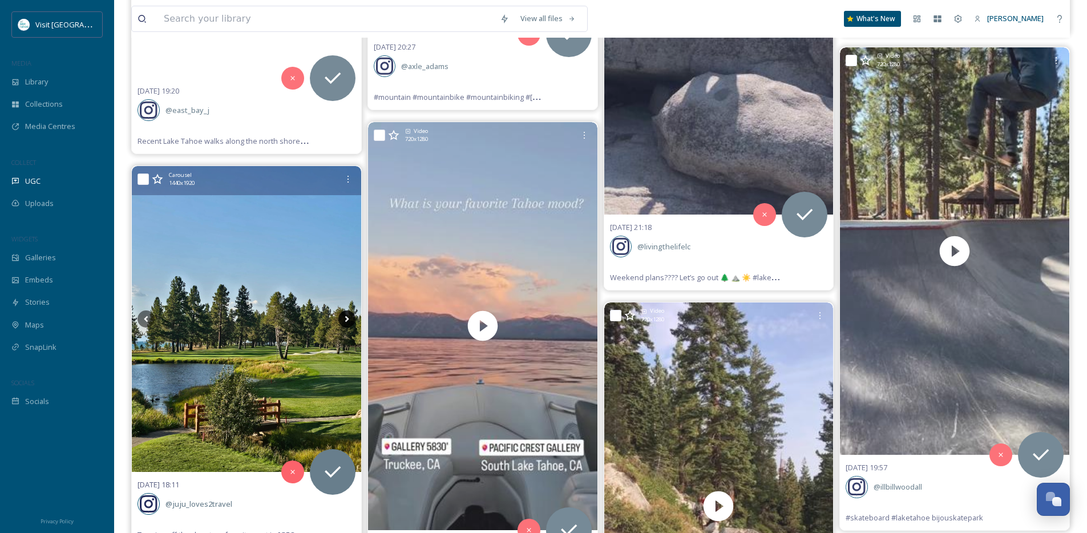
click at [347, 318] on icon at bounding box center [347, 319] width 4 height 6
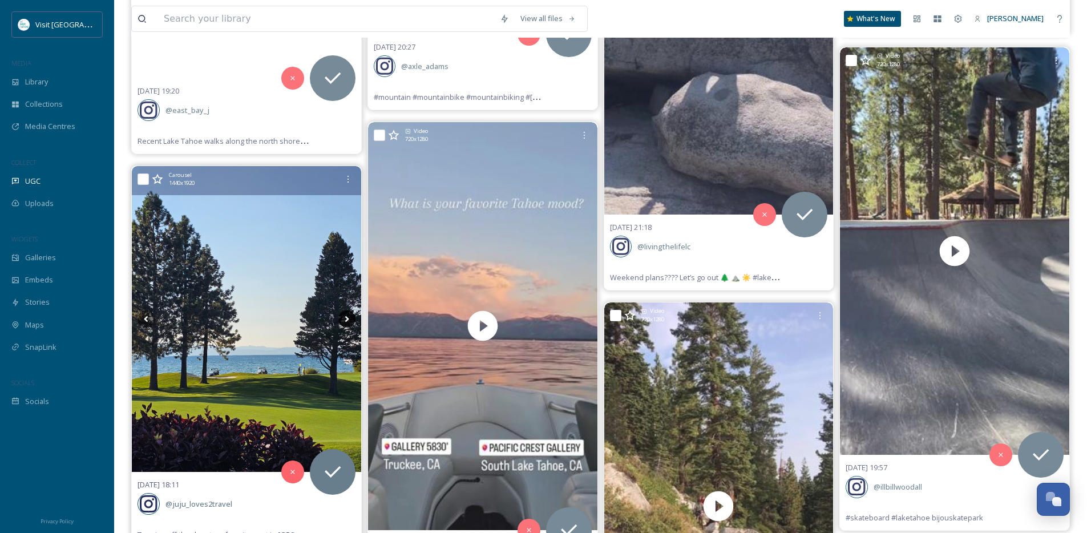
click at [347, 318] on icon at bounding box center [347, 319] width 4 height 6
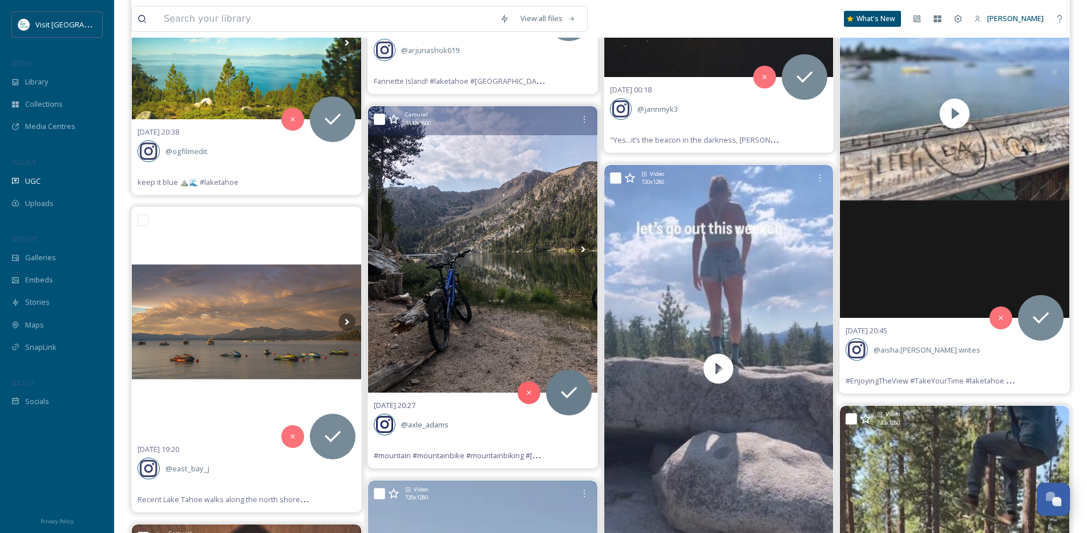
scroll to position [2612, 0]
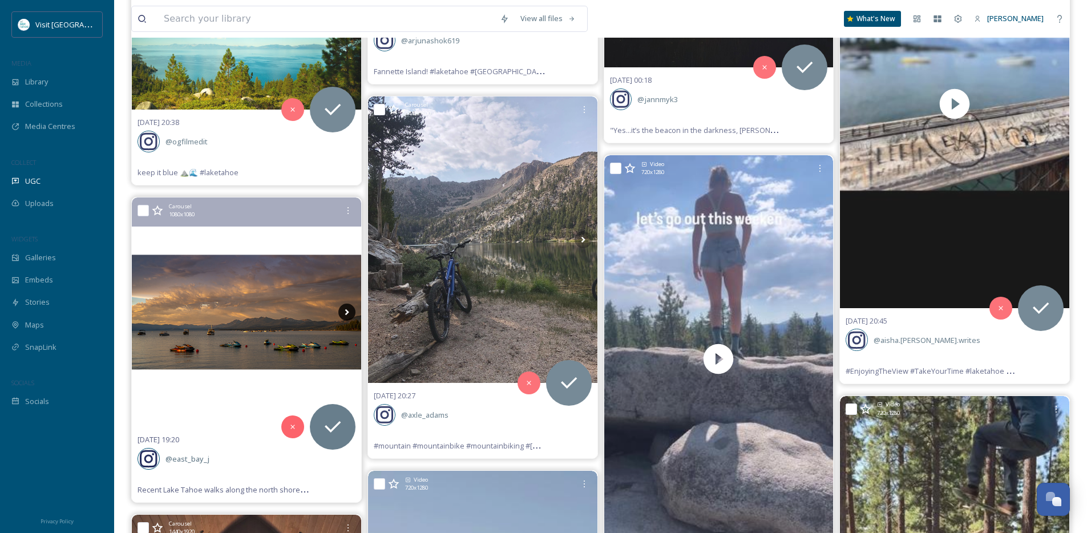
click at [343, 316] on icon at bounding box center [346, 311] width 17 height 17
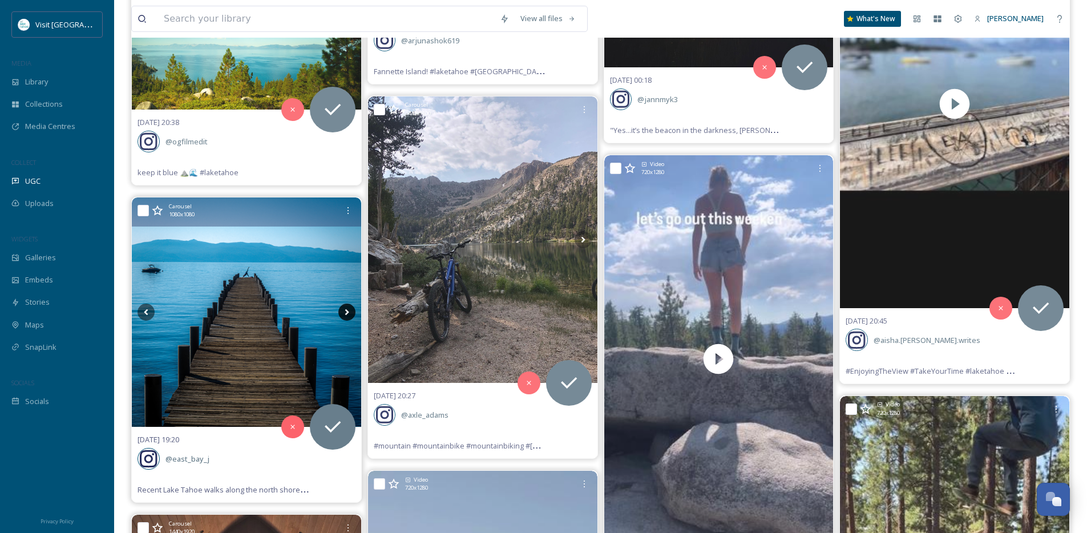
click at [343, 316] on icon at bounding box center [346, 311] width 17 height 17
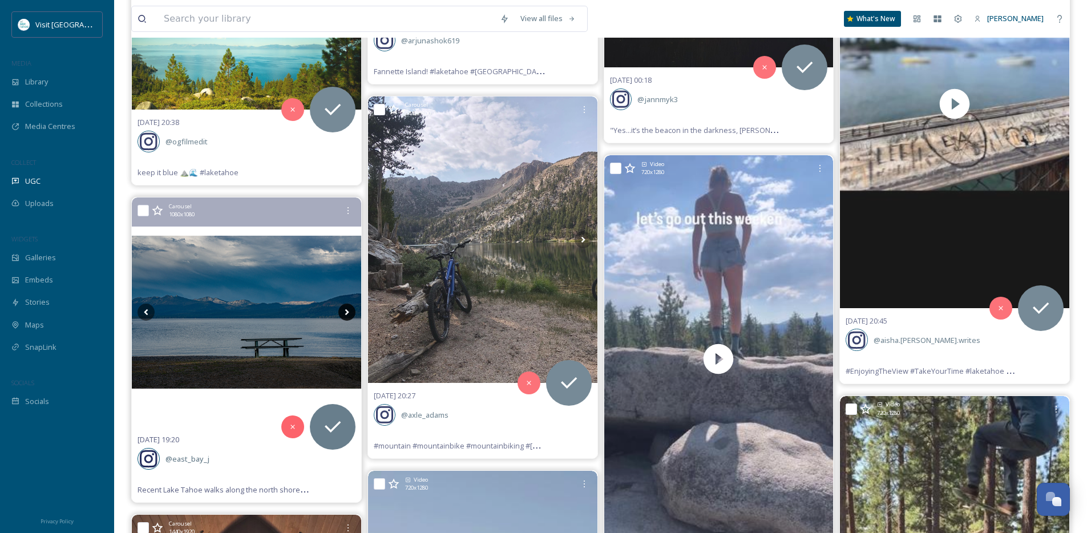
click at [343, 316] on icon at bounding box center [346, 311] width 17 height 17
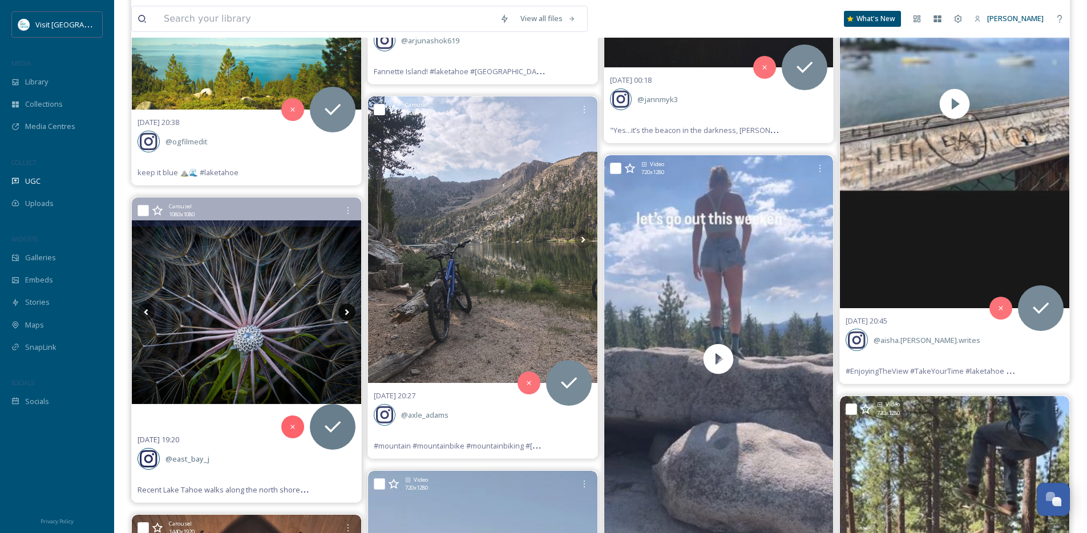
click at [343, 316] on icon at bounding box center [346, 311] width 17 height 17
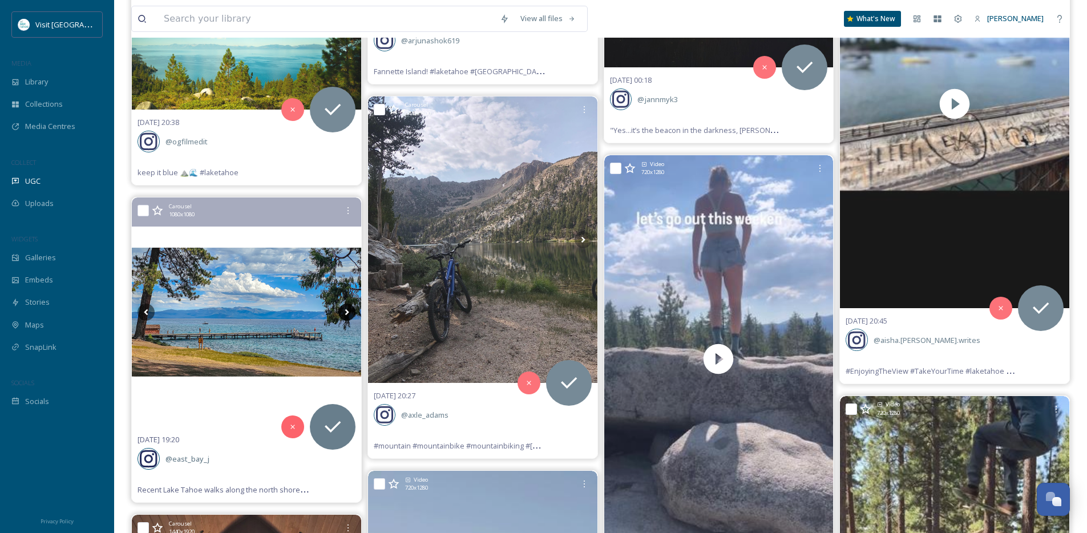
click at [343, 316] on icon at bounding box center [346, 311] width 17 height 17
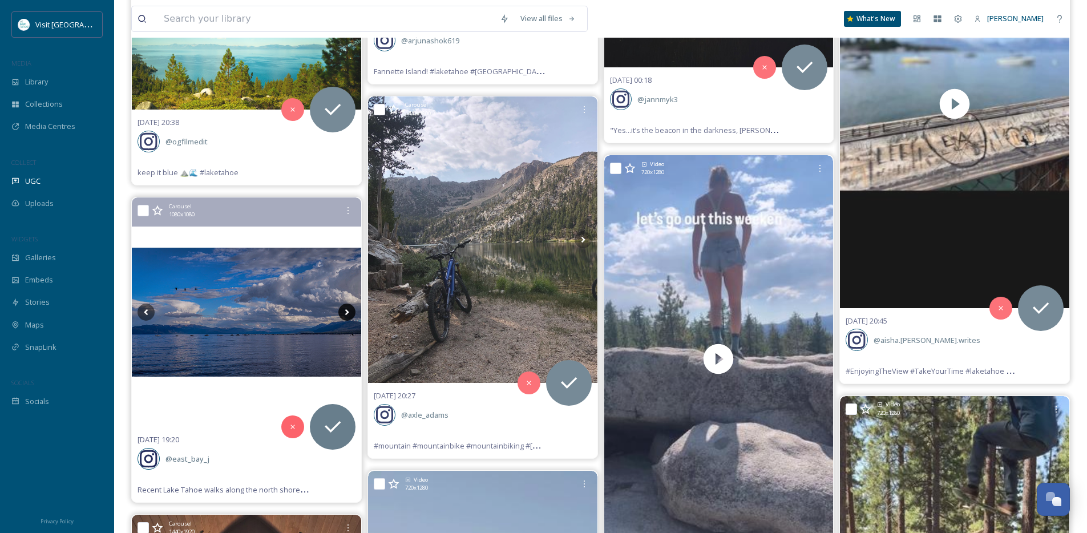
click at [345, 314] on icon at bounding box center [346, 311] width 17 height 17
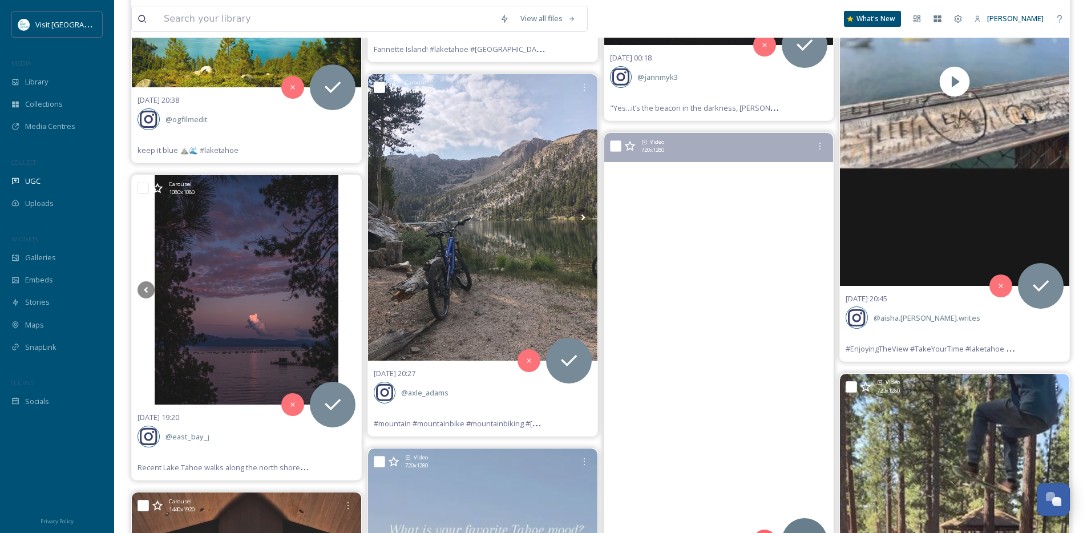
scroll to position [2637, 0]
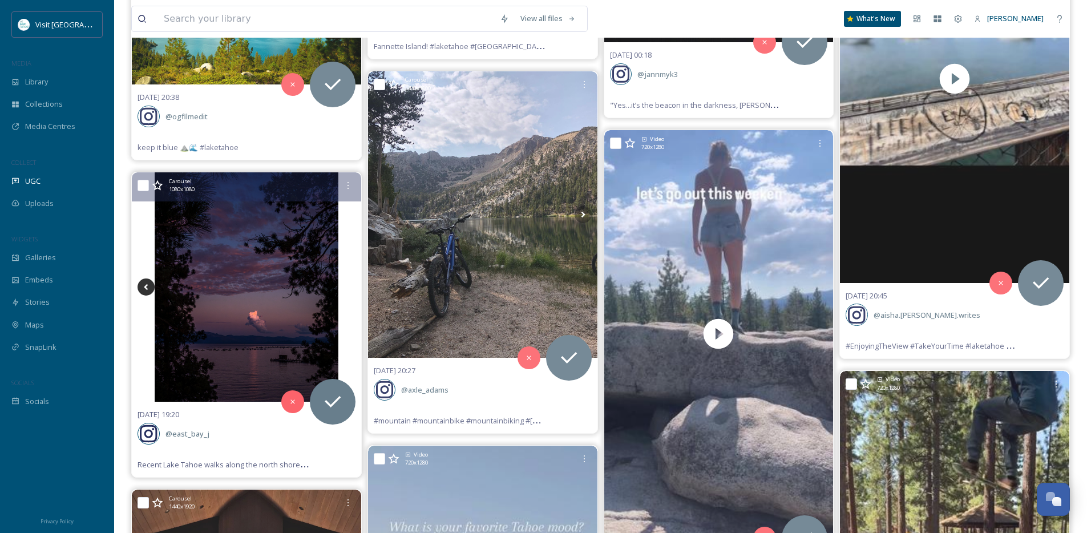
click at [142, 289] on icon at bounding box center [145, 286] width 17 height 17
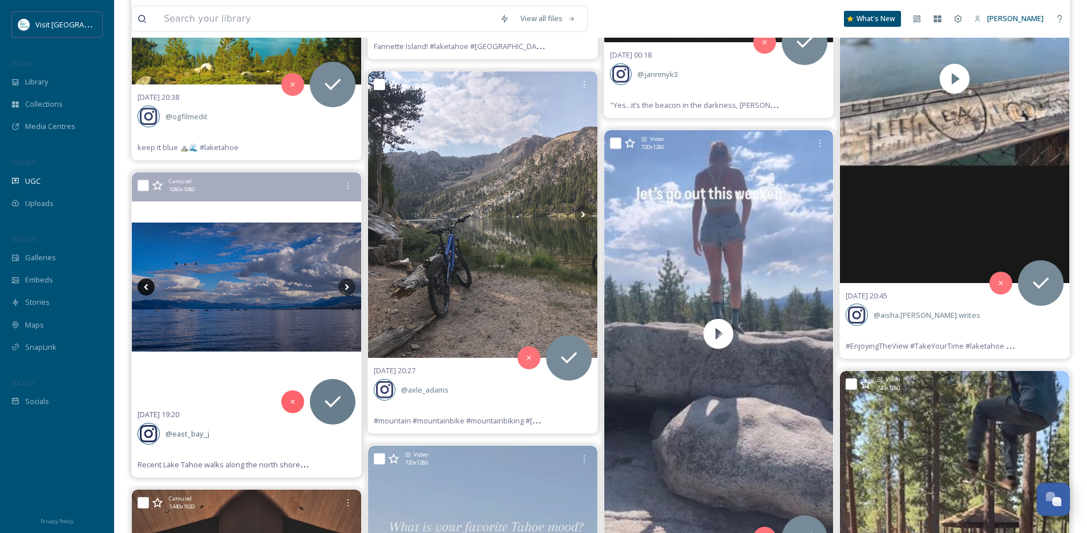
click at [142, 289] on icon at bounding box center [145, 286] width 17 height 17
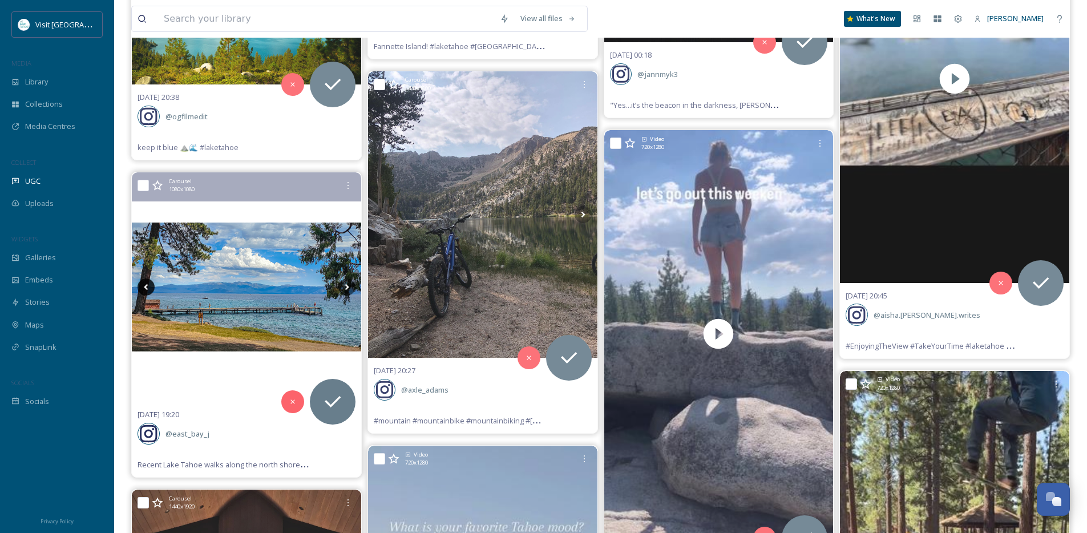
click at [142, 289] on icon at bounding box center [145, 286] width 17 height 17
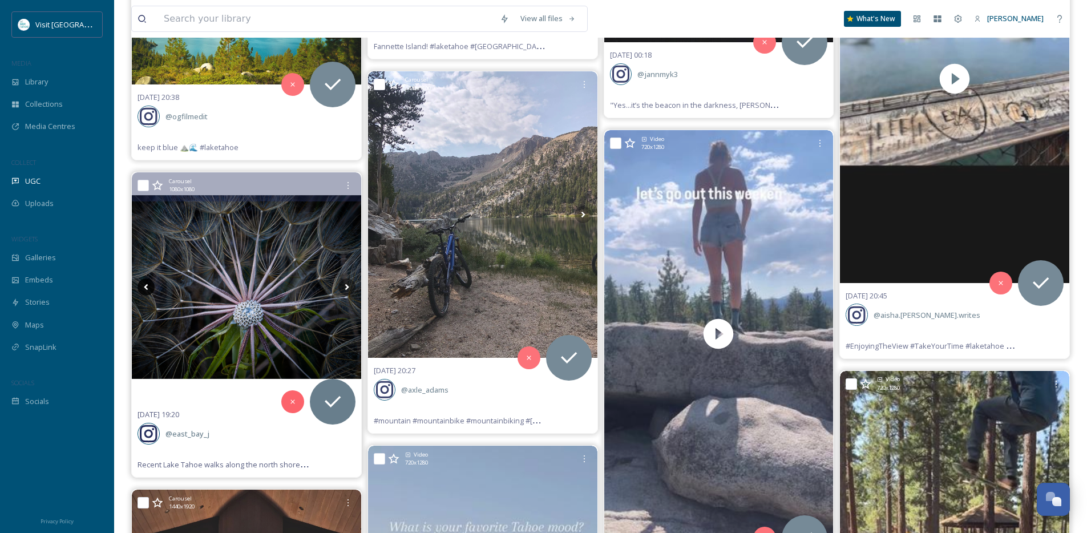
click at [142, 289] on icon at bounding box center [145, 286] width 17 height 17
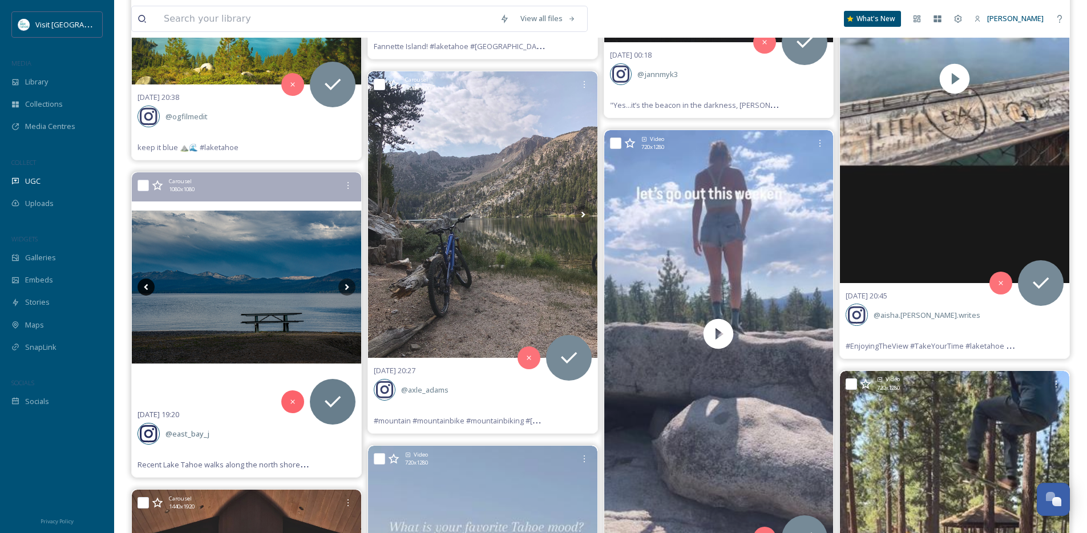
click at [142, 289] on icon at bounding box center [145, 286] width 17 height 17
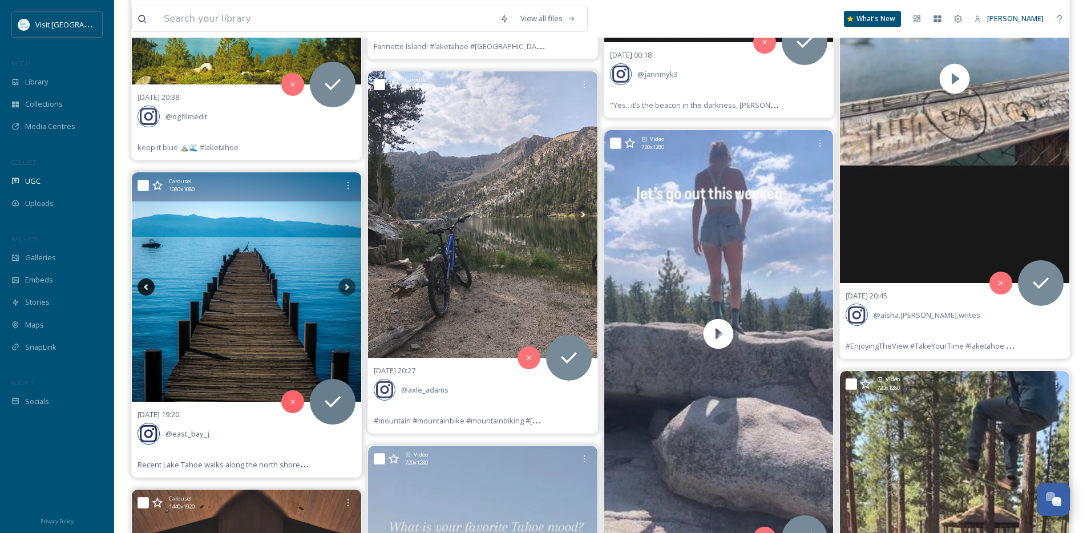
click at [142, 289] on icon at bounding box center [145, 286] width 17 height 17
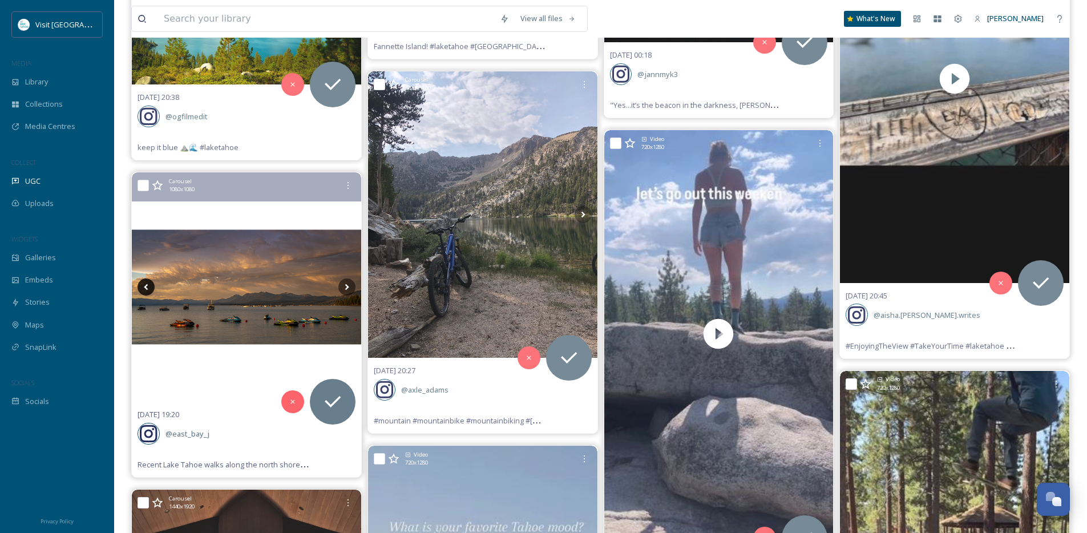
click at [142, 289] on icon at bounding box center [145, 286] width 17 height 17
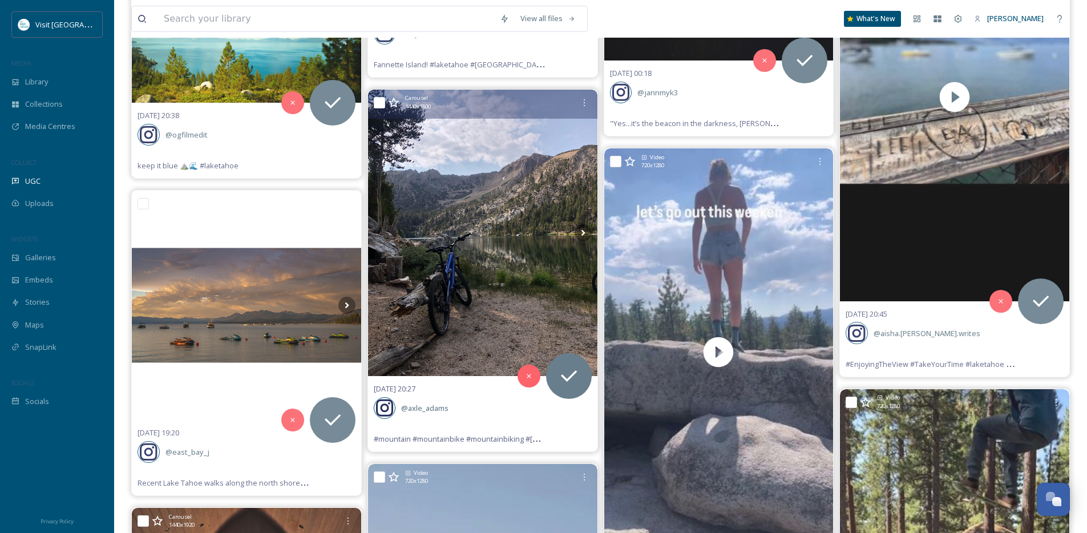
scroll to position [2617, 0]
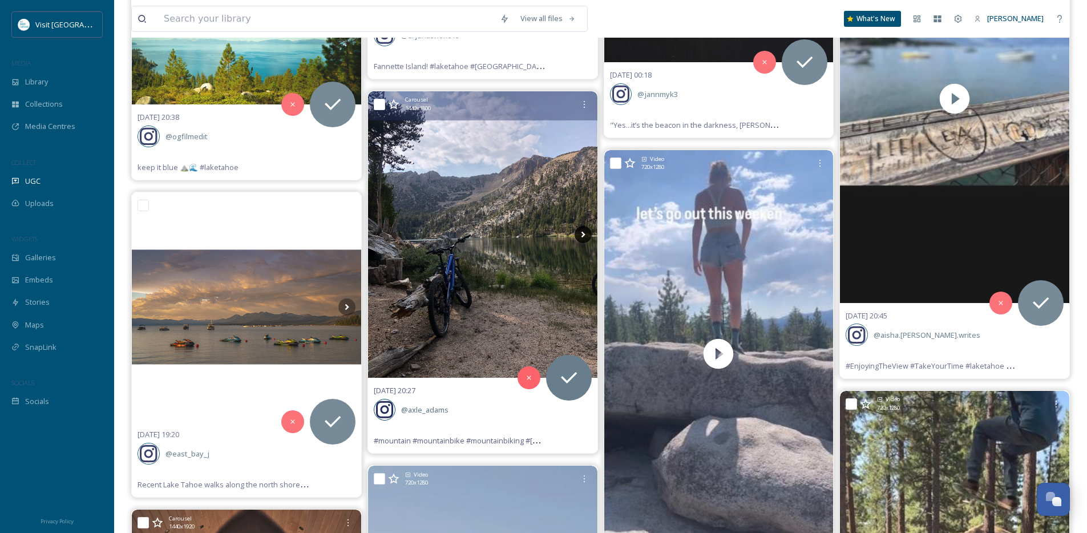
click at [582, 233] on icon at bounding box center [583, 235] width 4 height 6
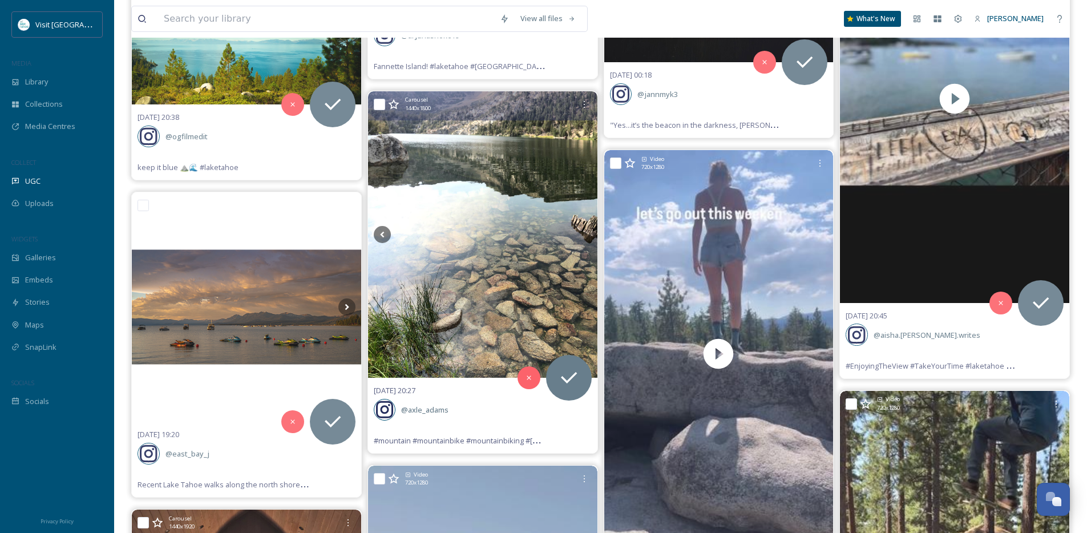
click at [582, 233] on icon at bounding box center [583, 235] width 4 height 6
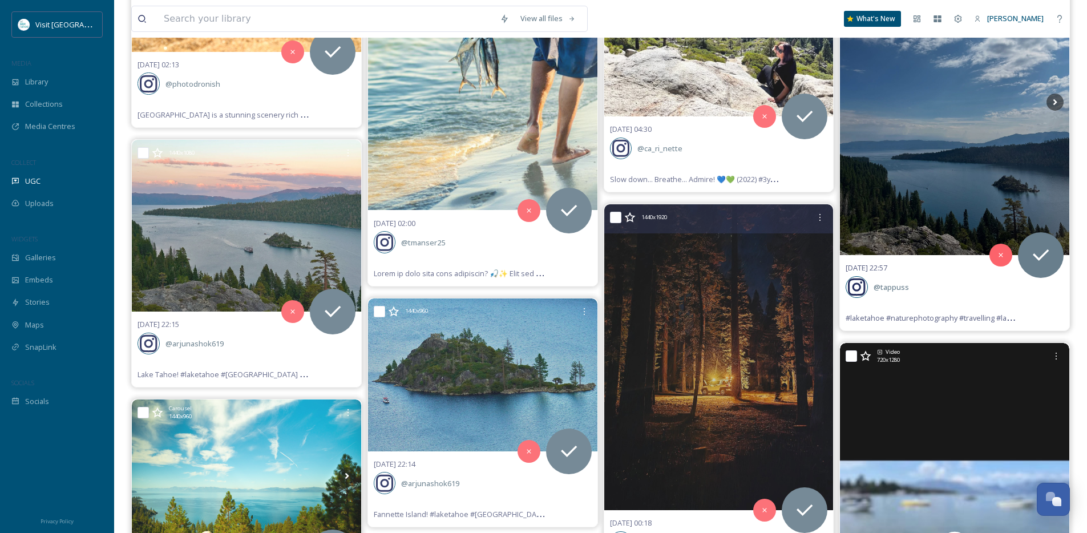
scroll to position [2167, 0]
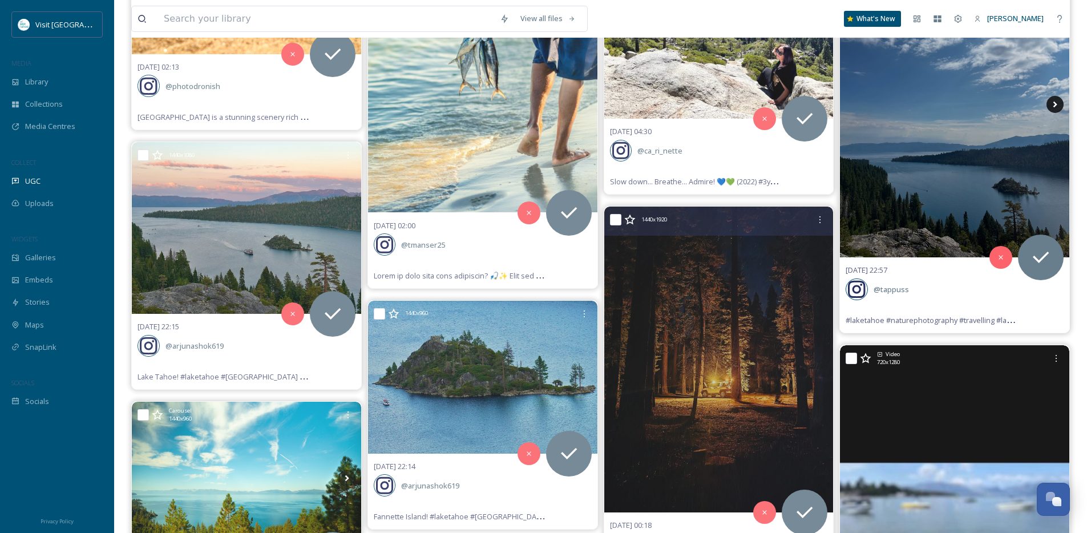
click at [1050, 108] on icon at bounding box center [1054, 104] width 17 height 17
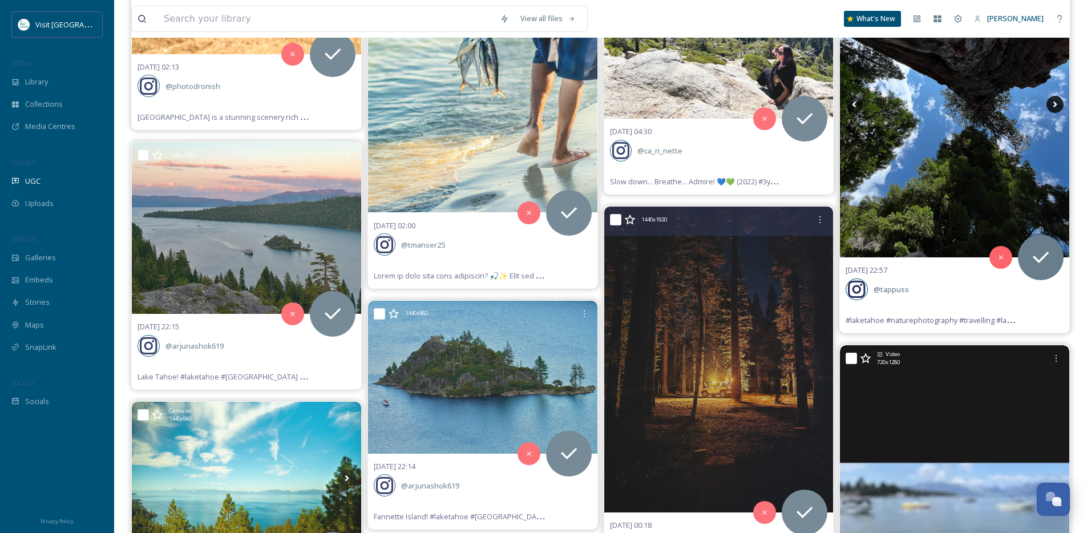
click at [1050, 109] on icon at bounding box center [1054, 104] width 17 height 17
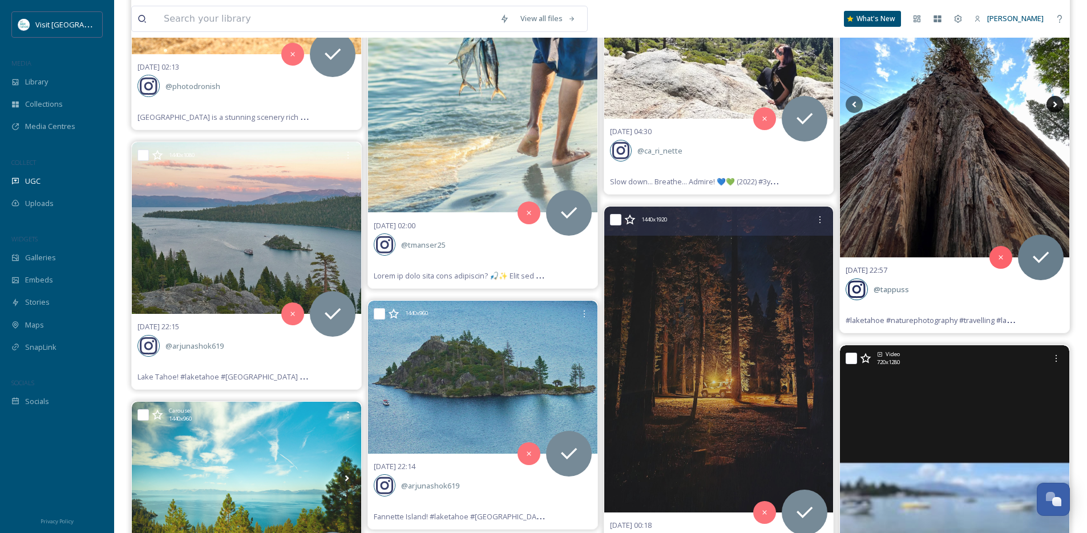
click at [1050, 109] on icon at bounding box center [1054, 104] width 17 height 17
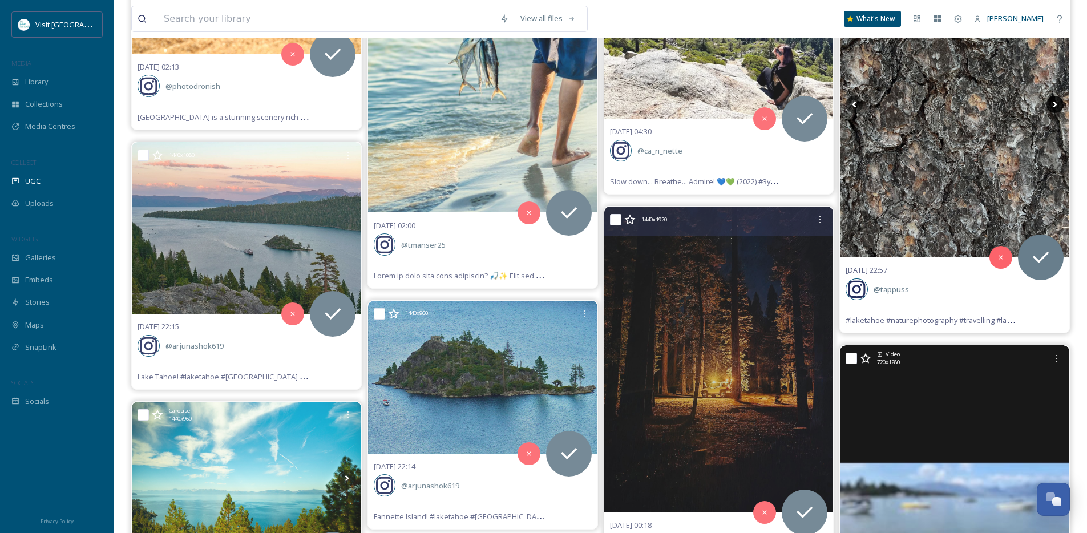
click at [1050, 107] on icon at bounding box center [1054, 104] width 17 height 17
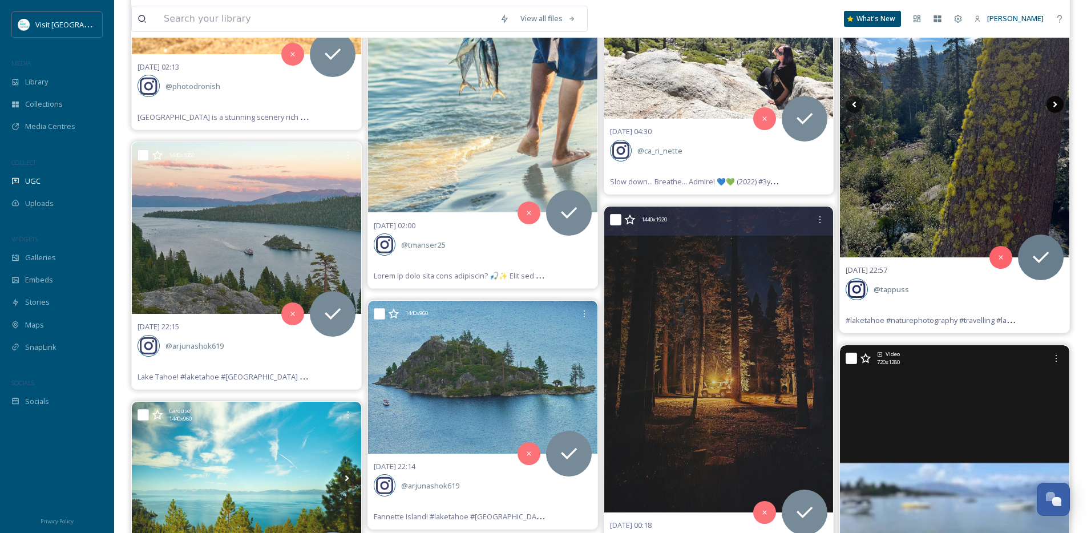
click at [1050, 106] on icon at bounding box center [1054, 104] width 17 height 17
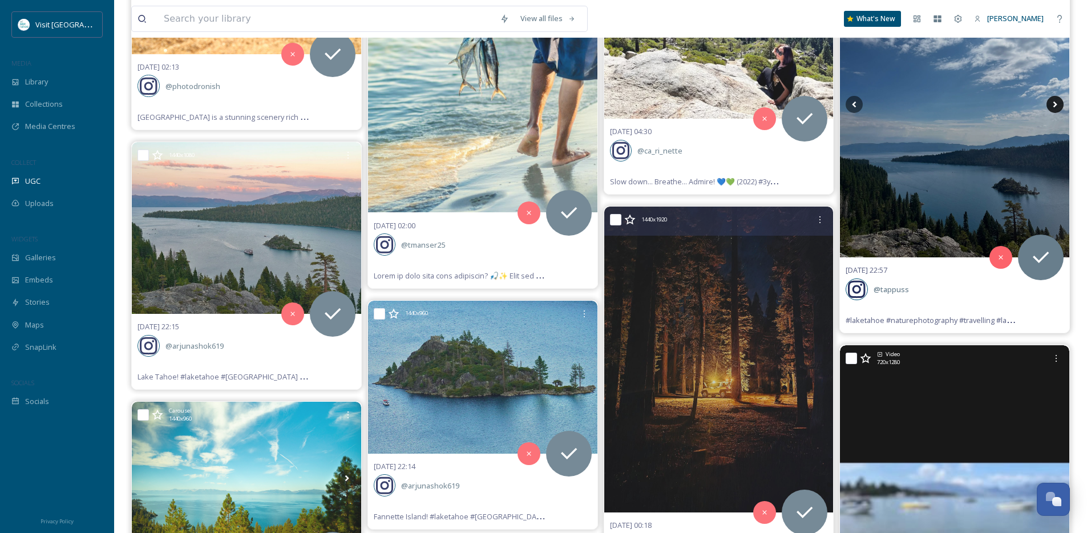
click at [1050, 106] on icon at bounding box center [1054, 104] width 17 height 17
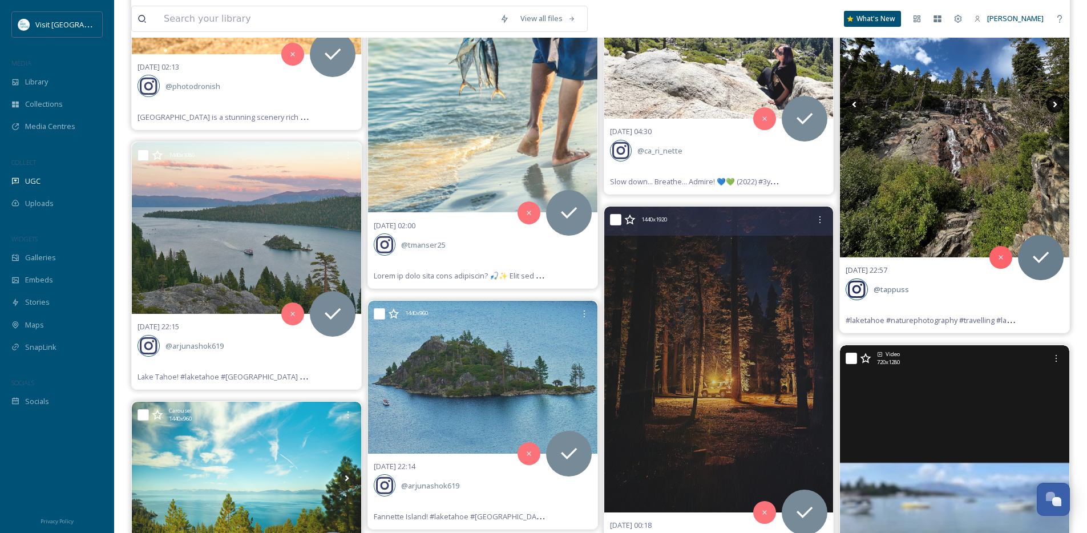
click at [1050, 106] on icon at bounding box center [1054, 104] width 17 height 17
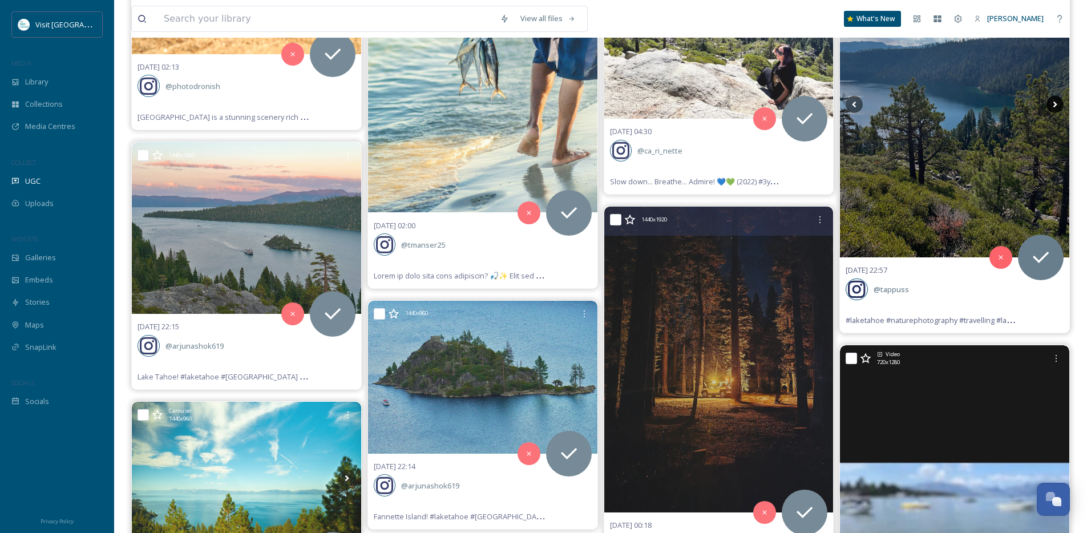
click at [1051, 106] on icon at bounding box center [1054, 104] width 17 height 17
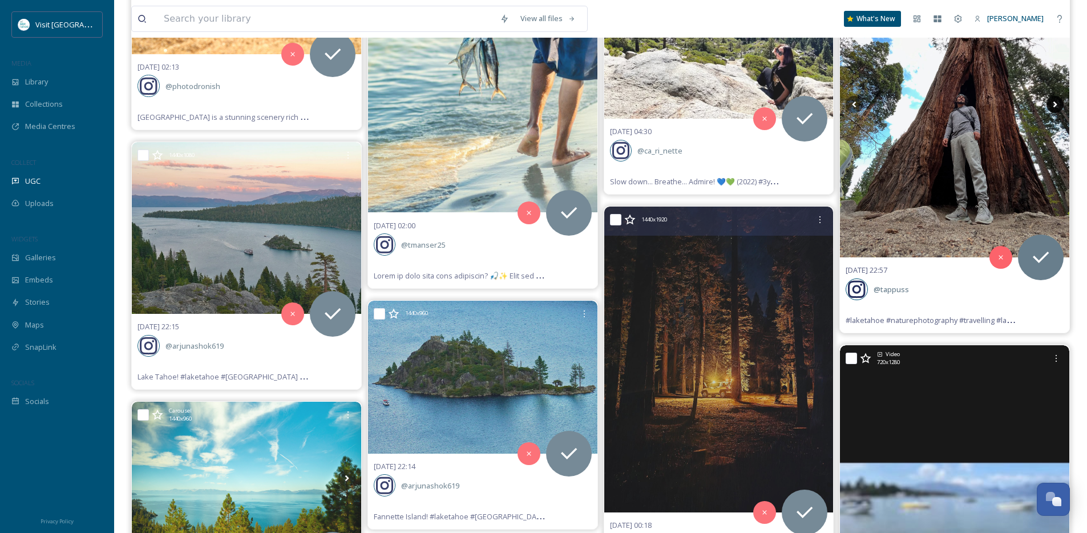
click at [1052, 106] on icon at bounding box center [1054, 104] width 17 height 17
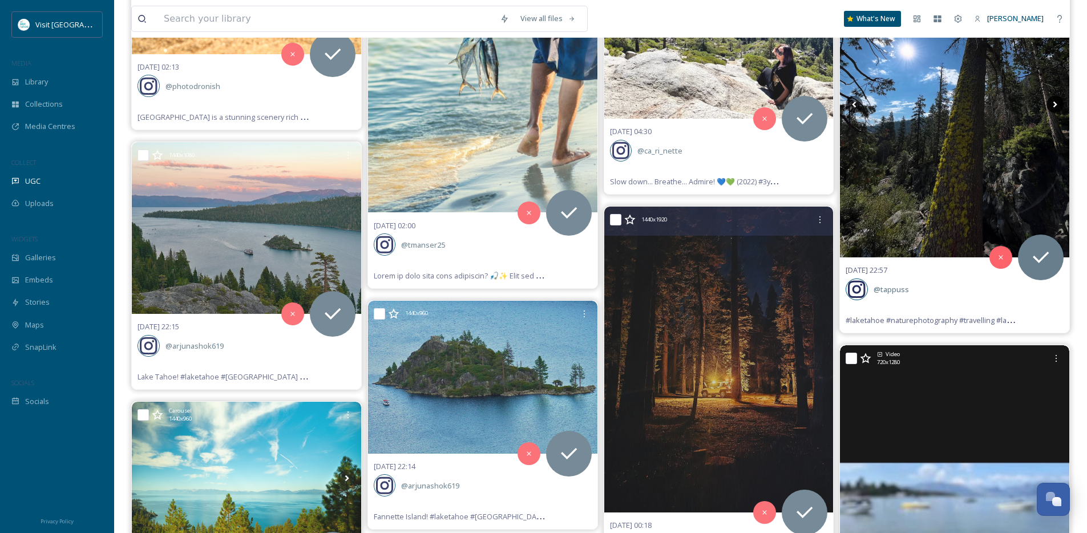
click at [1052, 106] on icon at bounding box center [1054, 104] width 17 height 17
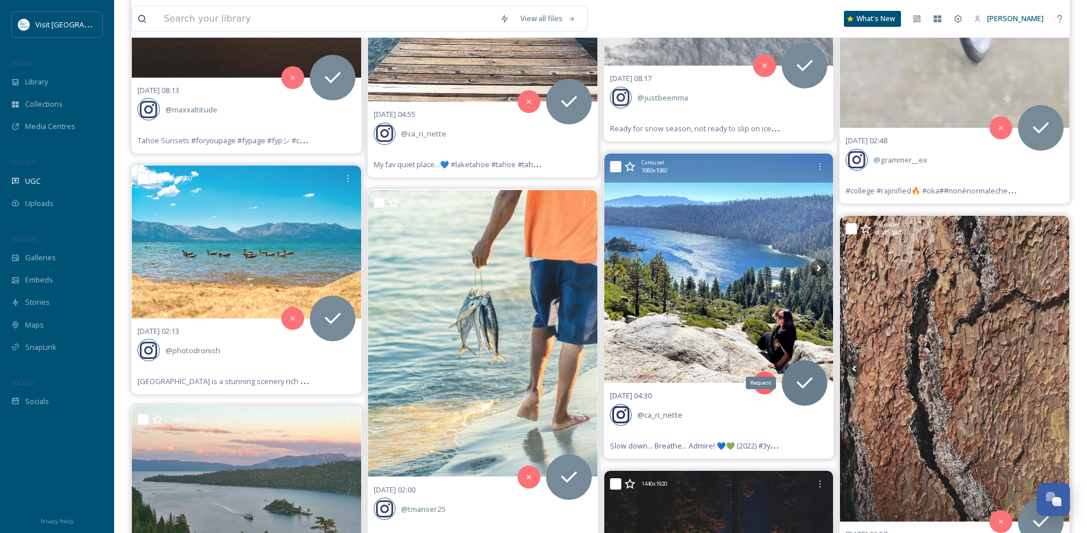
scroll to position [1906, 0]
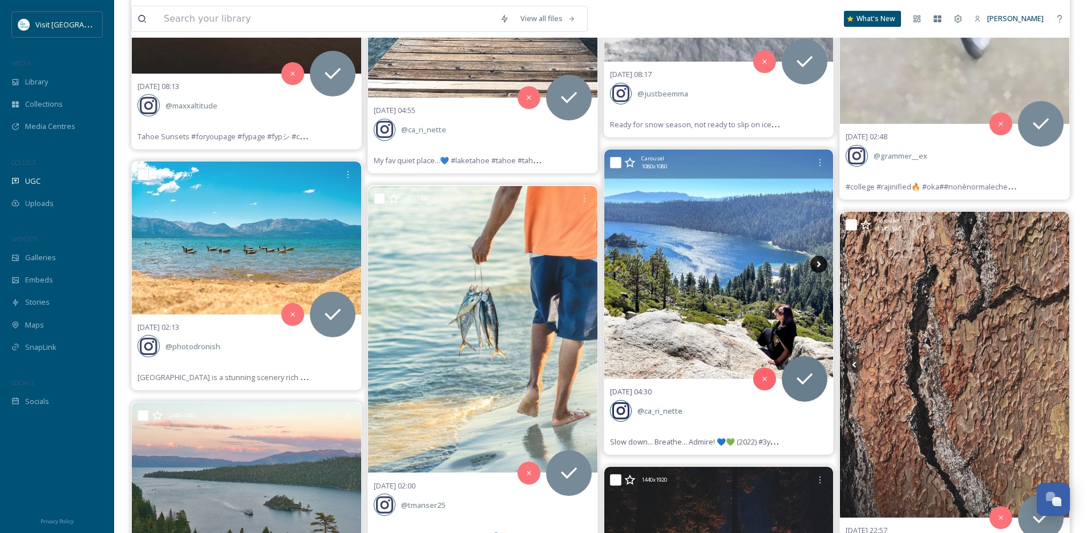
click at [822, 262] on icon at bounding box center [818, 264] width 17 height 17
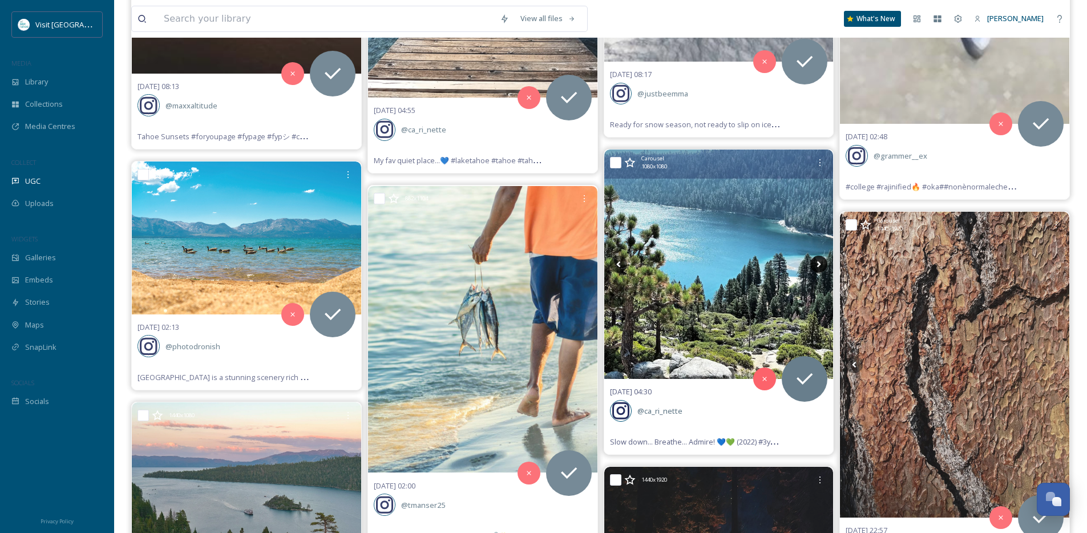
click at [822, 262] on icon at bounding box center [818, 264] width 17 height 17
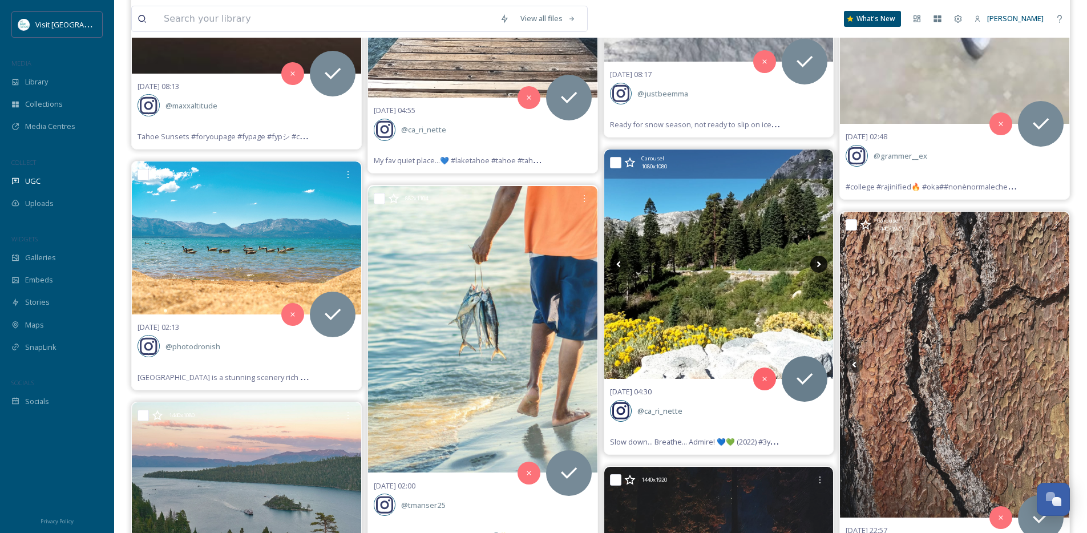
click at [822, 262] on icon at bounding box center [818, 264] width 17 height 17
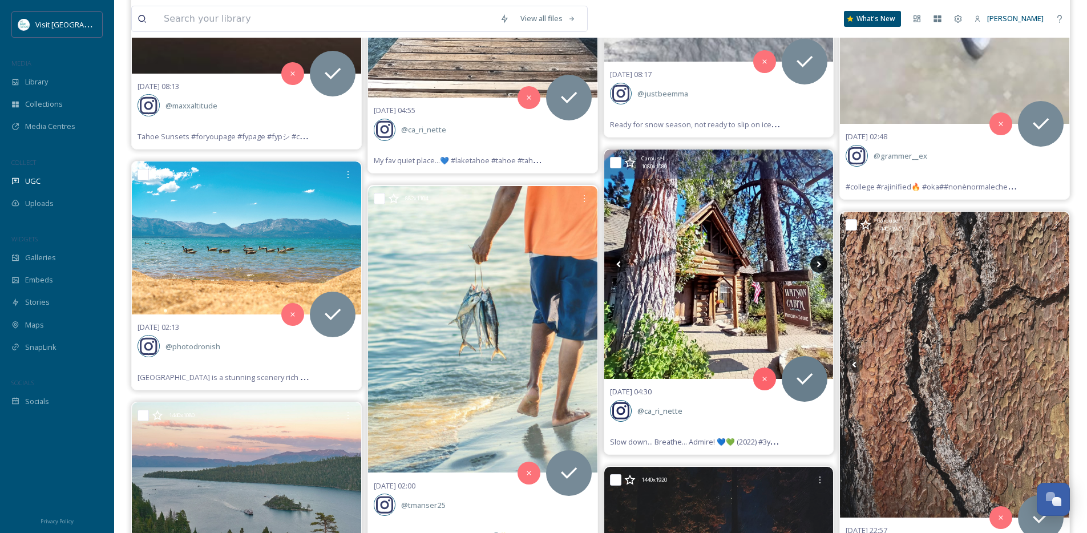
click at [822, 262] on icon at bounding box center [818, 264] width 17 height 17
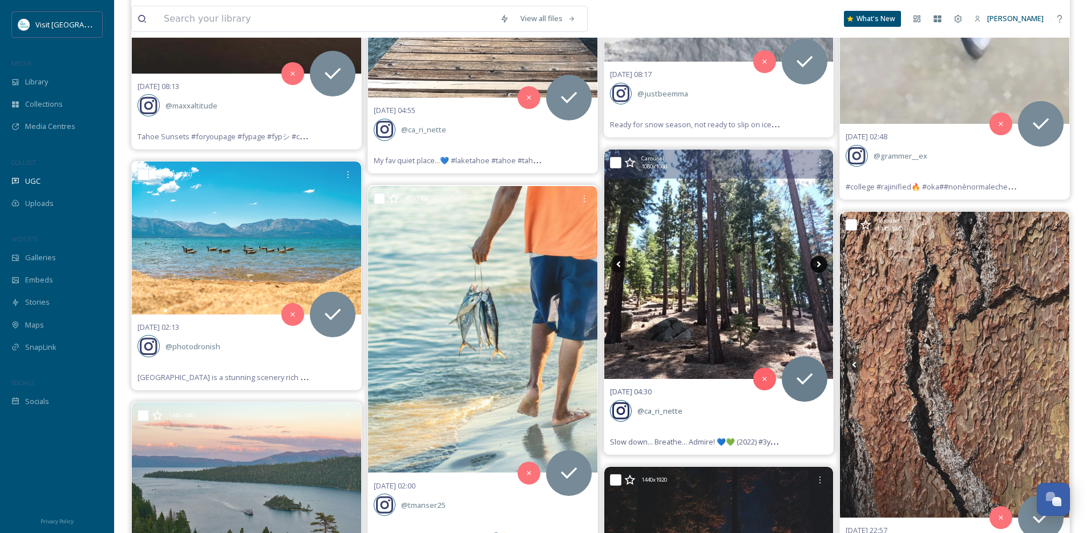
click at [822, 262] on icon at bounding box center [818, 264] width 17 height 17
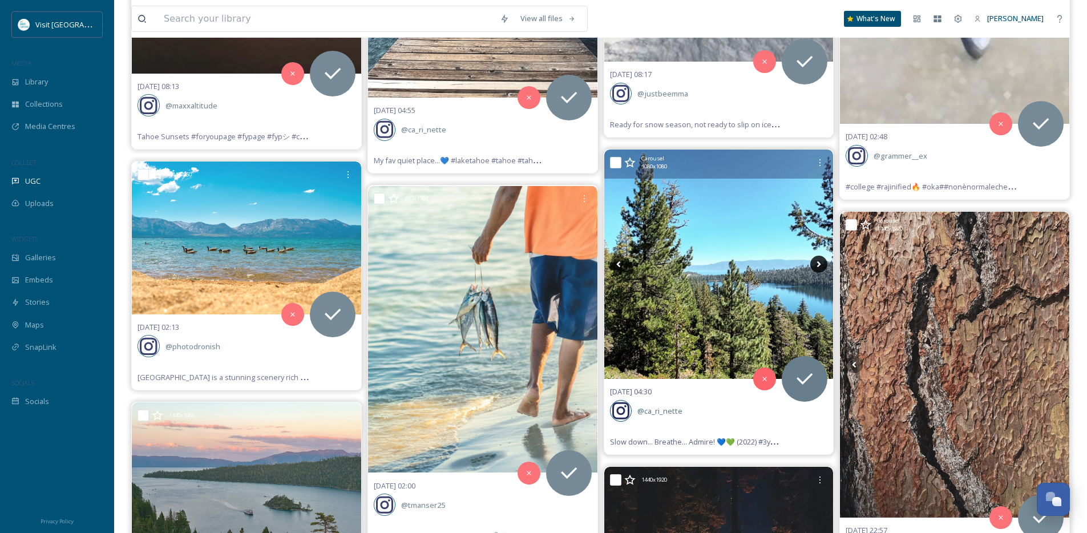
click at [822, 262] on icon at bounding box center [818, 264] width 17 height 17
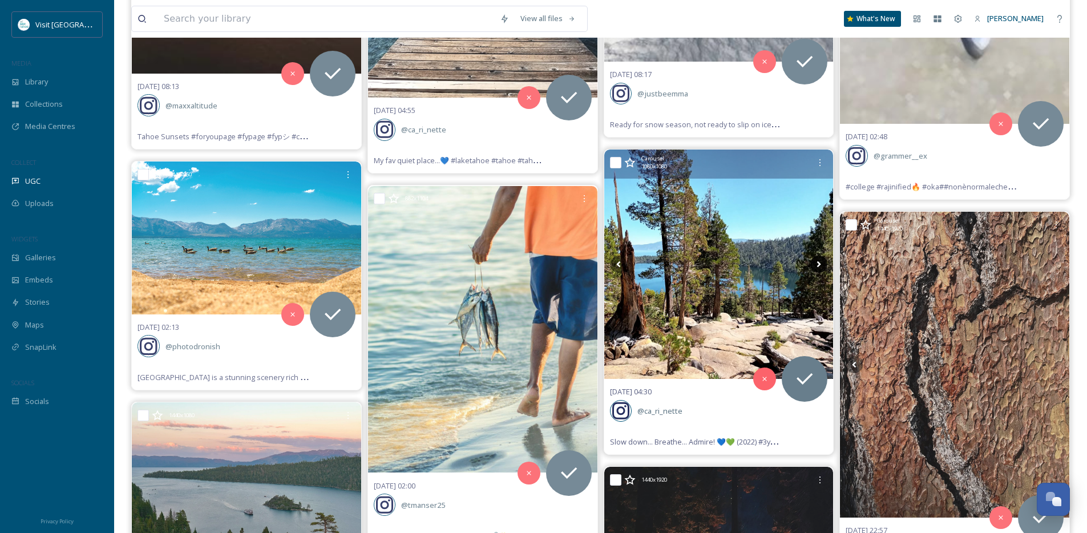
click at [817, 260] on icon at bounding box center [818, 264] width 17 height 17
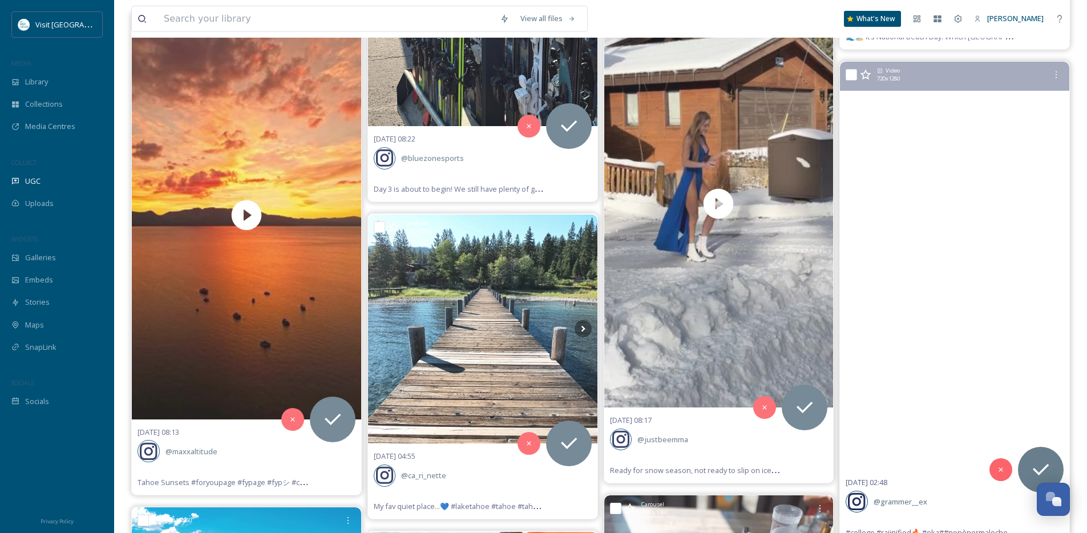
scroll to position [1531, 0]
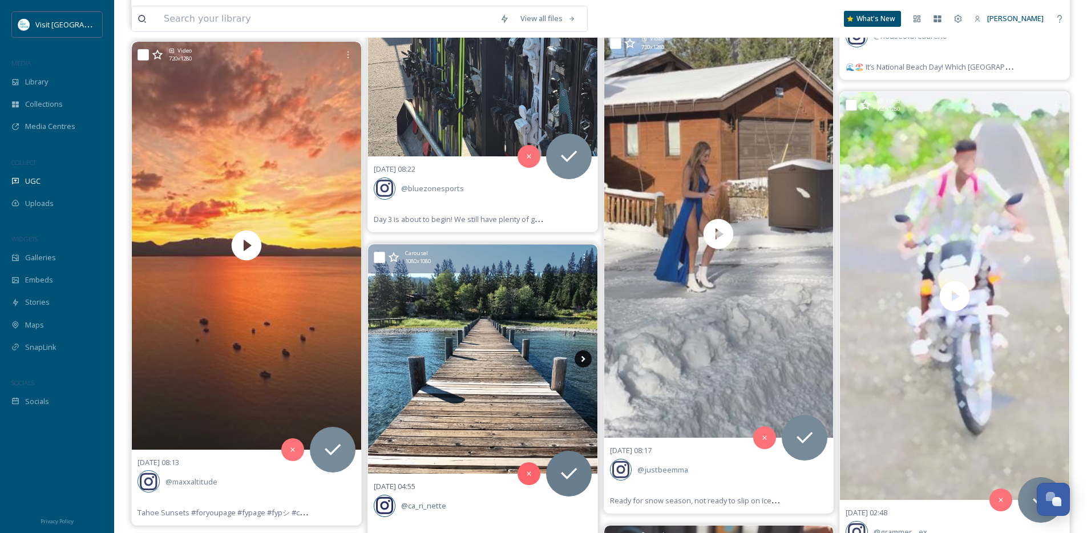
click at [581, 353] on icon at bounding box center [582, 358] width 17 height 17
click at [583, 357] on icon at bounding box center [582, 358] width 17 height 17
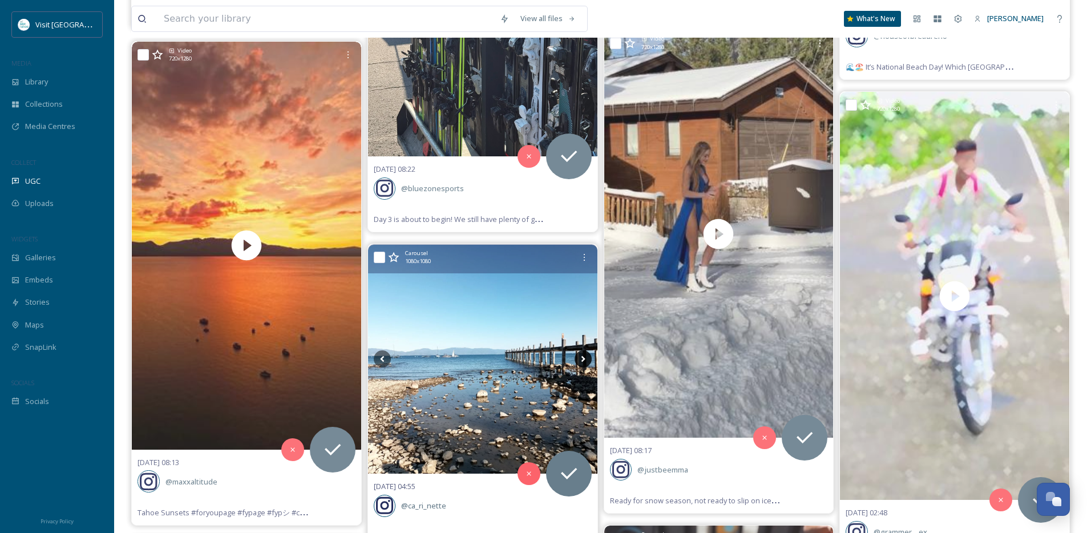
click at [584, 359] on icon at bounding box center [582, 358] width 17 height 17
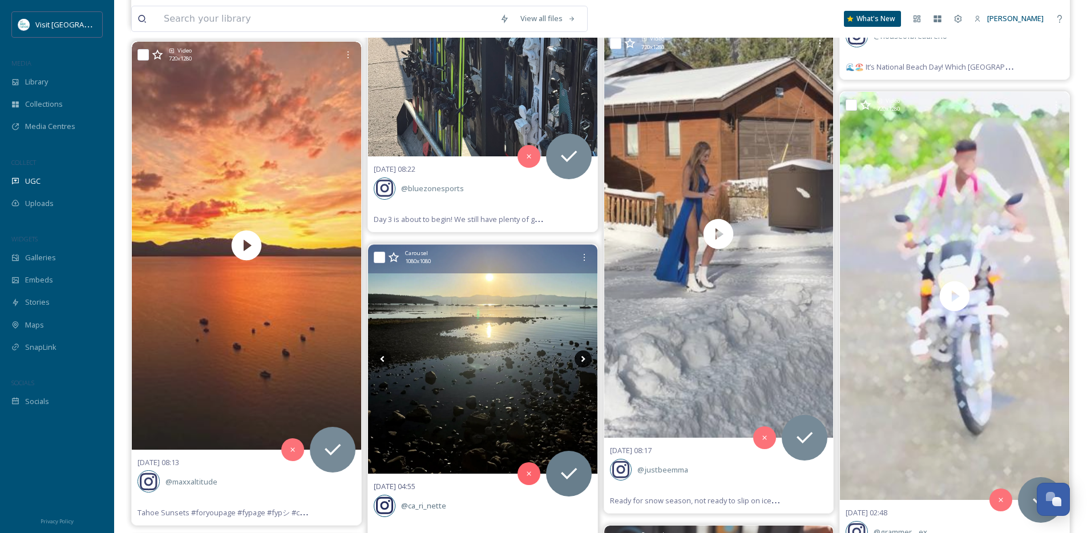
click at [584, 359] on icon at bounding box center [582, 358] width 17 height 17
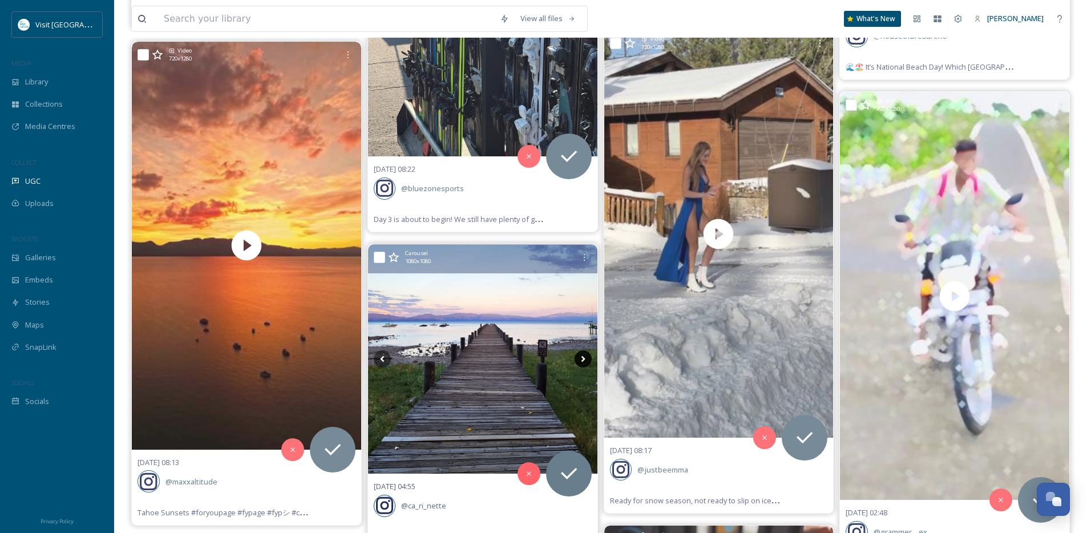
click at [584, 359] on icon at bounding box center [582, 358] width 17 height 17
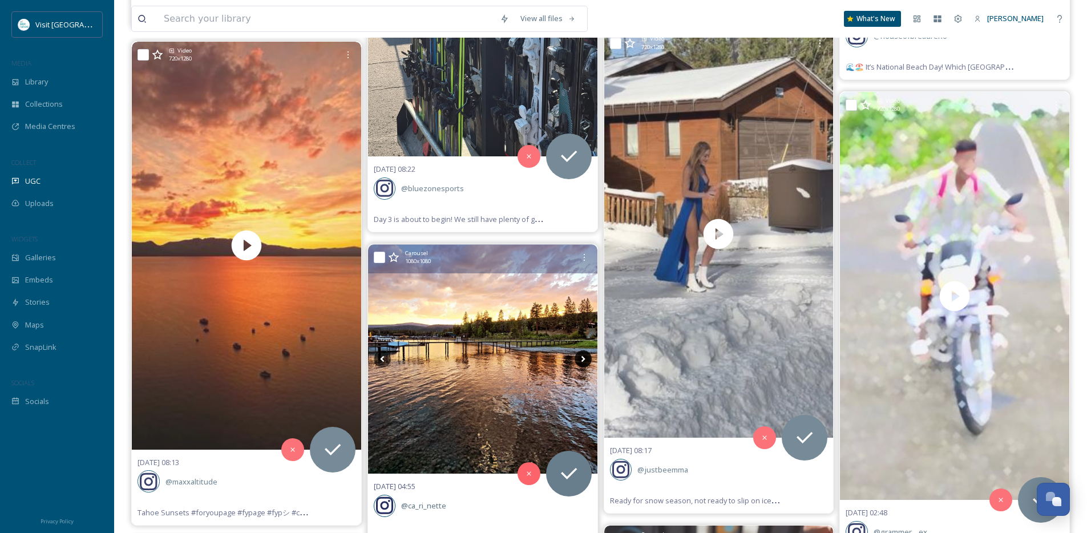
click at [584, 359] on icon at bounding box center [582, 358] width 17 height 17
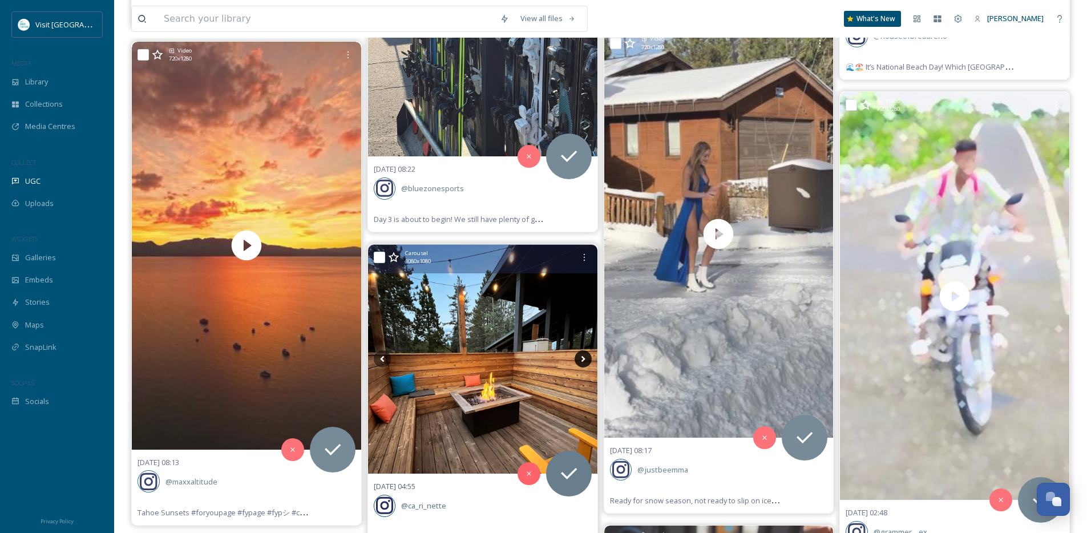
click at [584, 359] on icon at bounding box center [582, 358] width 17 height 17
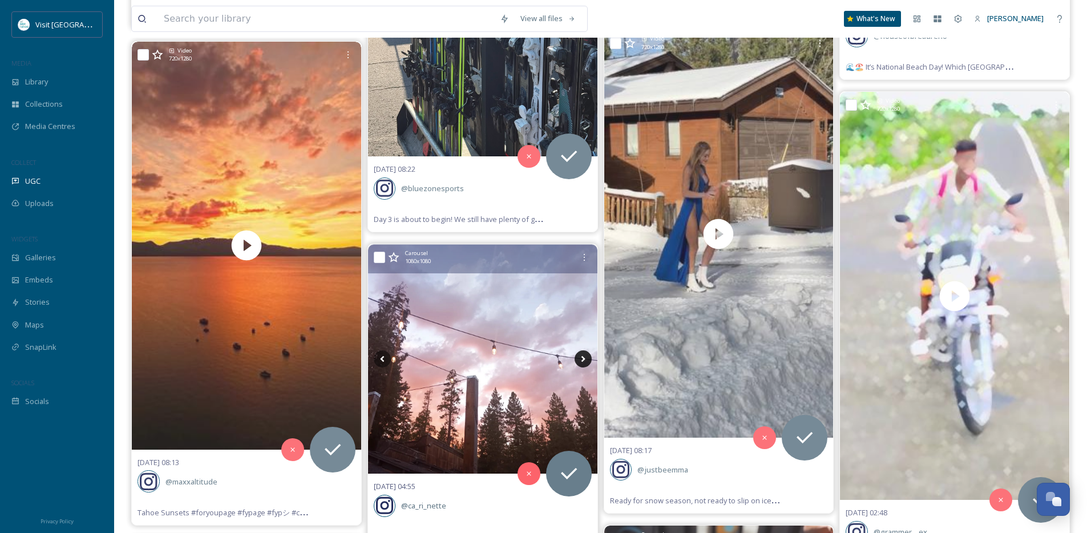
click at [584, 359] on icon at bounding box center [582, 358] width 17 height 17
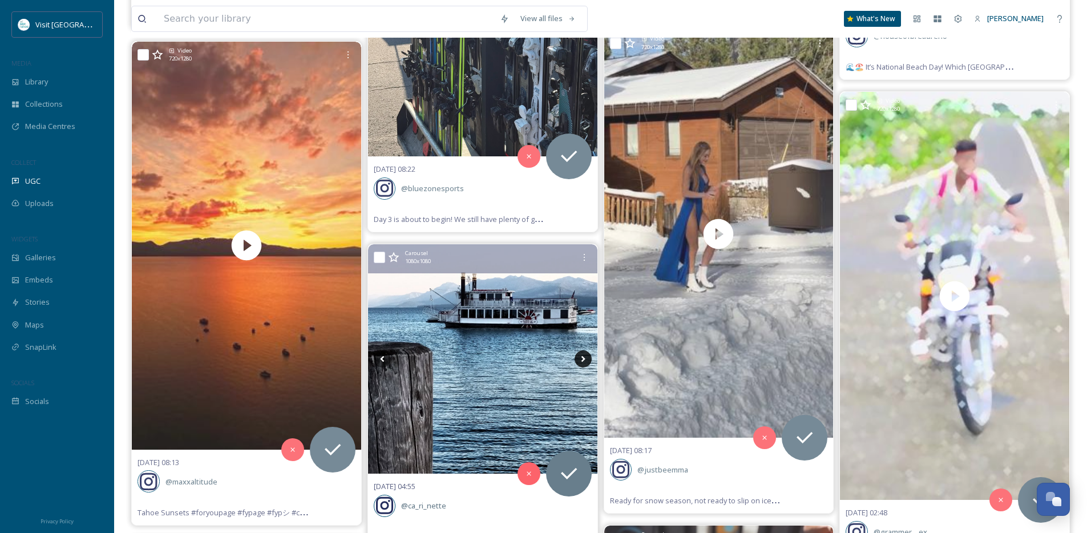
click at [584, 359] on icon at bounding box center [582, 358] width 17 height 17
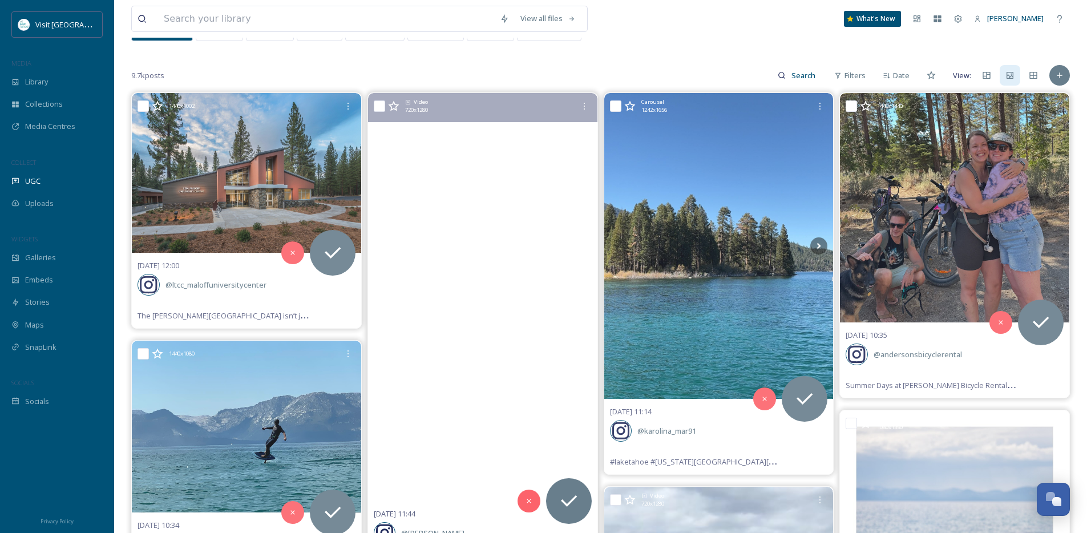
scroll to position [80, 0]
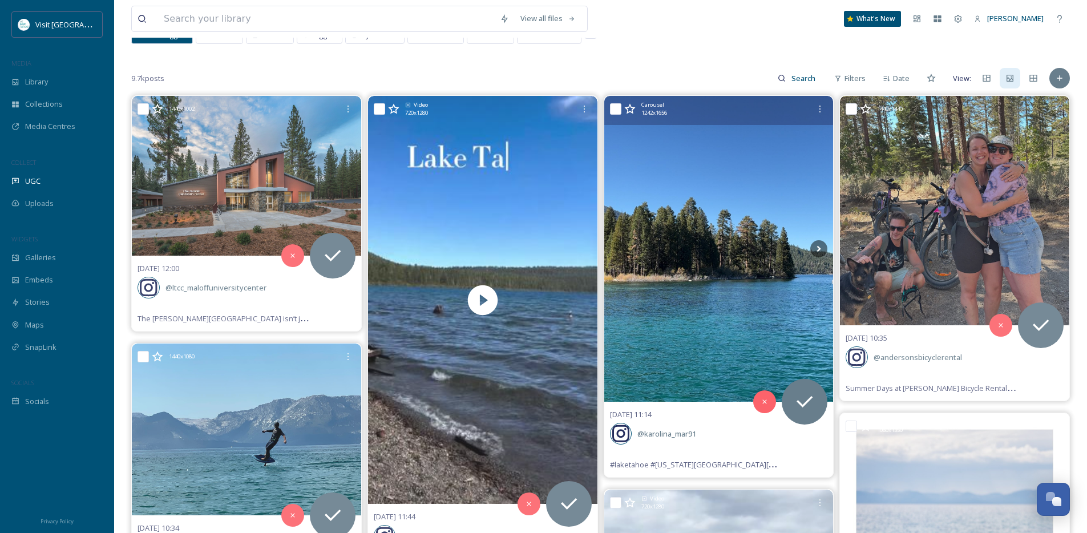
click at [829, 247] on img at bounding box center [718, 249] width 229 height 306
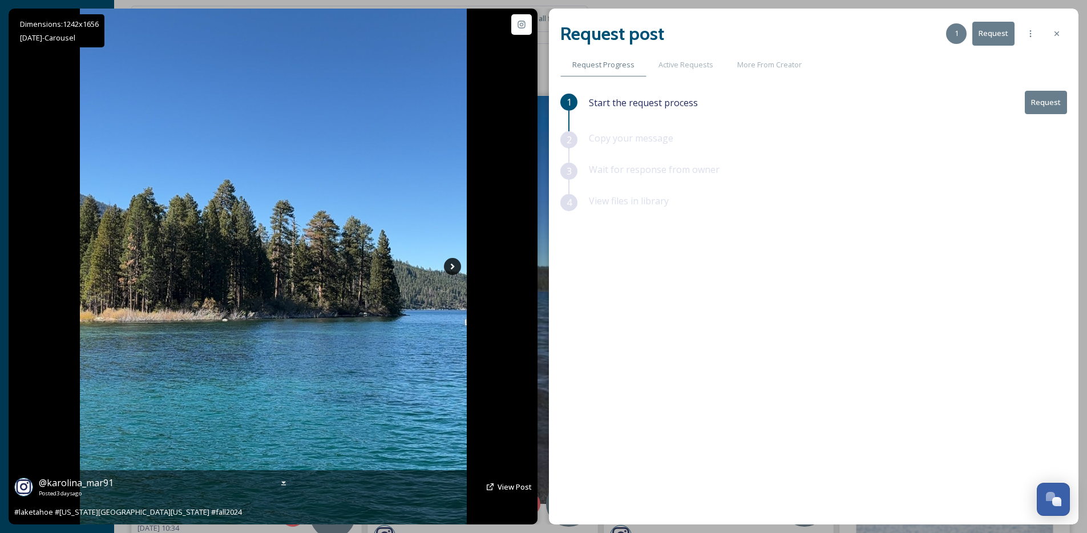
click at [452, 267] on icon at bounding box center [452, 267] width 4 height 6
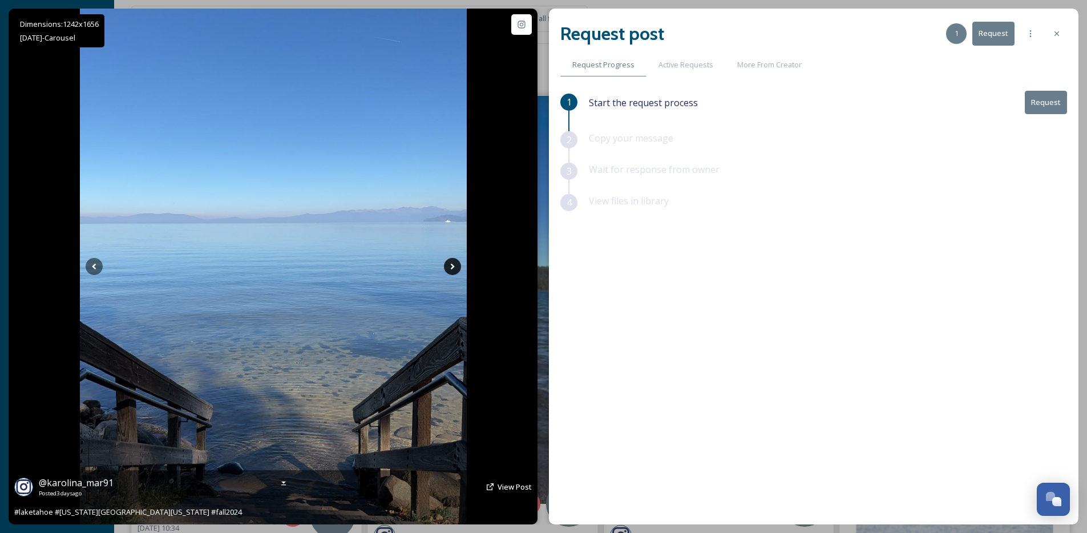
click at [452, 267] on icon at bounding box center [452, 267] width 4 height 6
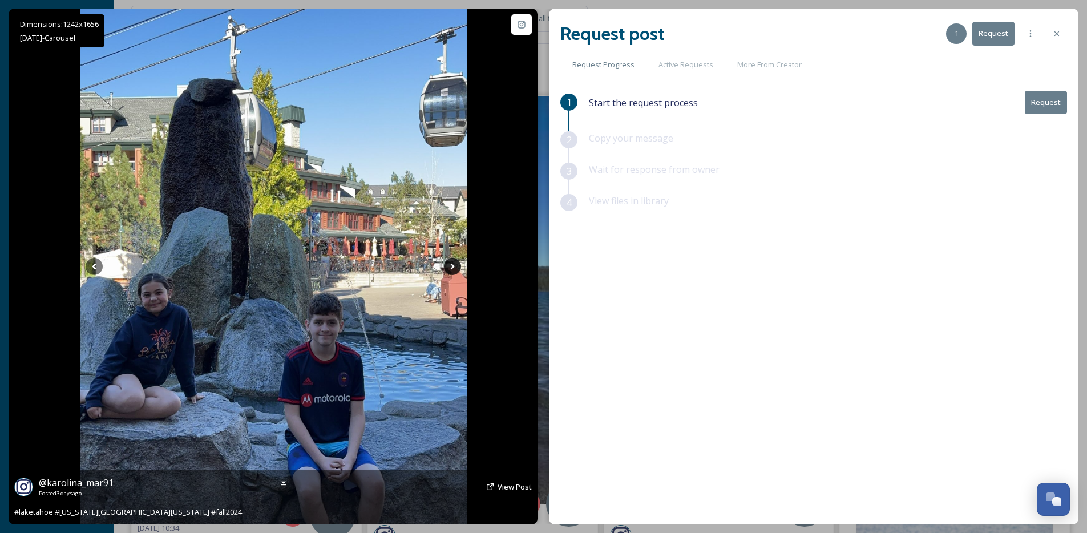
click at [452, 267] on icon at bounding box center [452, 267] width 4 height 6
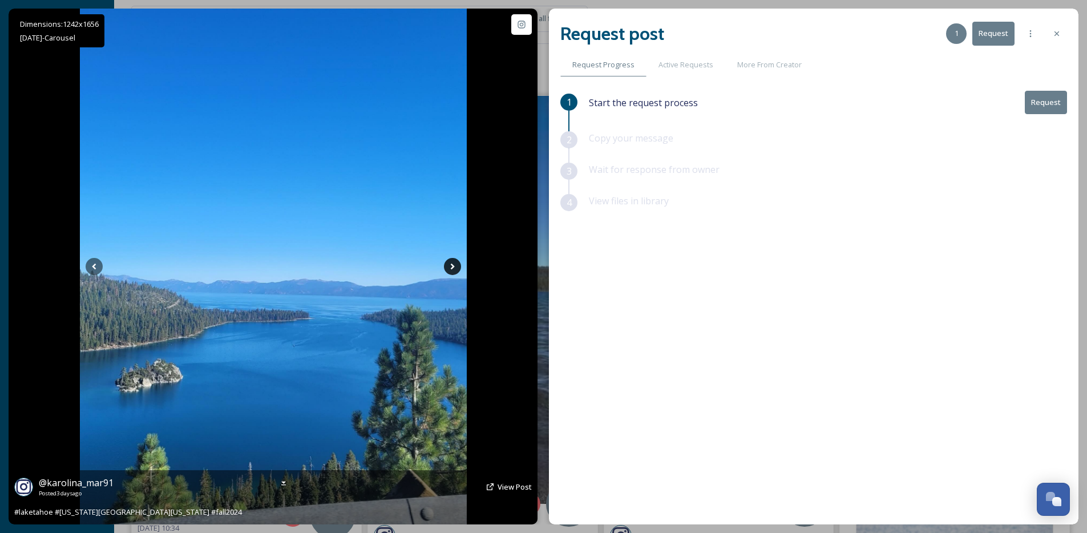
click at [452, 267] on icon at bounding box center [452, 267] width 4 height 6
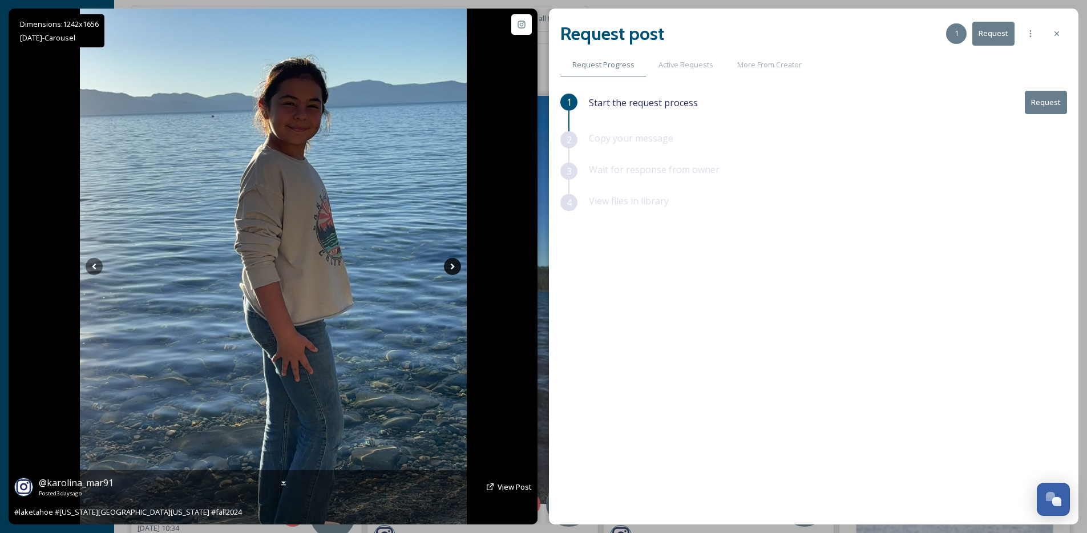
click at [452, 267] on icon at bounding box center [452, 267] width 4 height 6
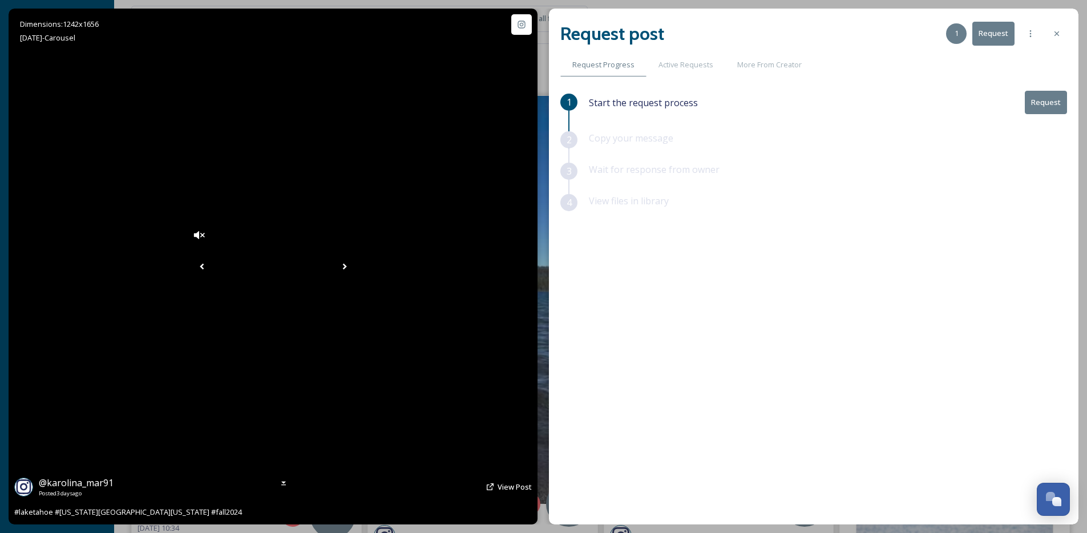
click at [193, 270] on icon at bounding box center [201, 266] width 17 height 17
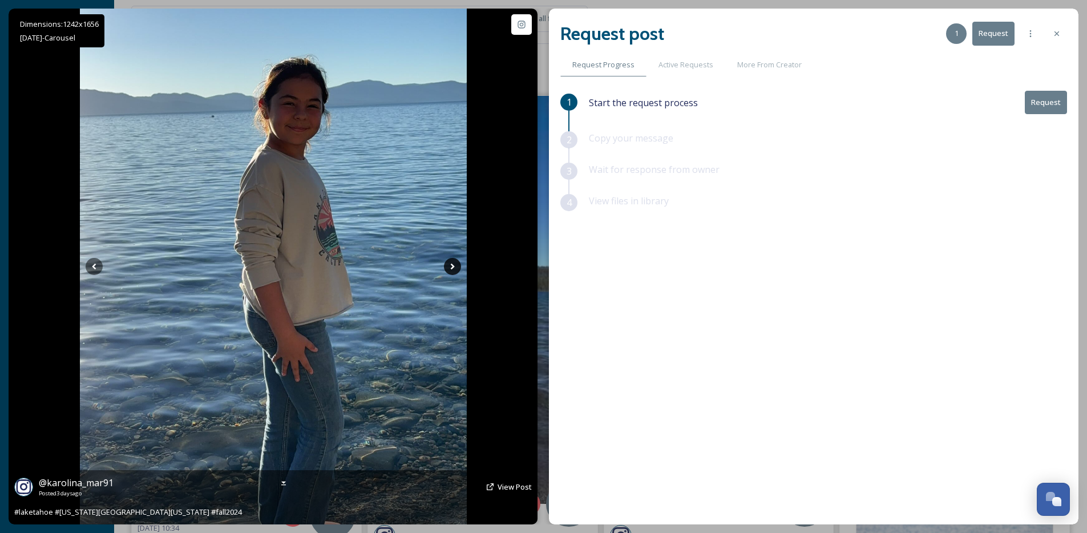
click at [459, 265] on icon at bounding box center [452, 266] width 17 height 17
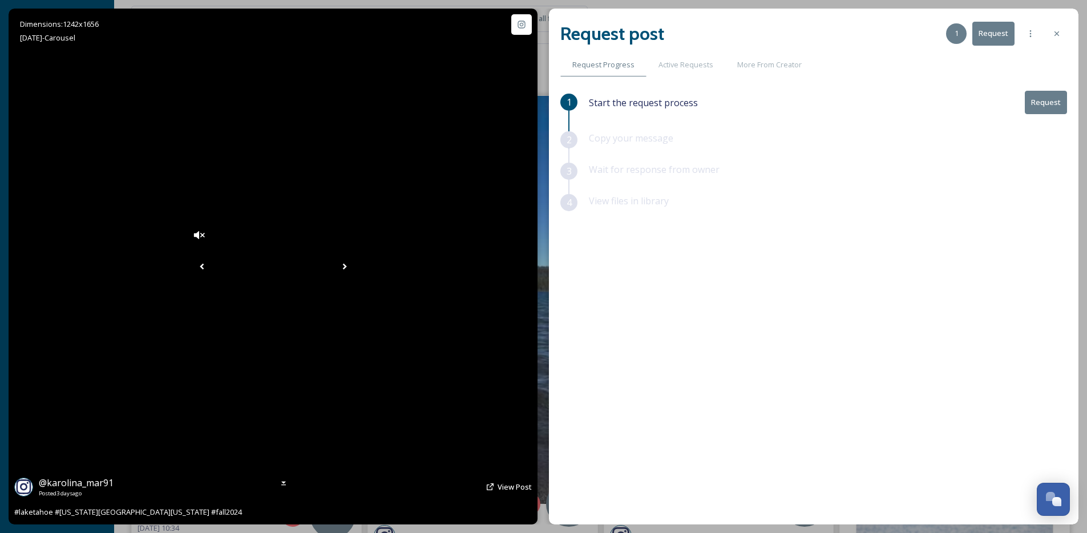
click at [353, 265] on icon at bounding box center [344, 266] width 17 height 17
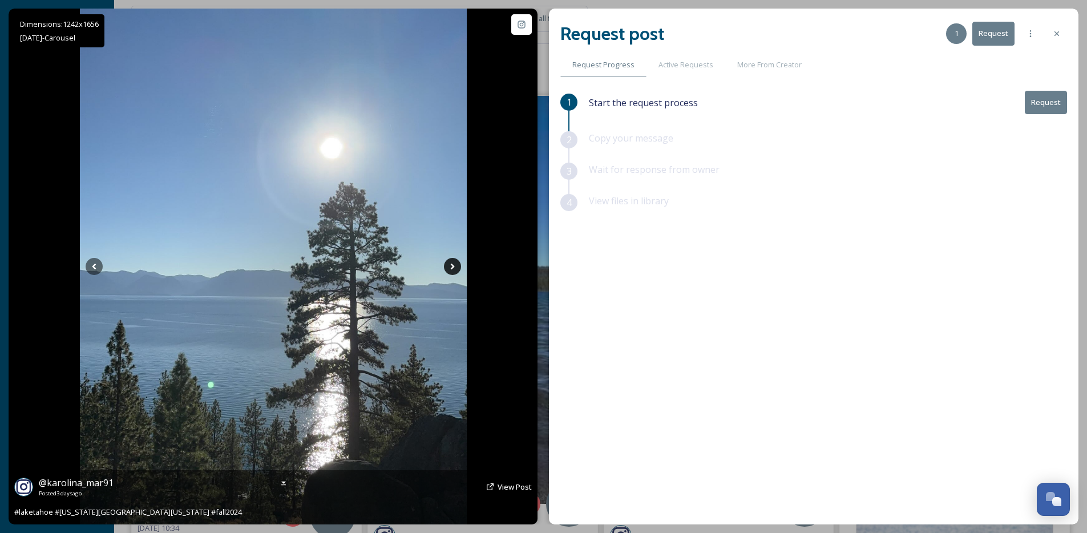
click at [449, 270] on icon at bounding box center [452, 266] width 17 height 17
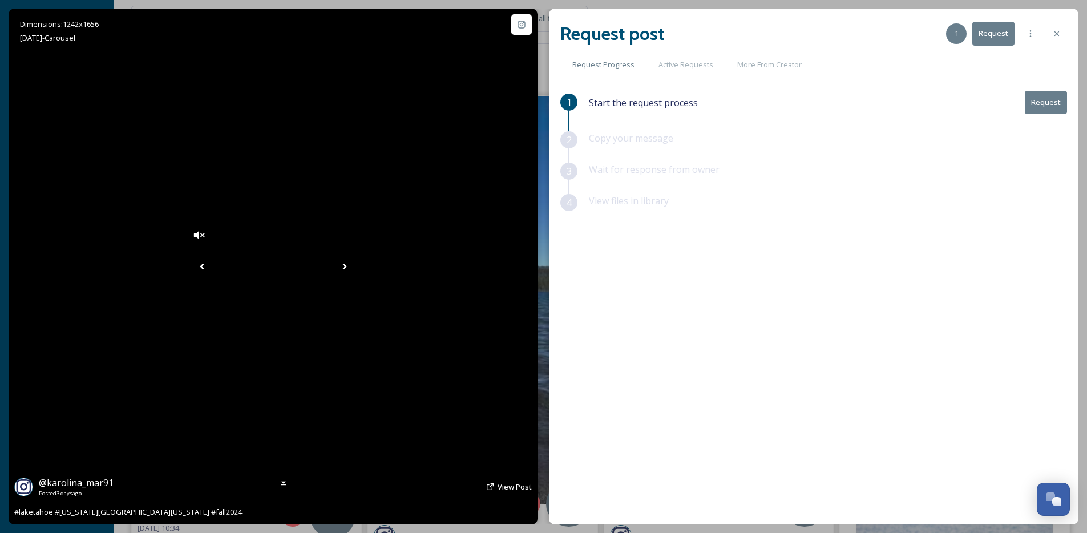
click at [353, 270] on icon at bounding box center [344, 266] width 17 height 17
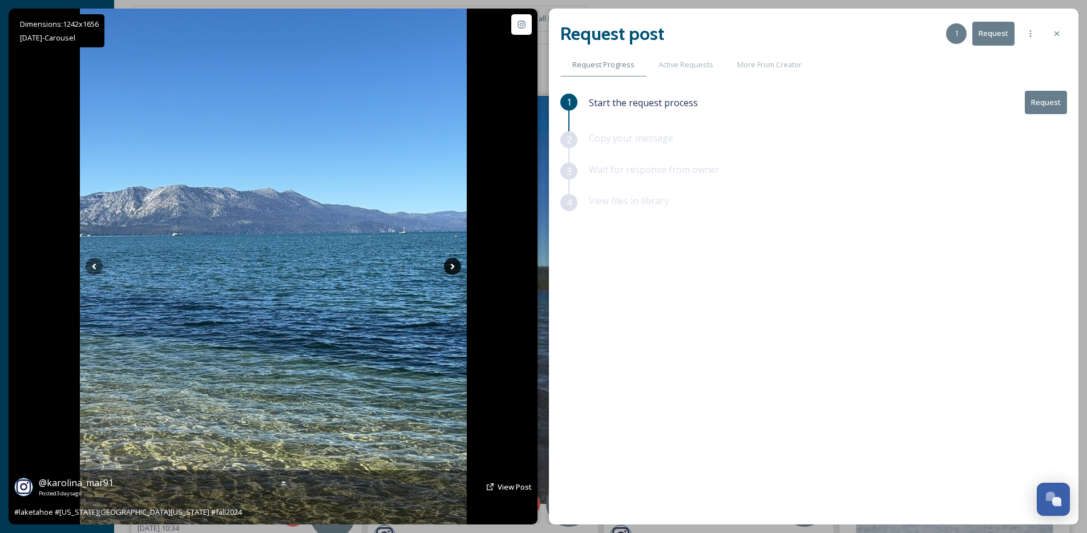
click at [449, 270] on icon at bounding box center [452, 266] width 17 height 17
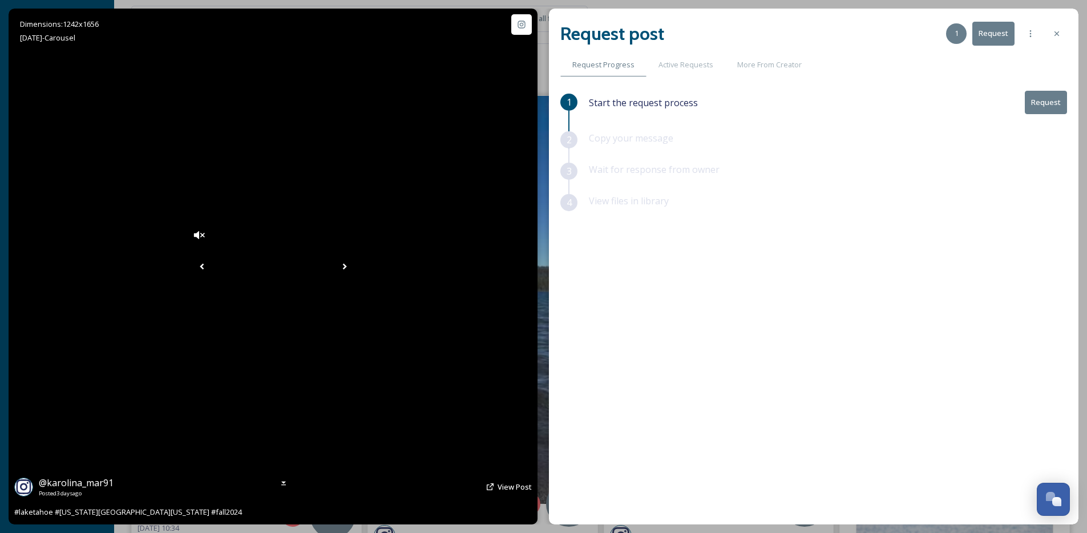
click at [353, 270] on icon at bounding box center [344, 266] width 17 height 17
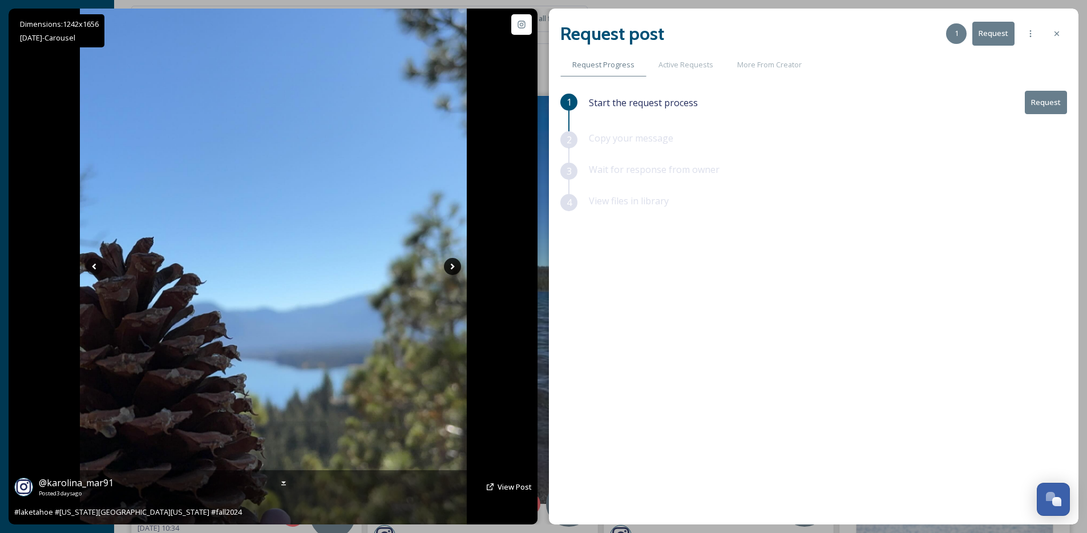
click at [449, 270] on icon at bounding box center [452, 266] width 17 height 17
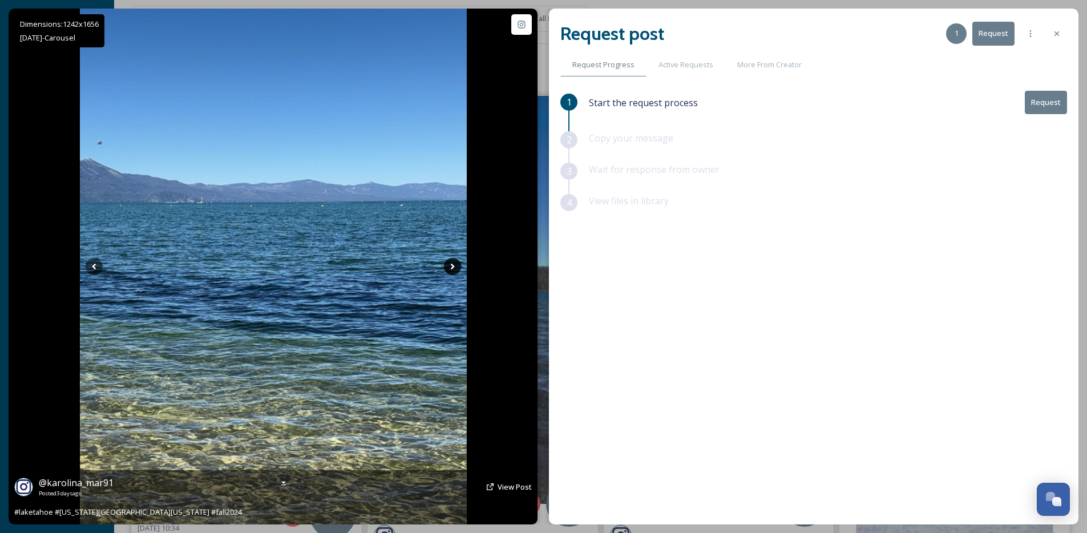
click at [449, 270] on icon at bounding box center [452, 266] width 17 height 17
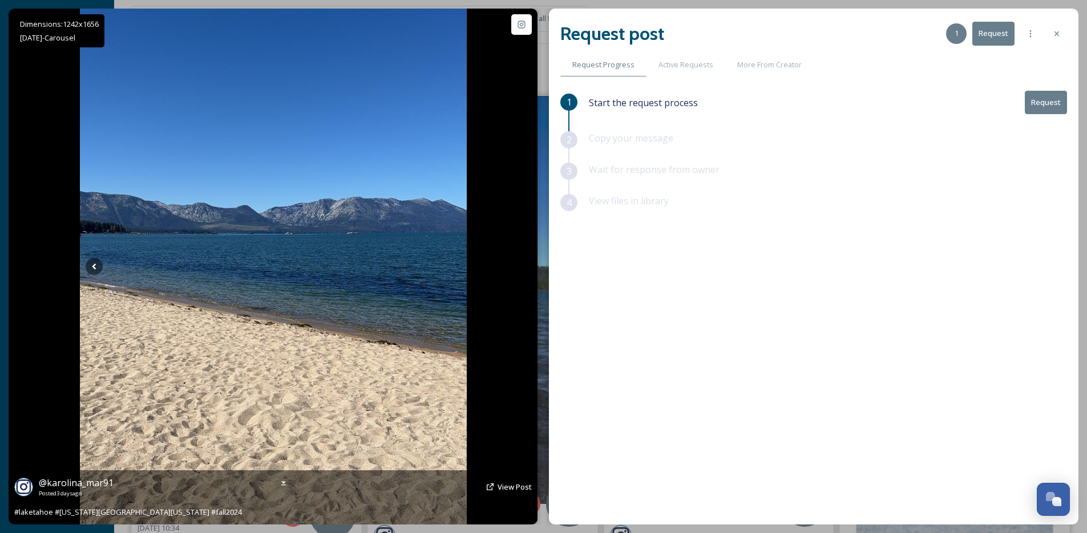
click at [449, 270] on icon at bounding box center [452, 266] width 17 height 17
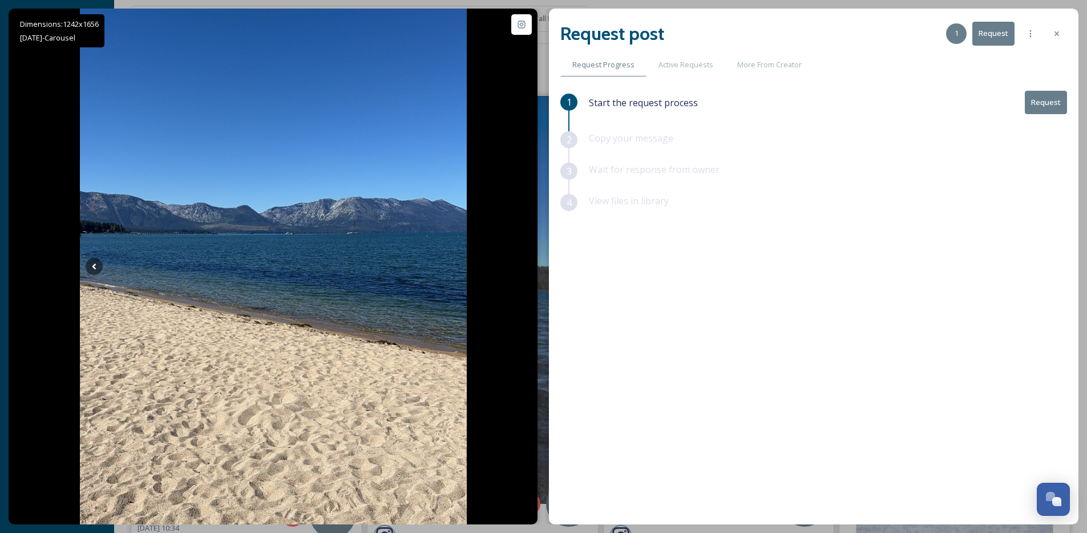
click at [1067, 34] on div "Request post 1 Request Request Progress Active Requests More From Creator 1 Sta…" at bounding box center [813, 267] width 529 height 516
click at [1059, 38] on icon at bounding box center [1056, 33] width 9 height 9
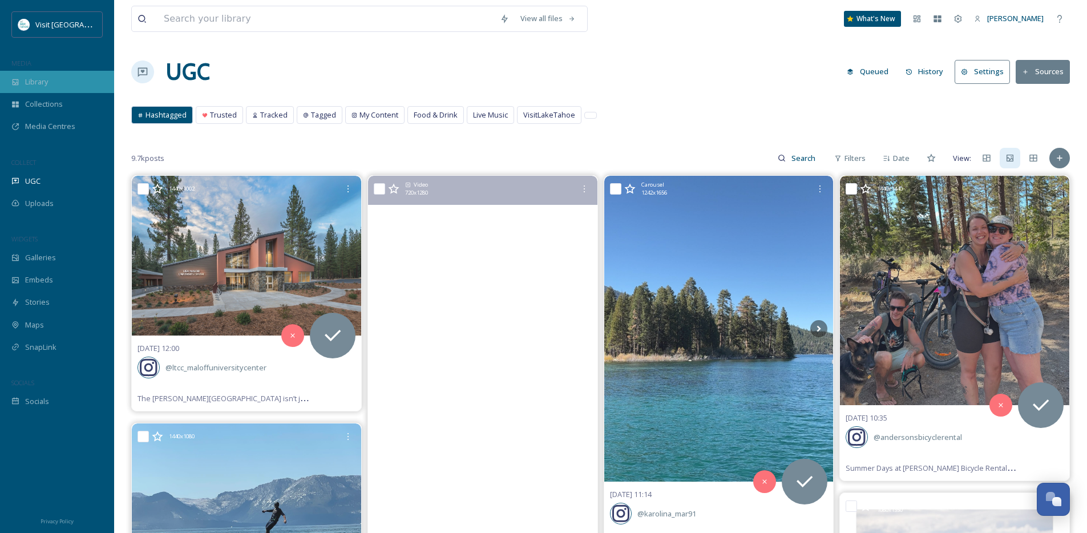
click at [66, 90] on div "Library" at bounding box center [57, 82] width 114 height 22
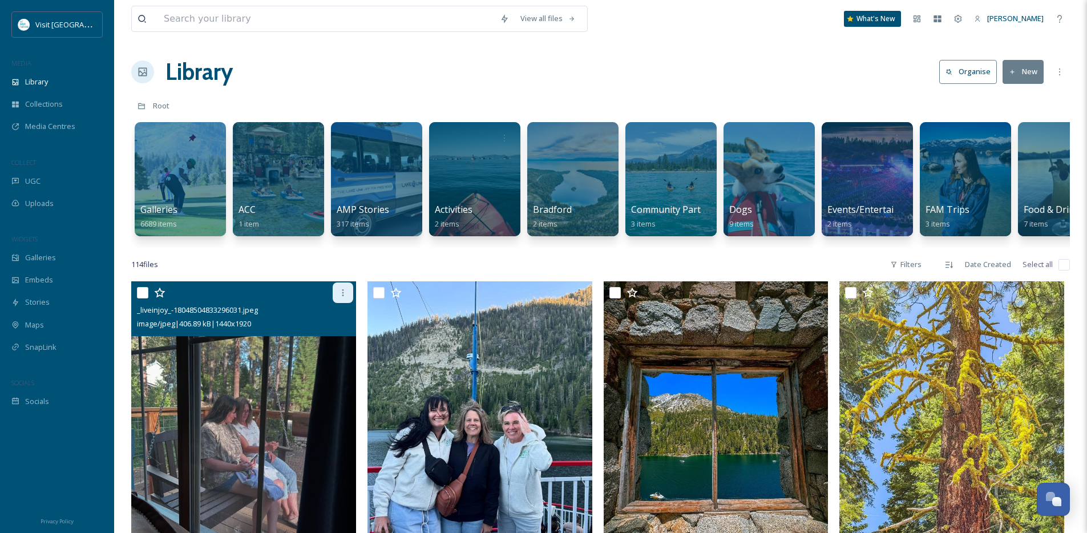
click at [351, 294] on div at bounding box center [343, 292] width 21 height 21
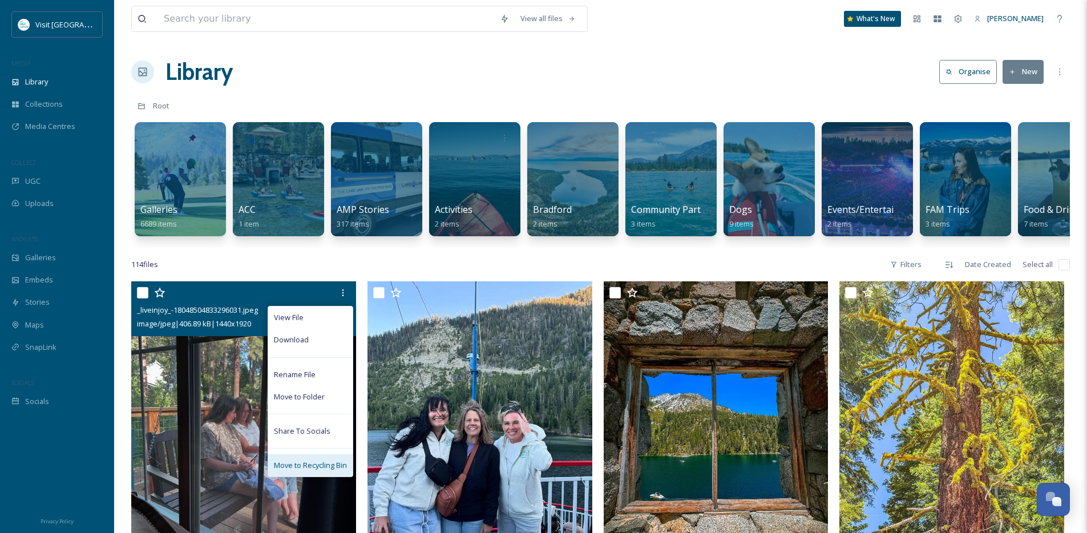
click at [318, 471] on span "Move to Recycling Bin" at bounding box center [310, 465] width 73 height 11
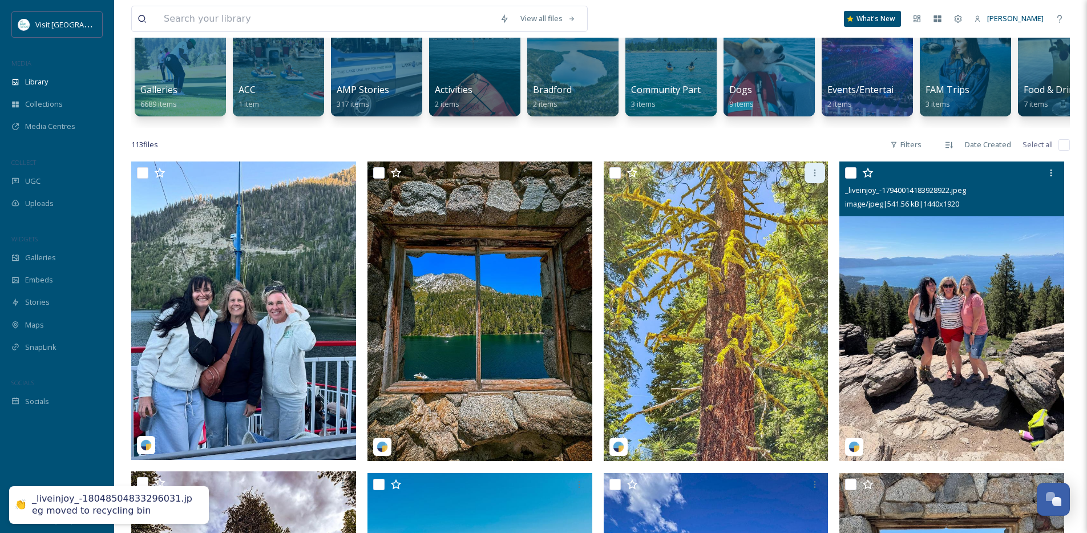
scroll to position [115, 0]
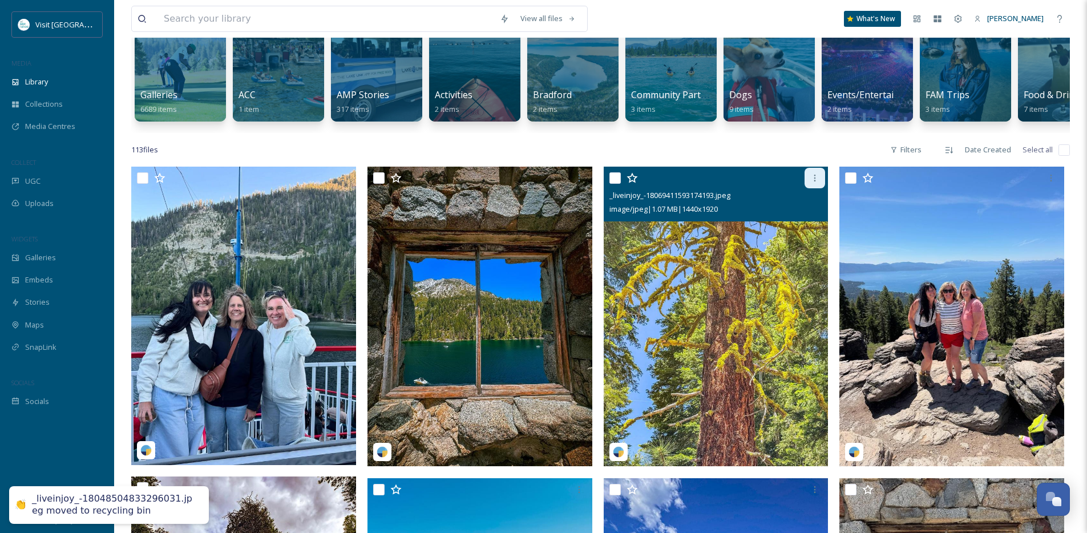
click at [816, 179] on div at bounding box center [814, 178] width 21 height 21
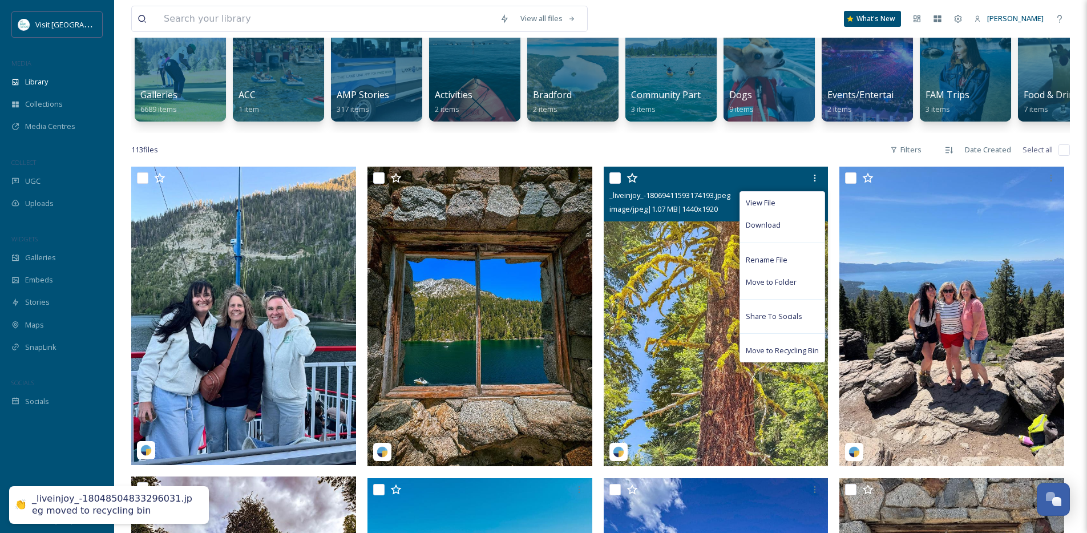
click at [780, 356] on span "Move to Recycling Bin" at bounding box center [782, 350] width 73 height 11
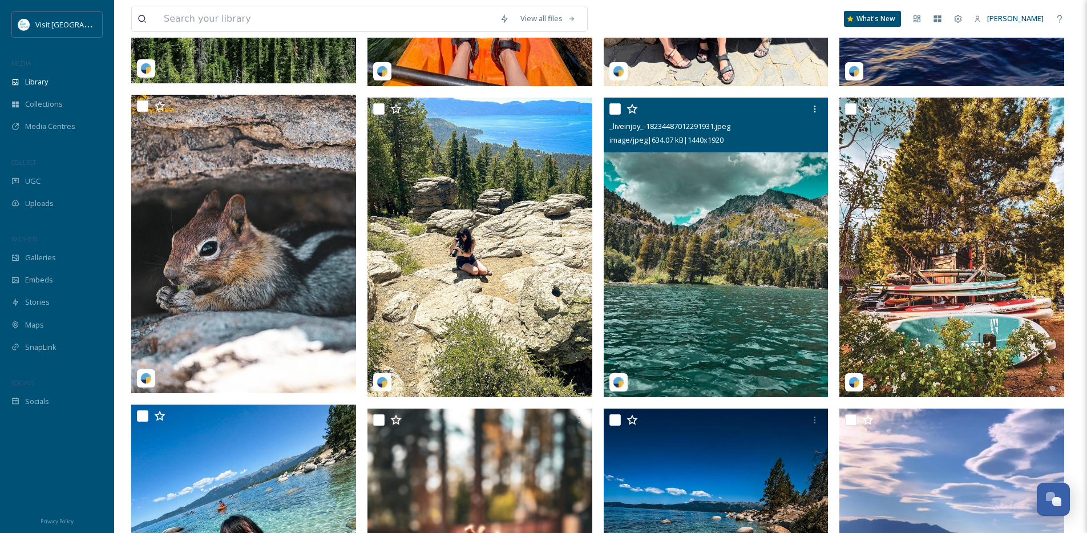
scroll to position [808, 0]
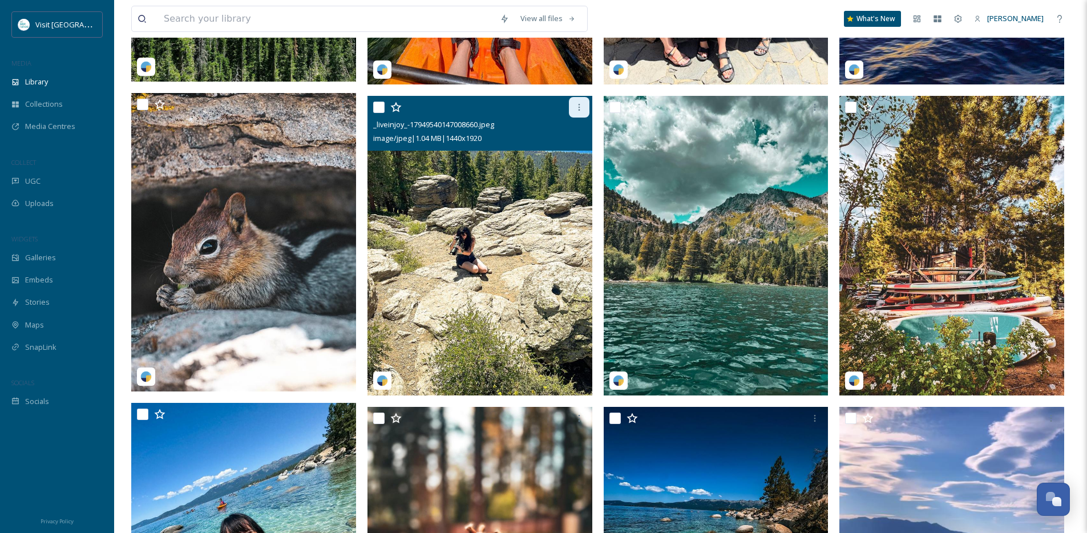
click at [582, 112] on icon at bounding box center [578, 107] width 9 height 9
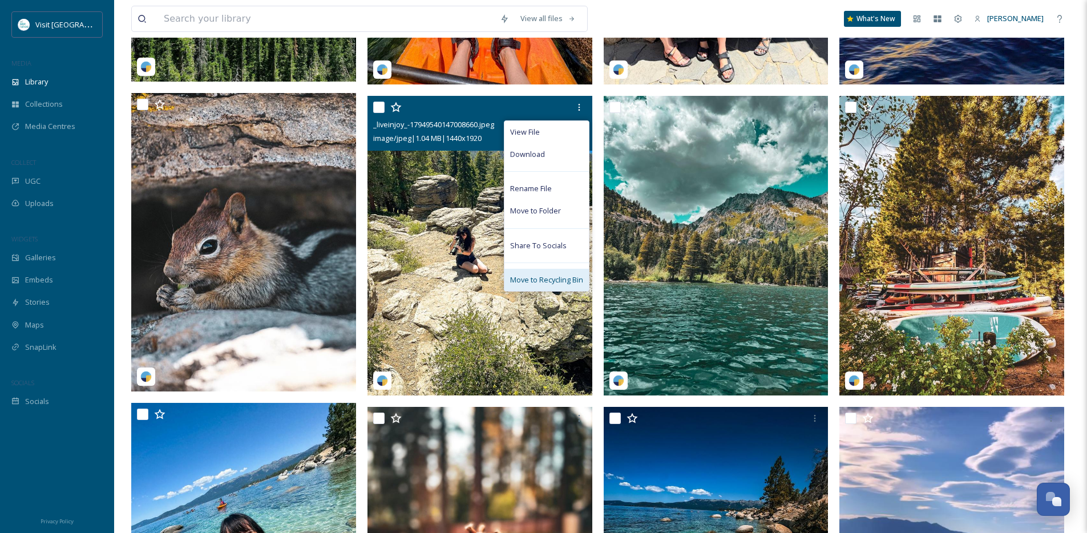
click at [556, 285] on span "Move to Recycling Bin" at bounding box center [546, 279] width 73 height 11
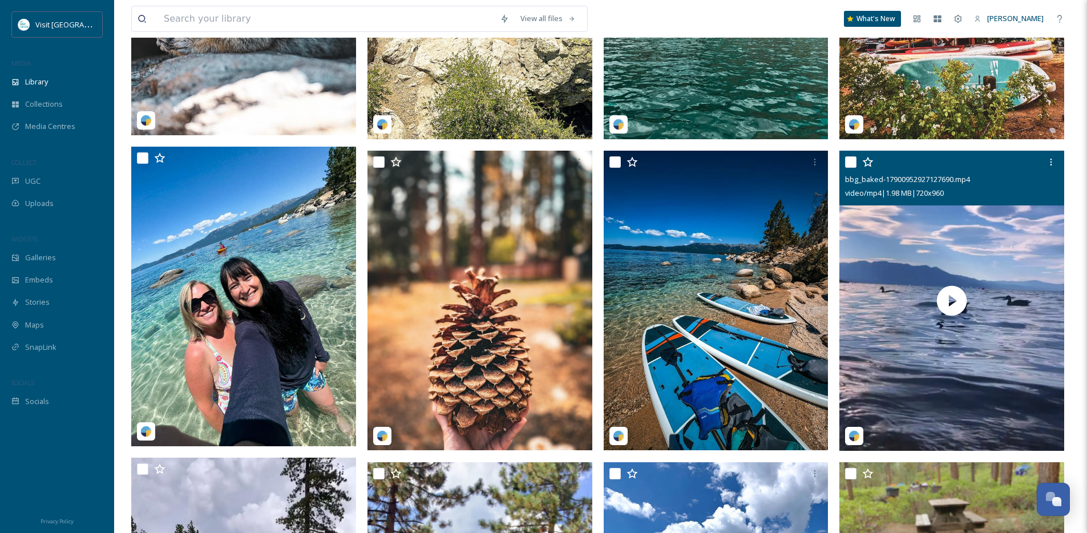
scroll to position [1066, 0]
